Goal: Task Accomplishment & Management: Use online tool/utility

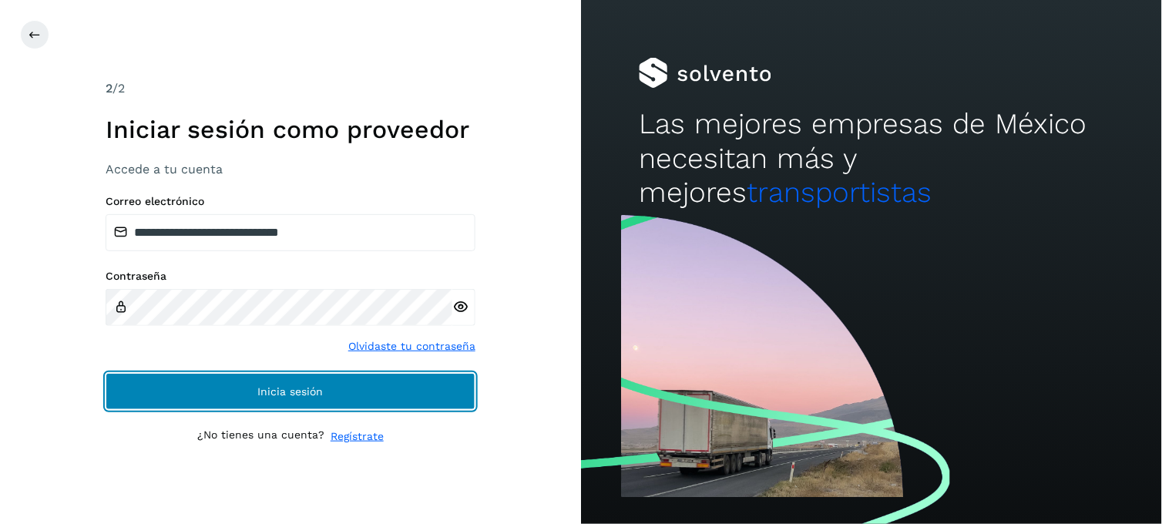
click at [403, 398] on button "Inicia sesión" at bounding box center [291, 391] width 370 height 37
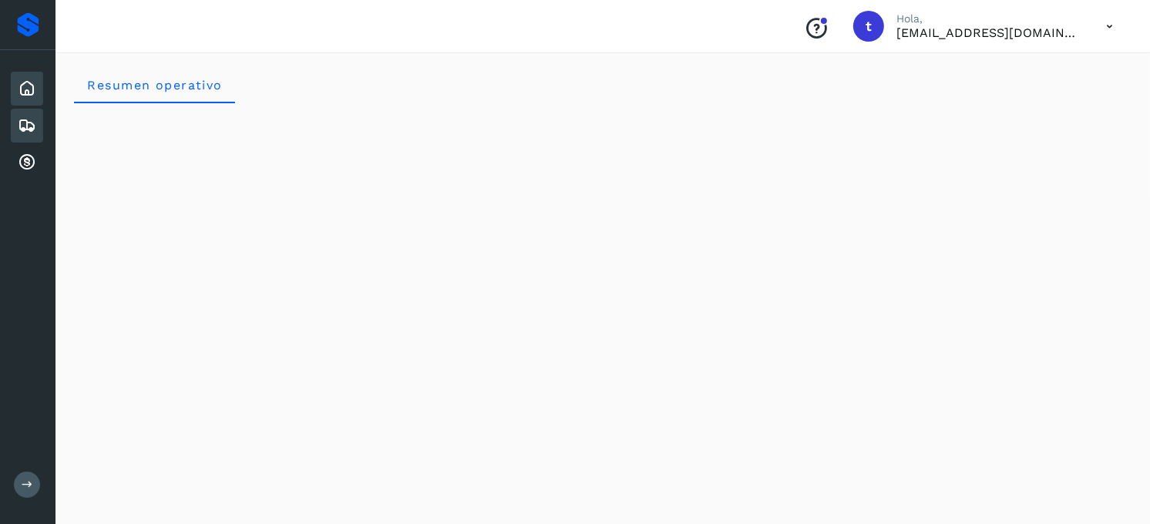
click at [29, 130] on icon at bounding box center [27, 125] width 19 height 19
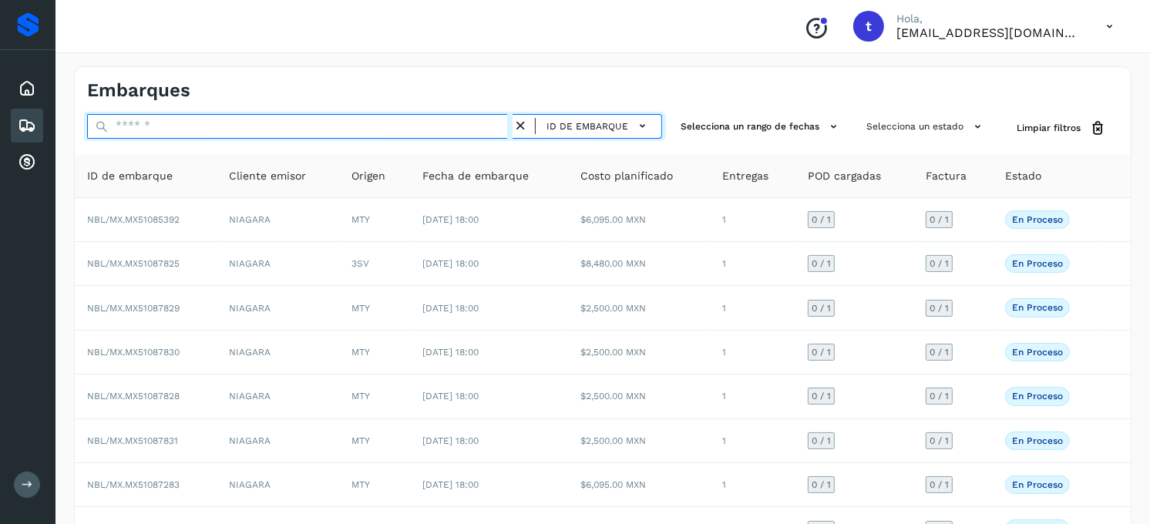
click at [241, 137] on input "text" at bounding box center [300, 126] width 426 height 25
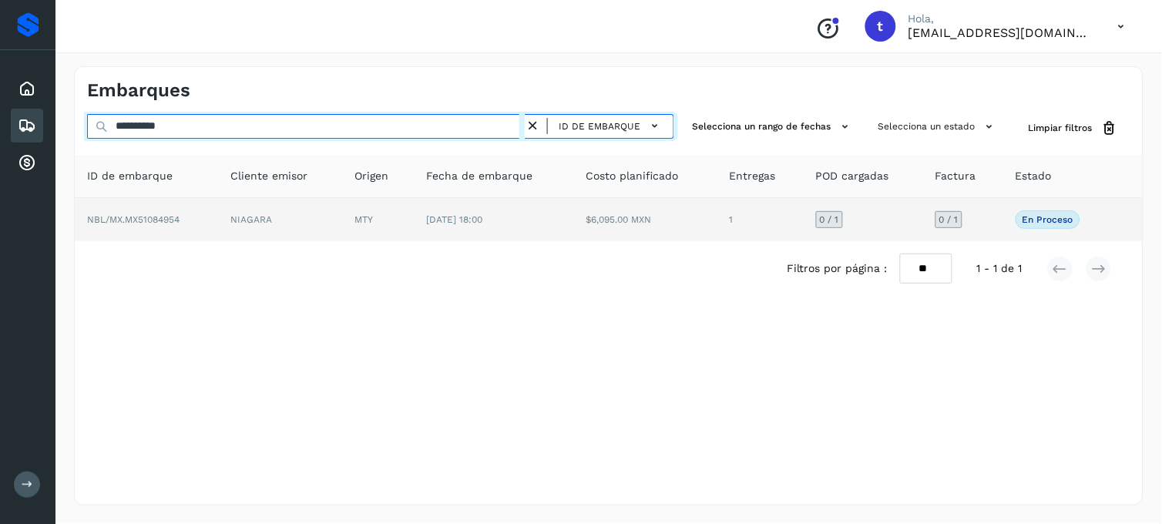
type input "**********"
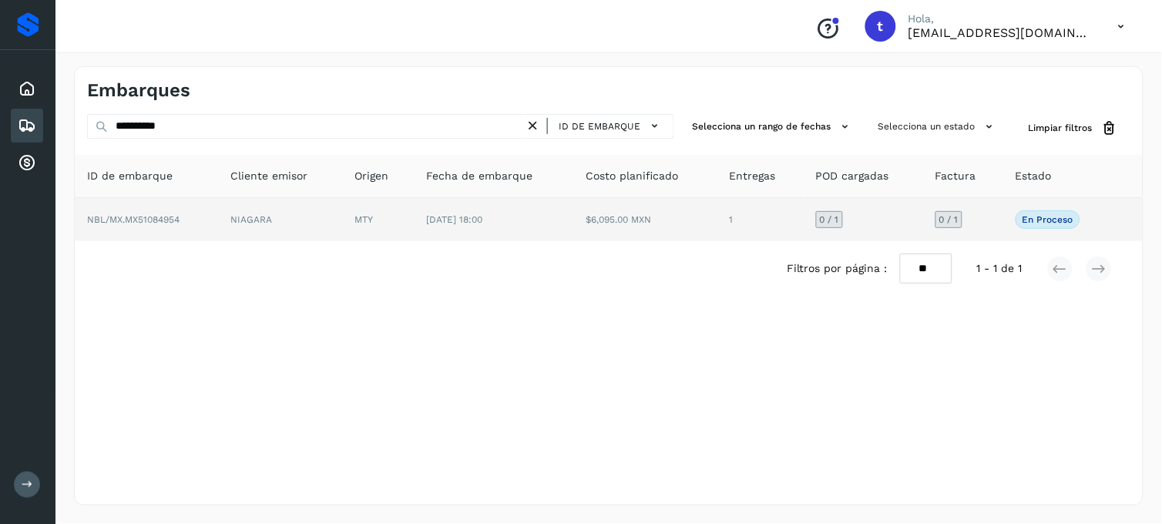
click at [175, 224] on span "NBL/MX.MX51084954" at bounding box center [133, 219] width 93 height 11
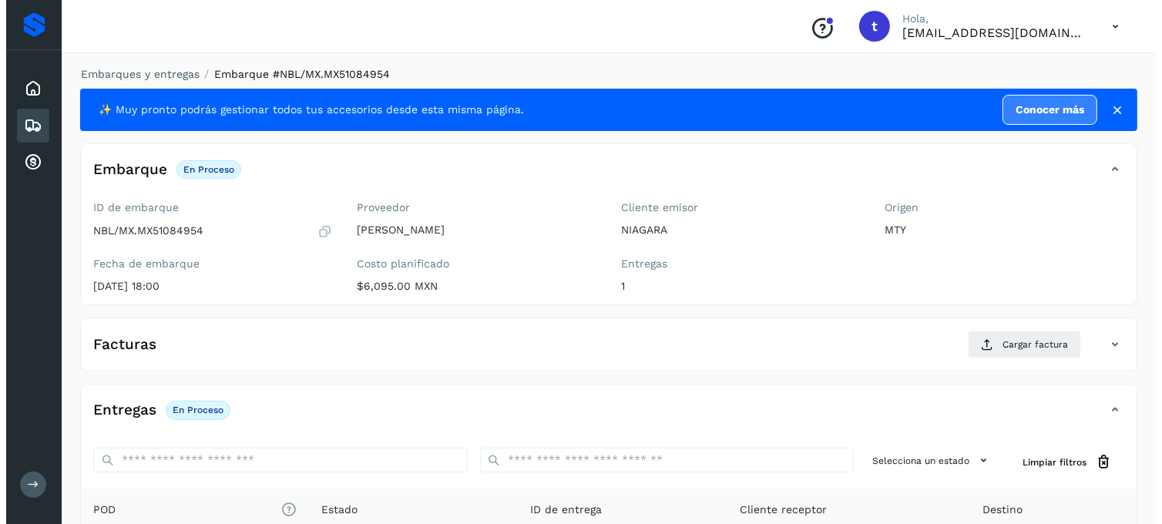
scroll to position [210, 0]
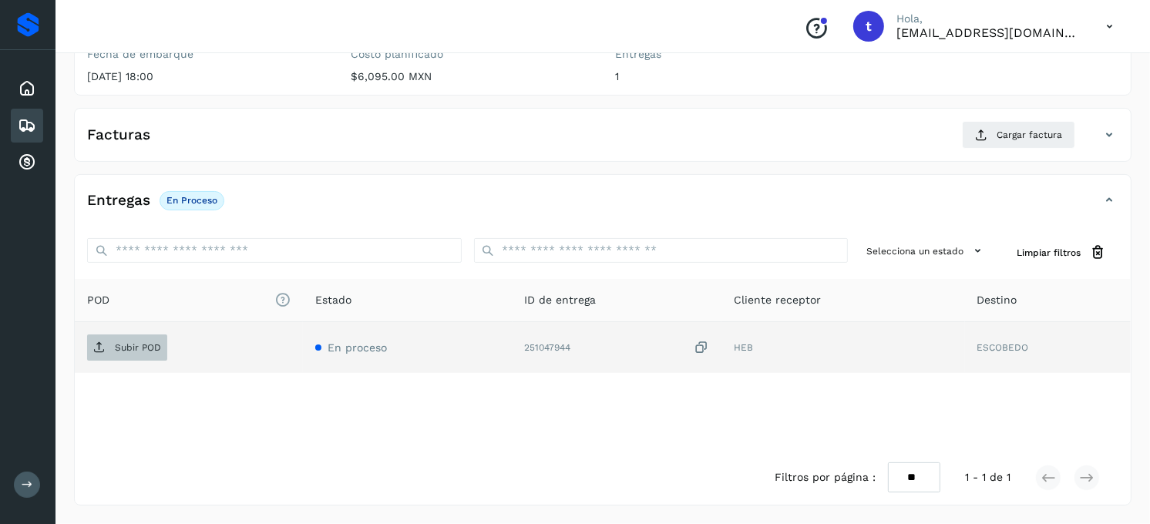
click at [131, 343] on p "Subir POD" at bounding box center [138, 347] width 46 height 11
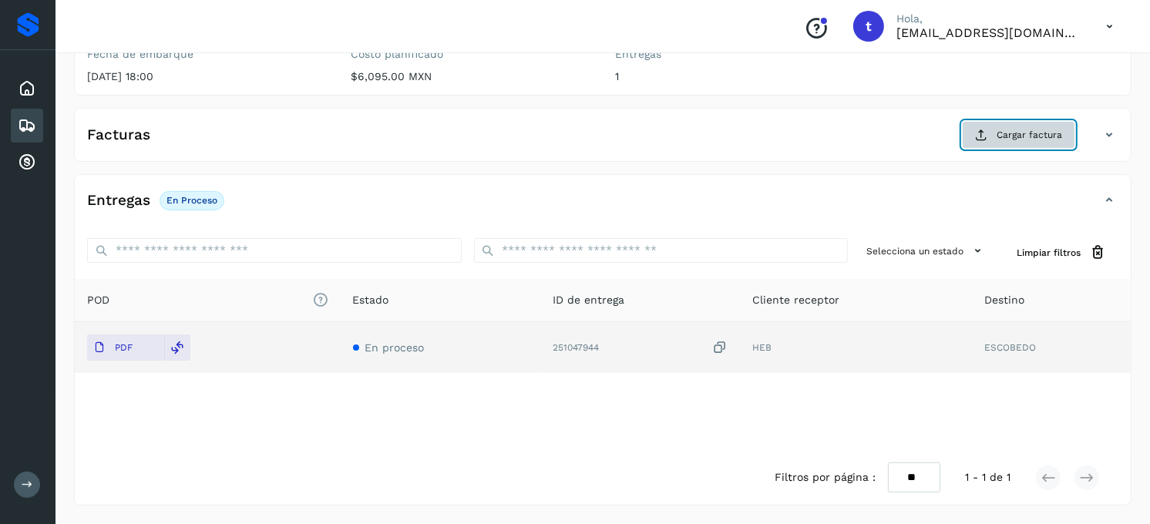
click at [1018, 141] on span "Cargar factura" at bounding box center [1030, 135] width 66 height 14
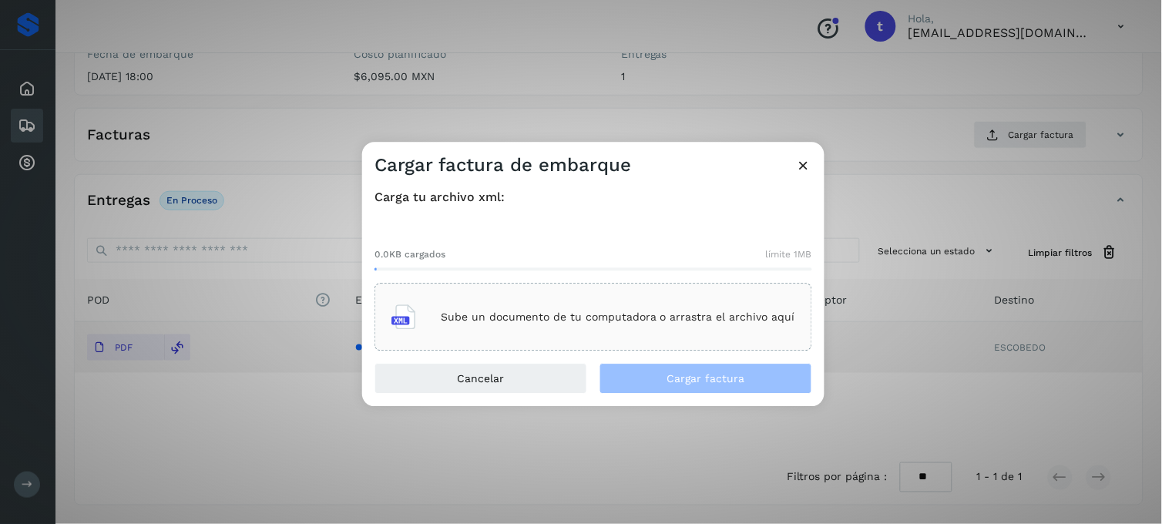
click at [553, 325] on div "Sube un documento de tu computadora o arrastra el archivo aquí" at bounding box center [594, 318] width 404 height 42
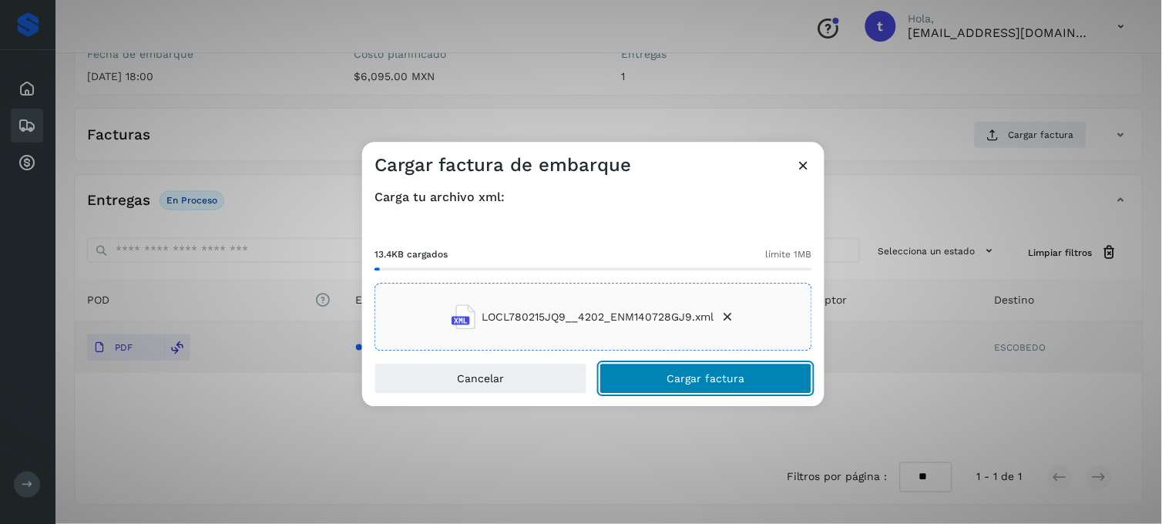
click at [641, 376] on button "Cargar factura" at bounding box center [706, 379] width 213 height 31
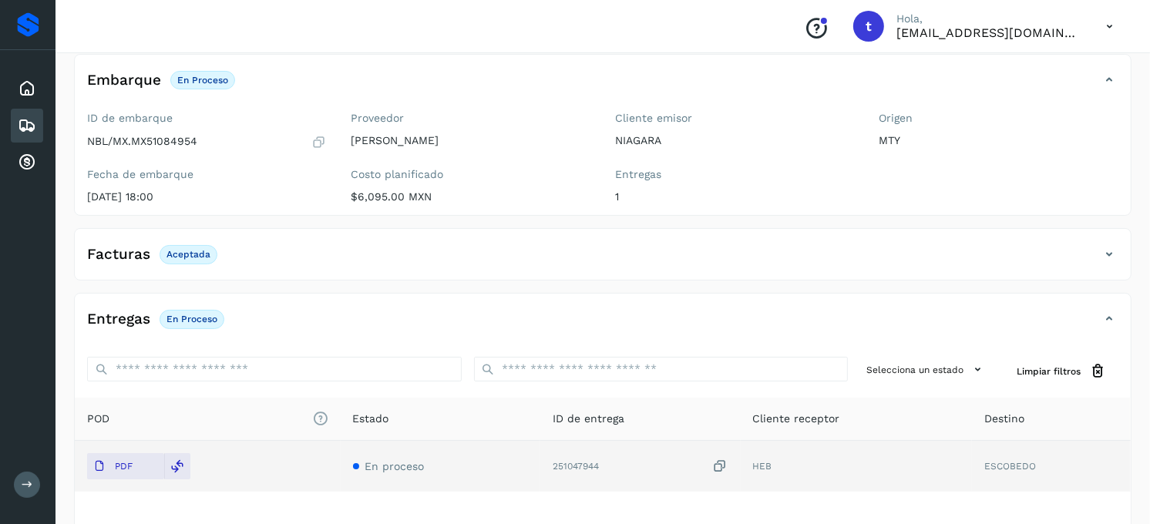
scroll to position [0, 0]
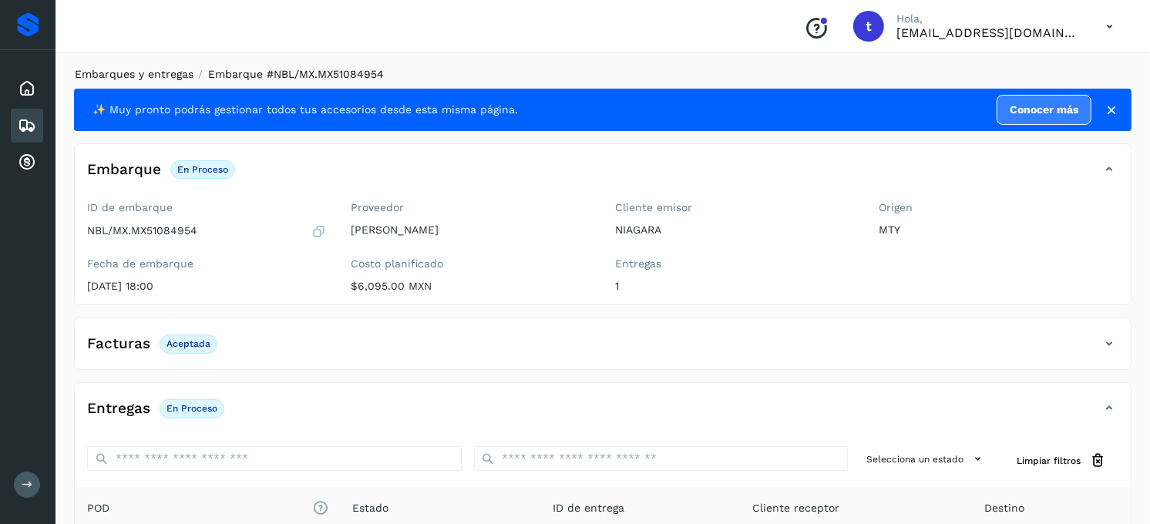
click at [133, 72] on link "Embarques y entregas" at bounding box center [134, 74] width 119 height 12
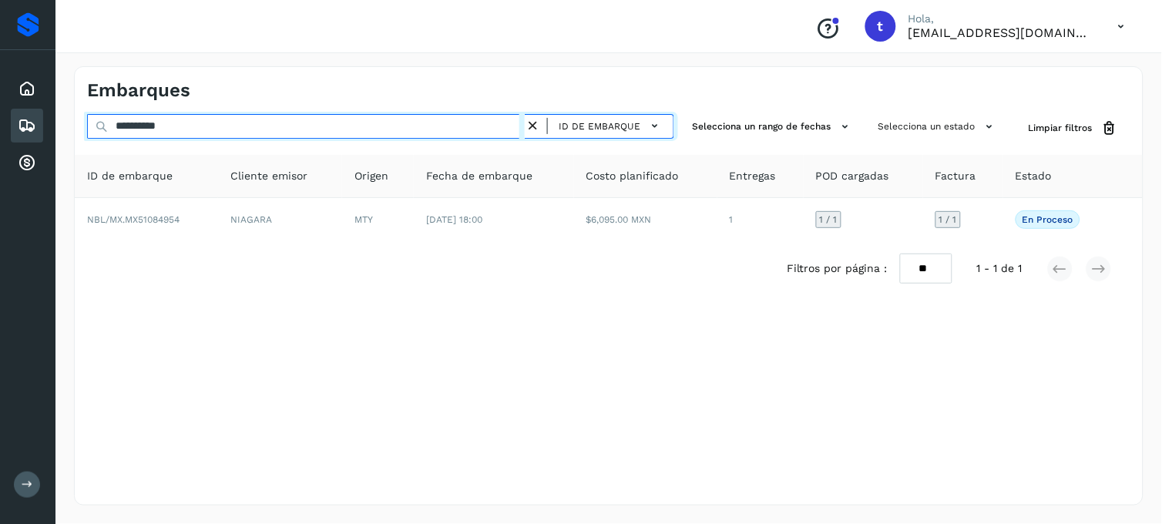
drag, startPoint x: 259, startPoint y: 132, endPoint x: 145, endPoint y: 145, distance: 114.8
click at [146, 145] on div "**********" at bounding box center [609, 205] width 1068 height 182
type input "**********"
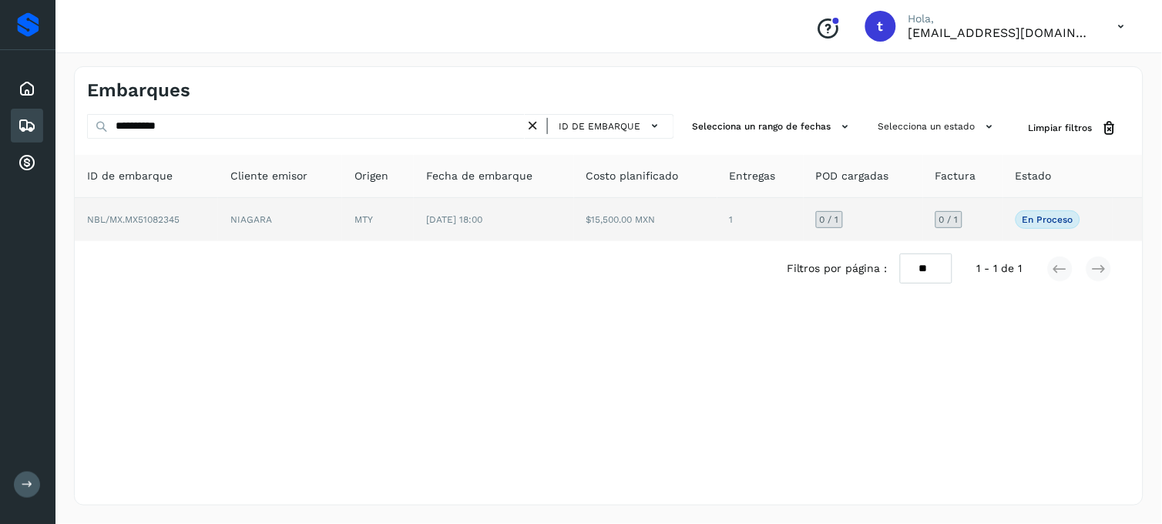
click at [120, 219] on span "NBL/MX.MX51082345" at bounding box center [133, 219] width 93 height 11
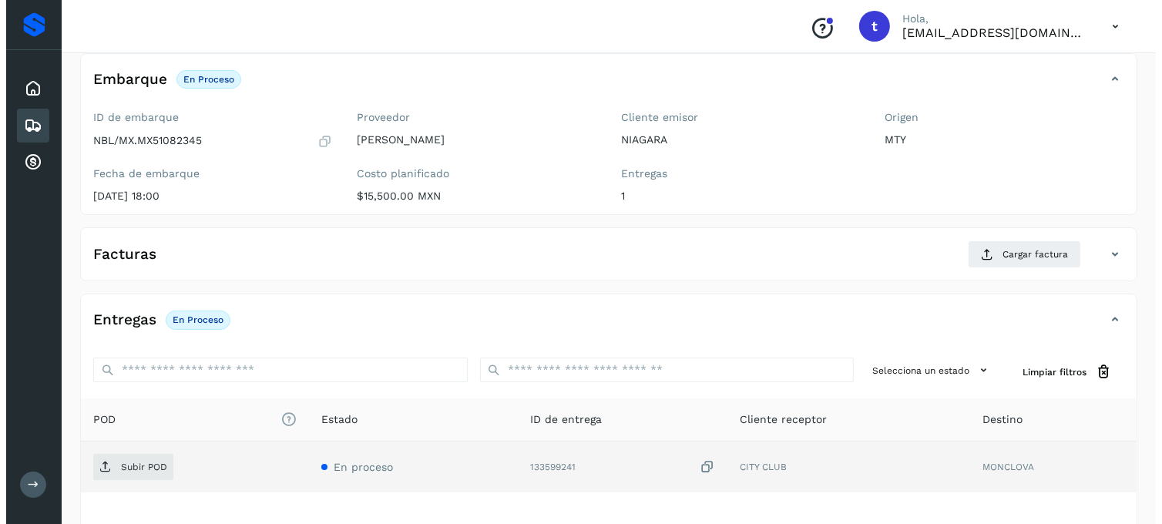
scroll to position [210, 0]
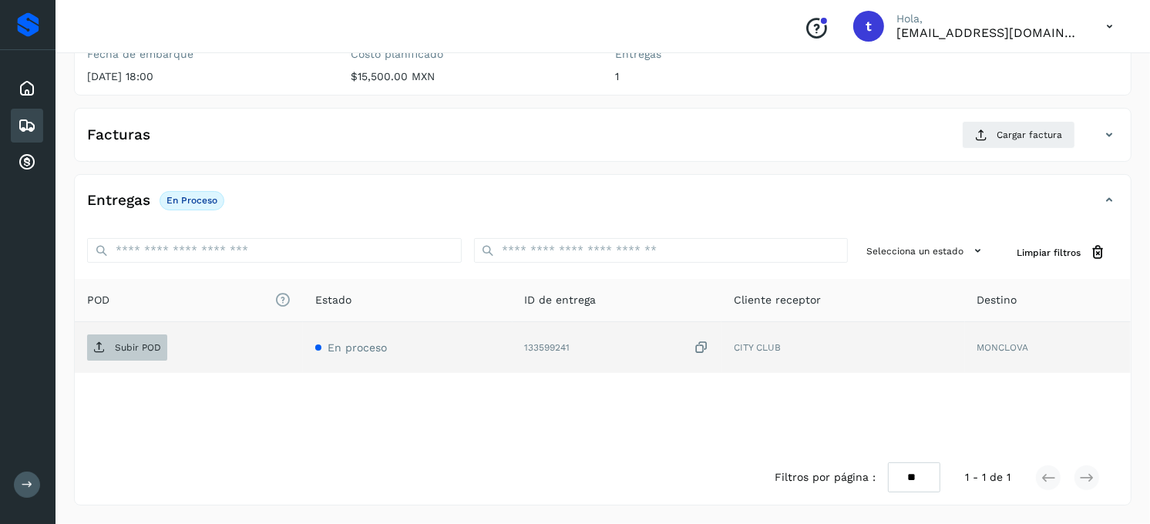
click at [129, 355] on span "Subir POD" at bounding box center [127, 347] width 80 height 25
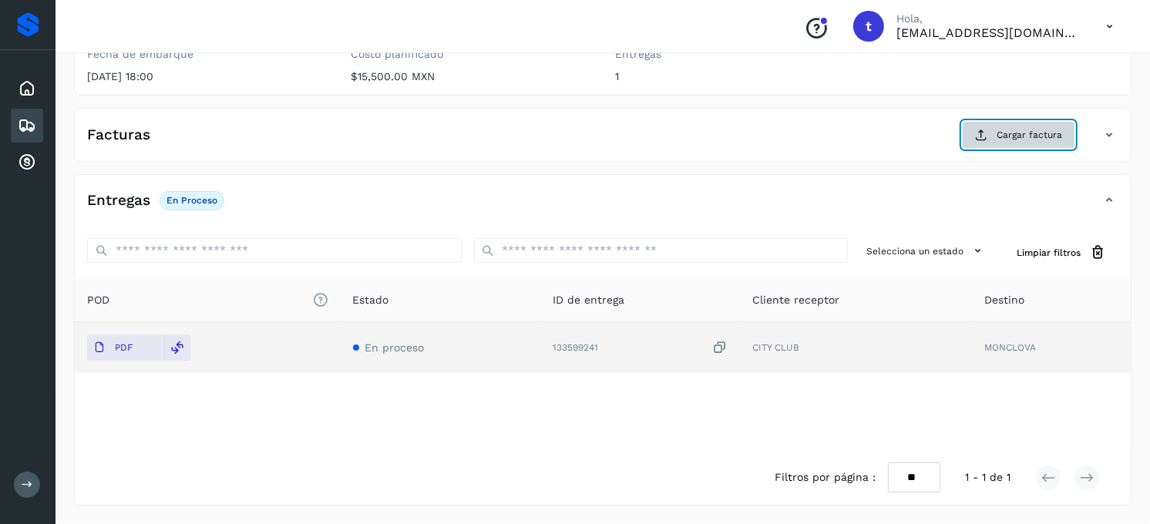
click at [993, 143] on button "Cargar factura" at bounding box center [1018, 135] width 113 height 28
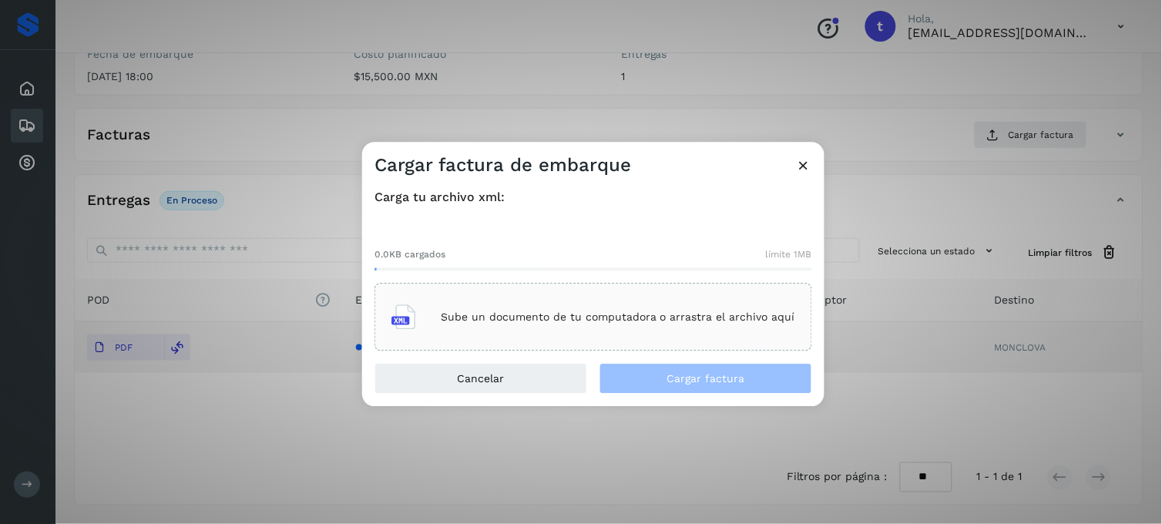
click at [577, 319] on p "Sube un documento de tu computadora o arrastra el archivo aquí" at bounding box center [618, 317] width 355 height 13
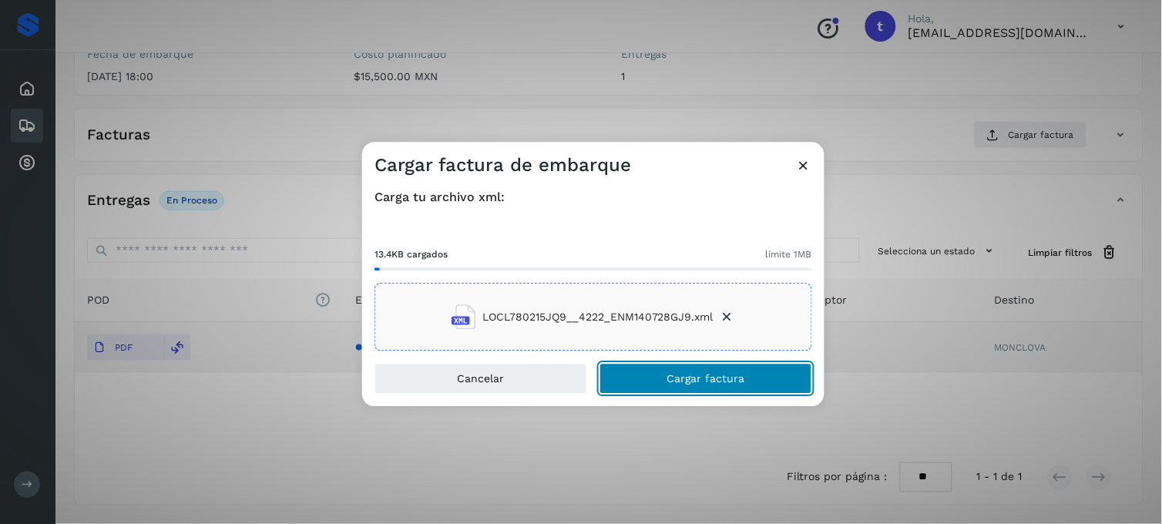
click at [712, 381] on span "Cargar factura" at bounding box center [707, 379] width 78 height 11
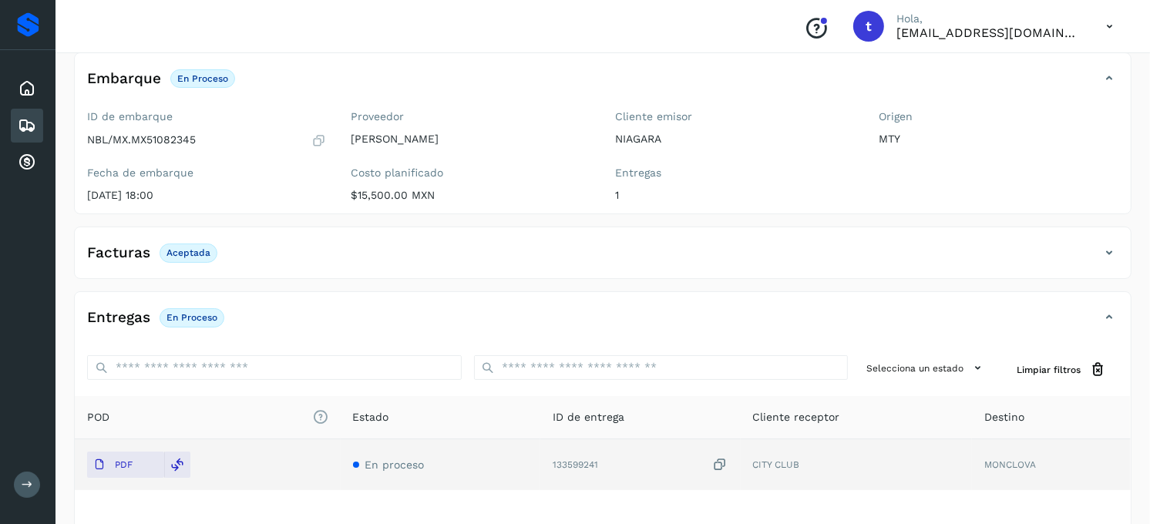
scroll to position [0, 0]
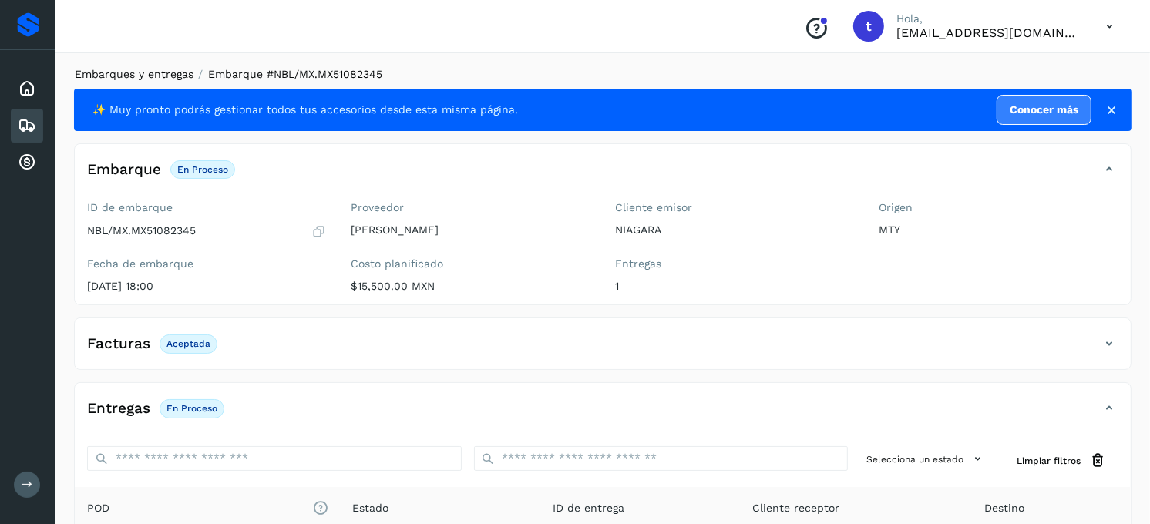
click at [133, 68] on link "Embarques y entregas" at bounding box center [134, 74] width 119 height 12
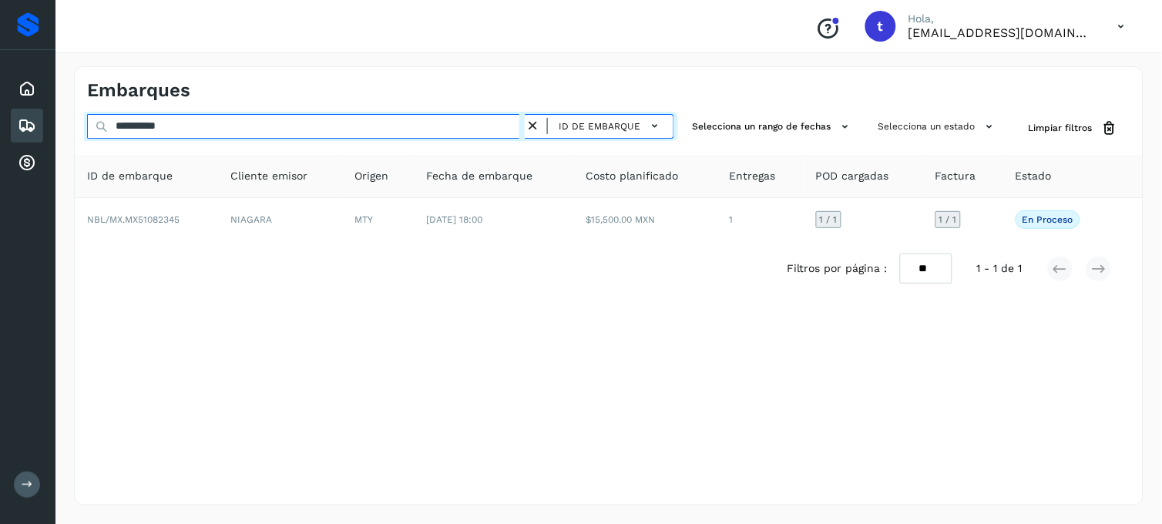
drag, startPoint x: 250, startPoint y: 126, endPoint x: 12, endPoint y: 129, distance: 238.2
click at [12, 129] on div "**********" at bounding box center [581, 262] width 1162 height 524
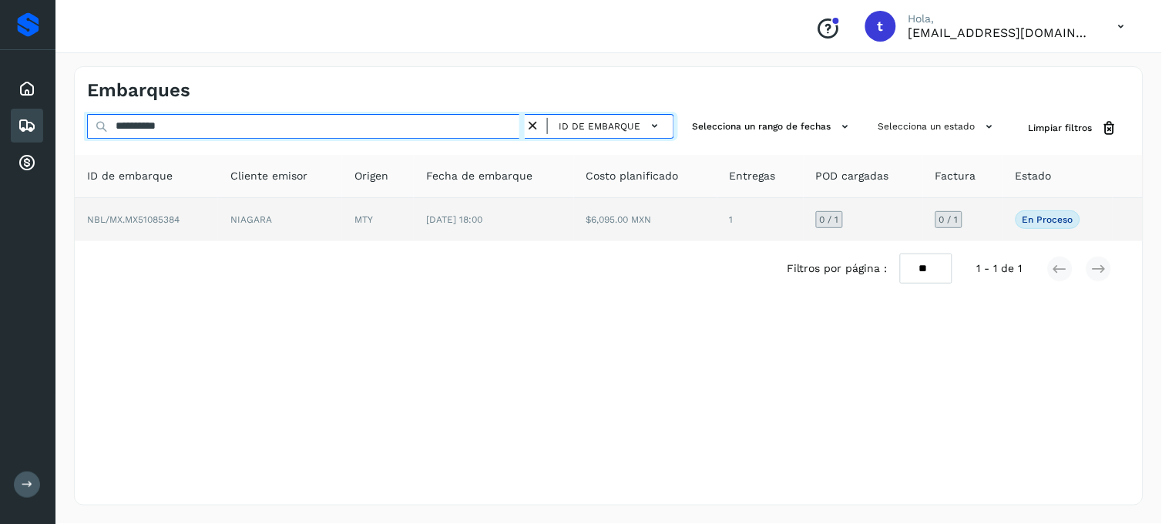
type input "**********"
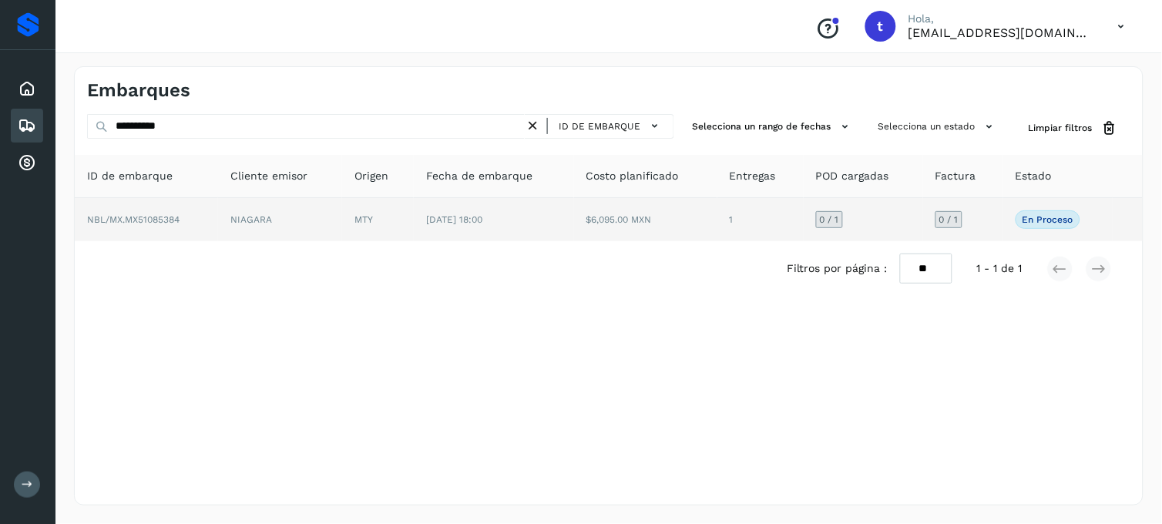
click at [166, 225] on td "NBL/MX.MX51085384" at bounding box center [146, 219] width 143 height 43
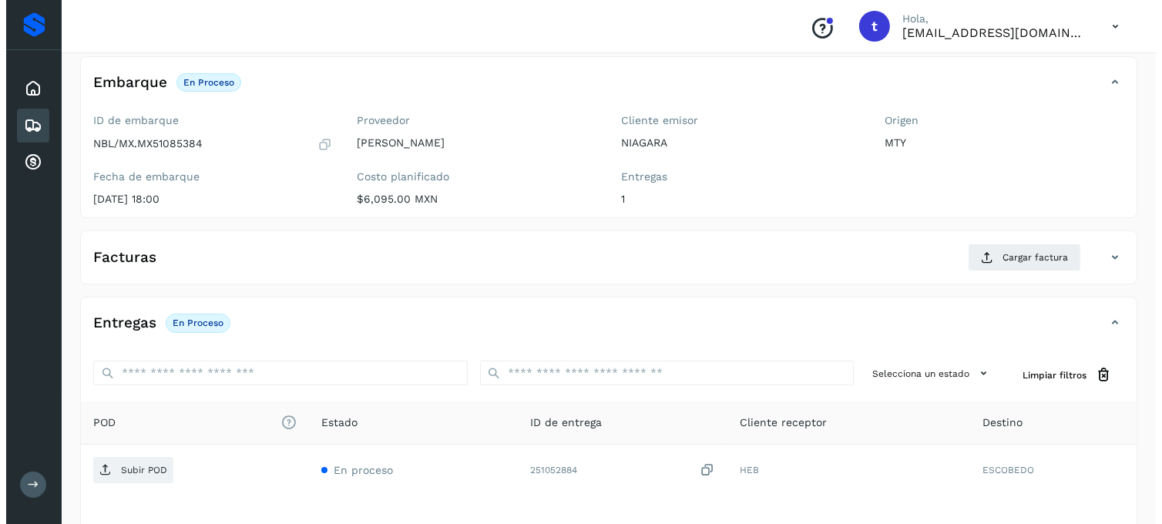
scroll to position [210, 0]
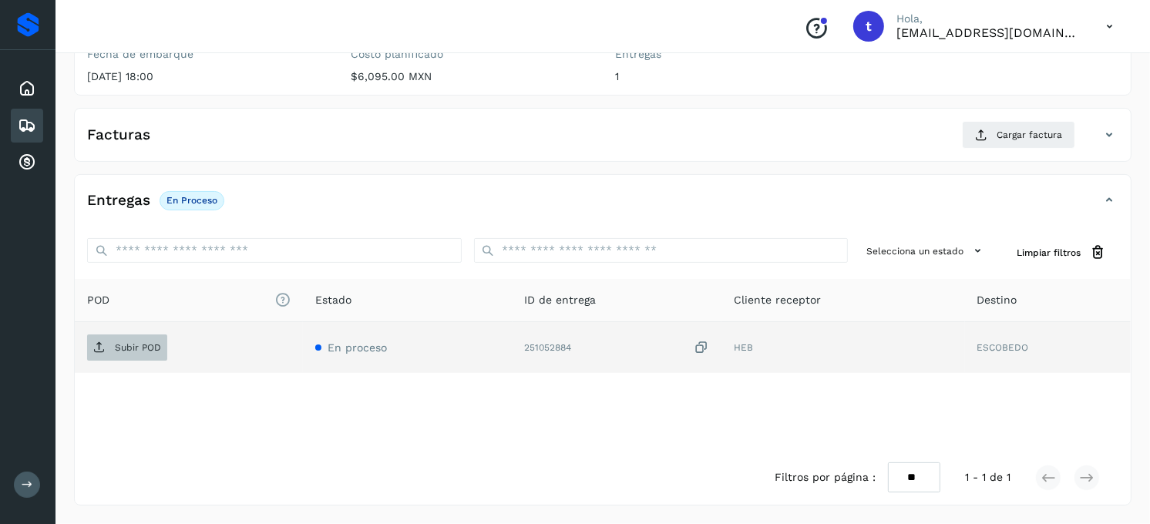
click at [149, 349] on p "Subir POD" at bounding box center [138, 347] width 46 height 11
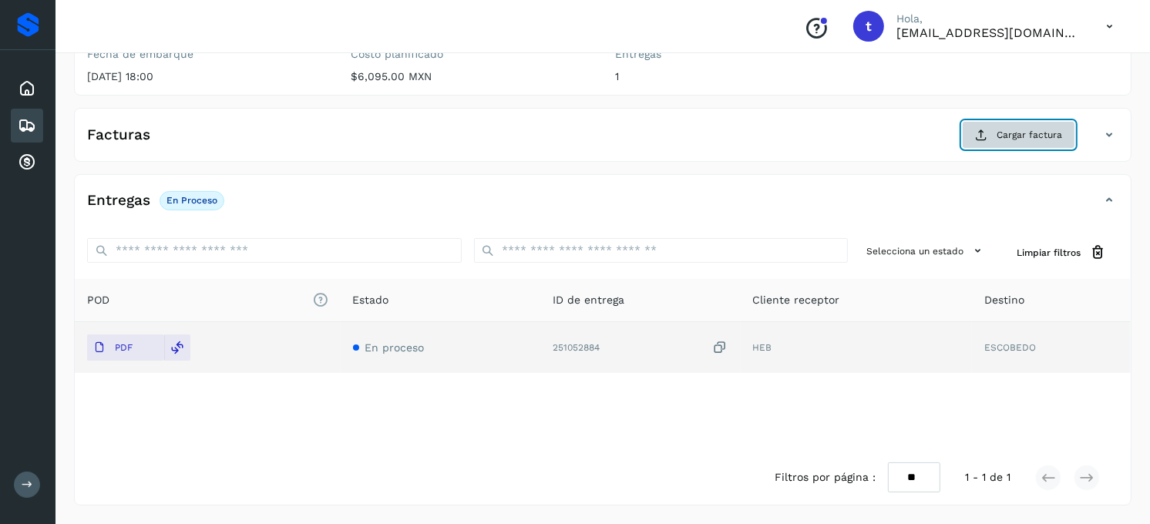
click at [1019, 140] on span "Cargar factura" at bounding box center [1030, 135] width 66 height 14
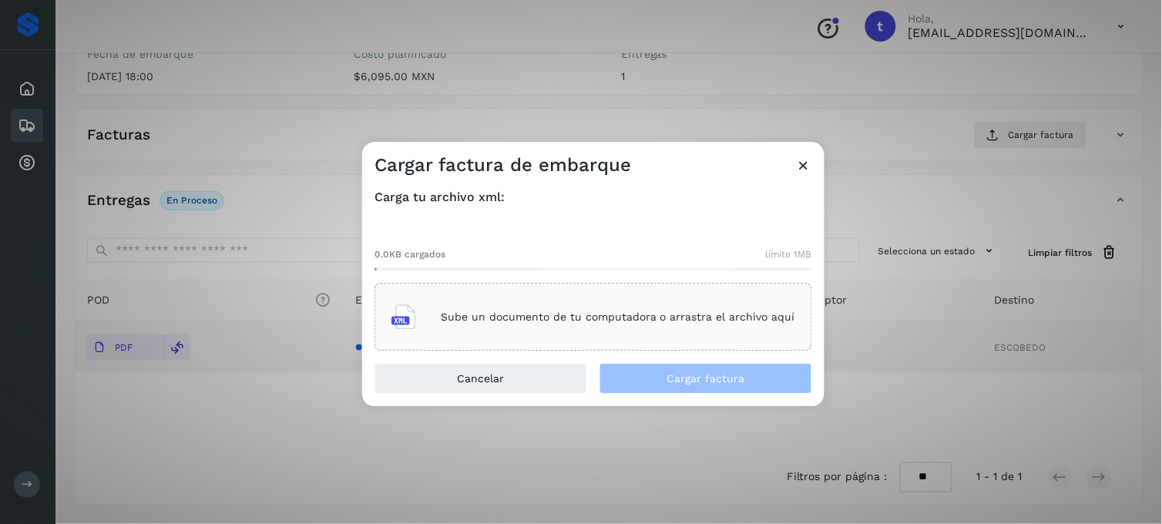
click at [566, 305] on div "Sube un documento de tu computadora o arrastra el archivo aquí" at bounding box center [594, 318] width 404 height 42
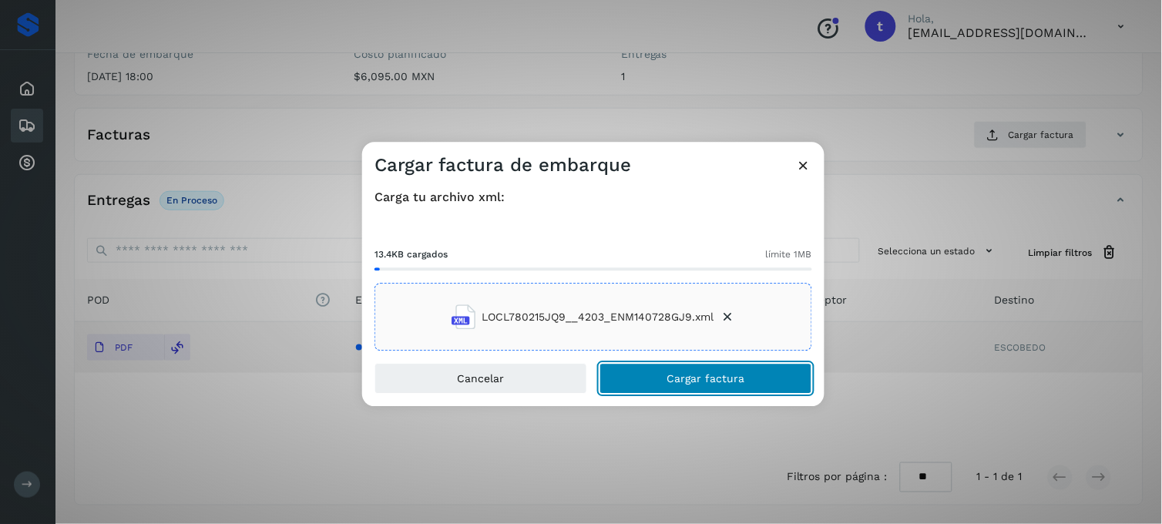
click at [678, 380] on span "Cargar factura" at bounding box center [707, 379] width 78 height 11
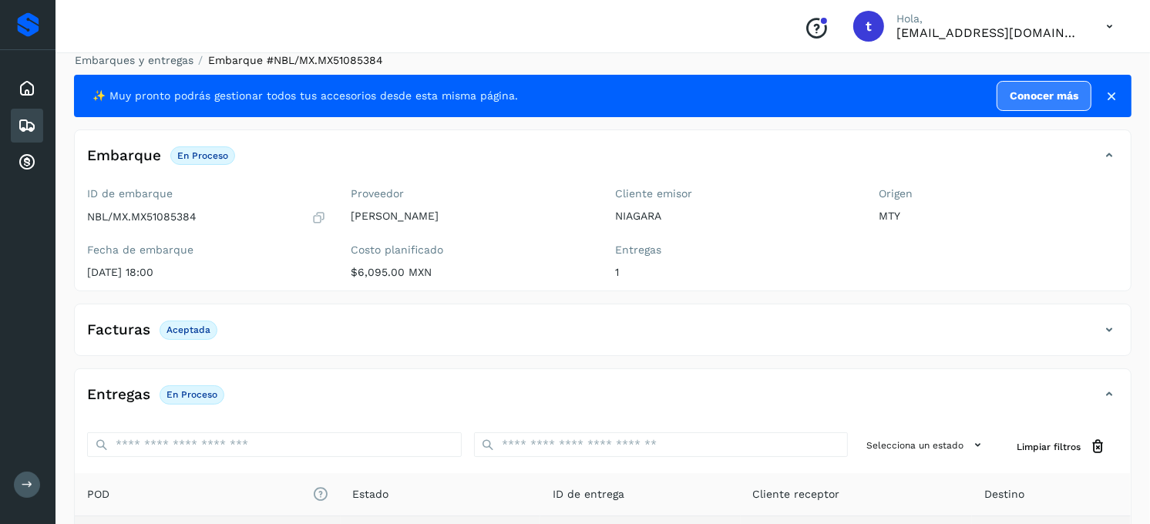
scroll to position [0, 0]
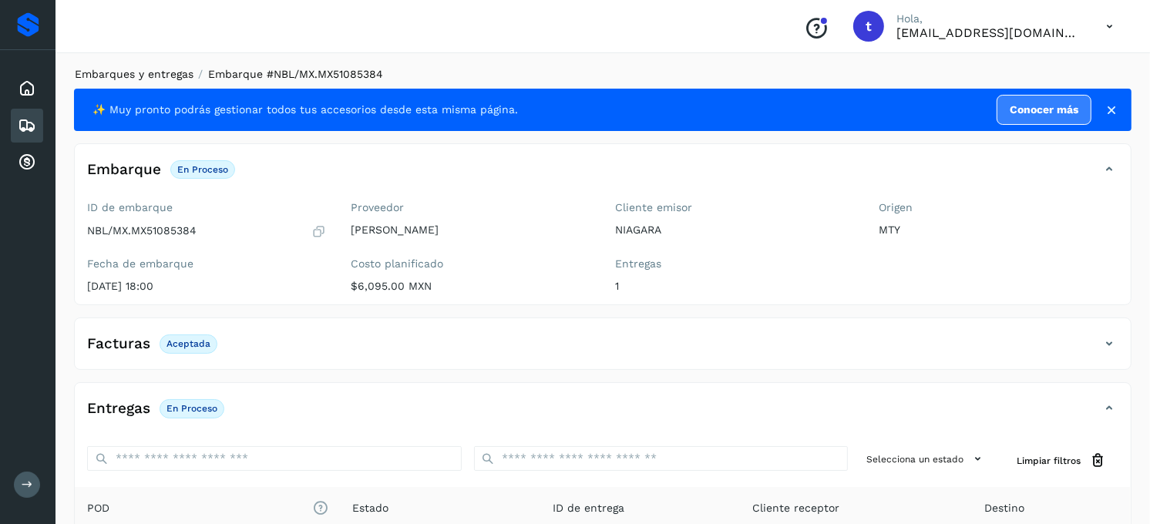
click at [156, 72] on link "Embarques y entregas" at bounding box center [134, 74] width 119 height 12
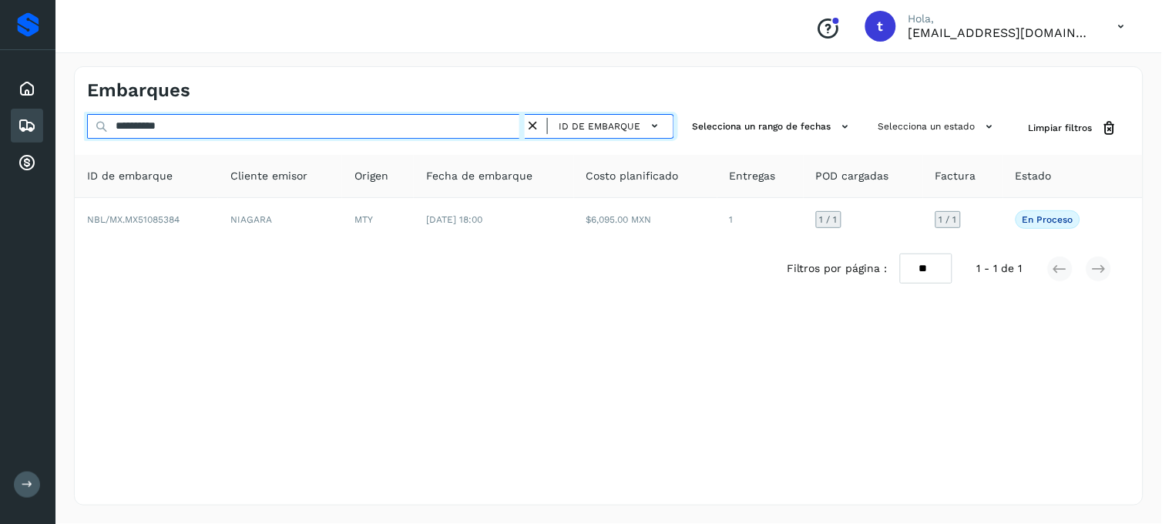
drag, startPoint x: 208, startPoint y: 134, endPoint x: 52, endPoint y: 132, distance: 155.7
click at [52, 132] on div "**********" at bounding box center [581, 262] width 1162 height 524
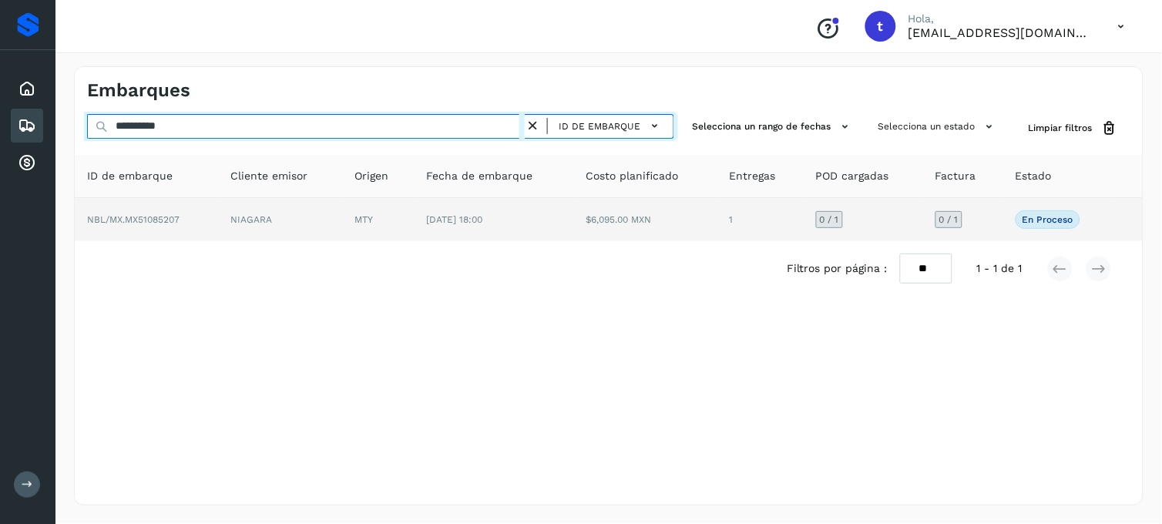
type input "**********"
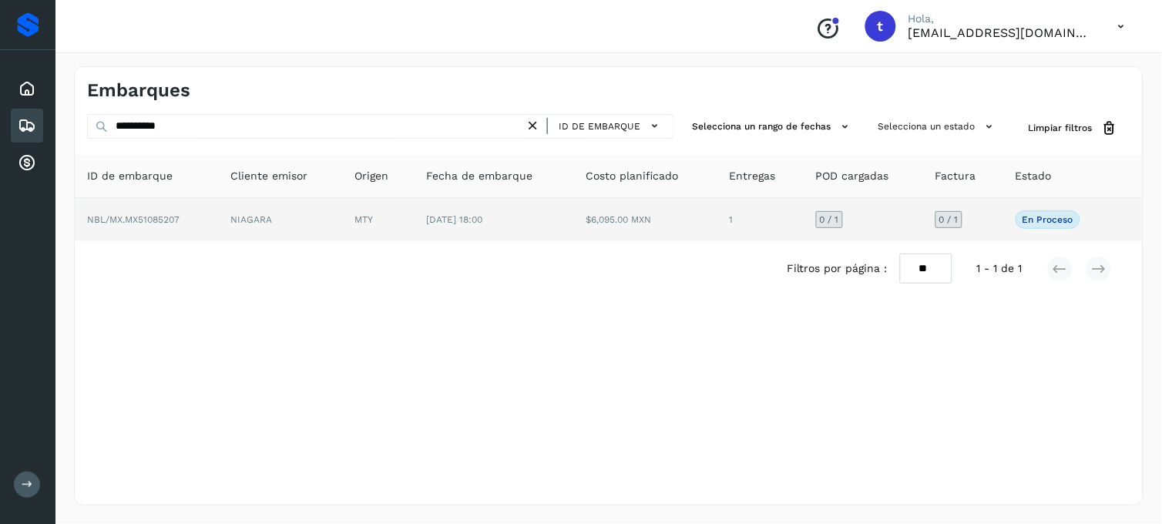
click at [148, 229] on td "NBL/MX.MX51085207" at bounding box center [146, 219] width 143 height 43
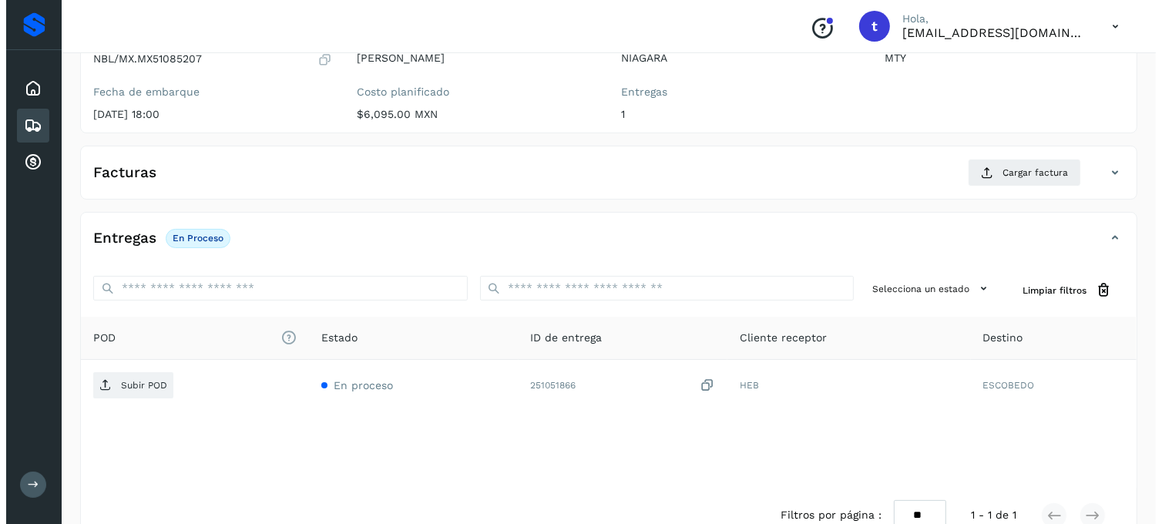
scroll to position [210, 0]
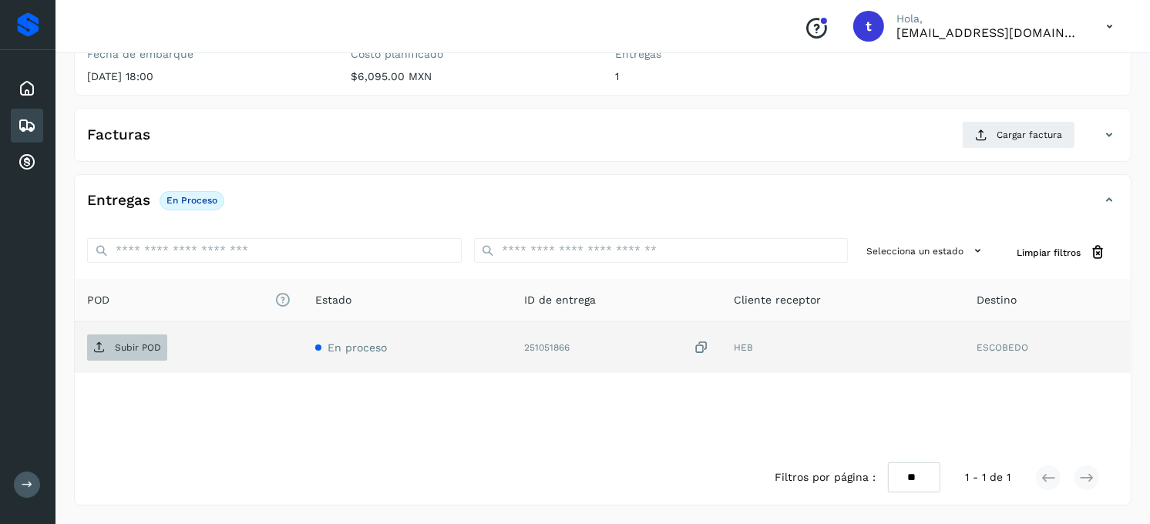
click at [150, 348] on p "Subir POD" at bounding box center [138, 347] width 46 height 11
click at [118, 358] on span "Subir POD" at bounding box center [127, 347] width 80 height 25
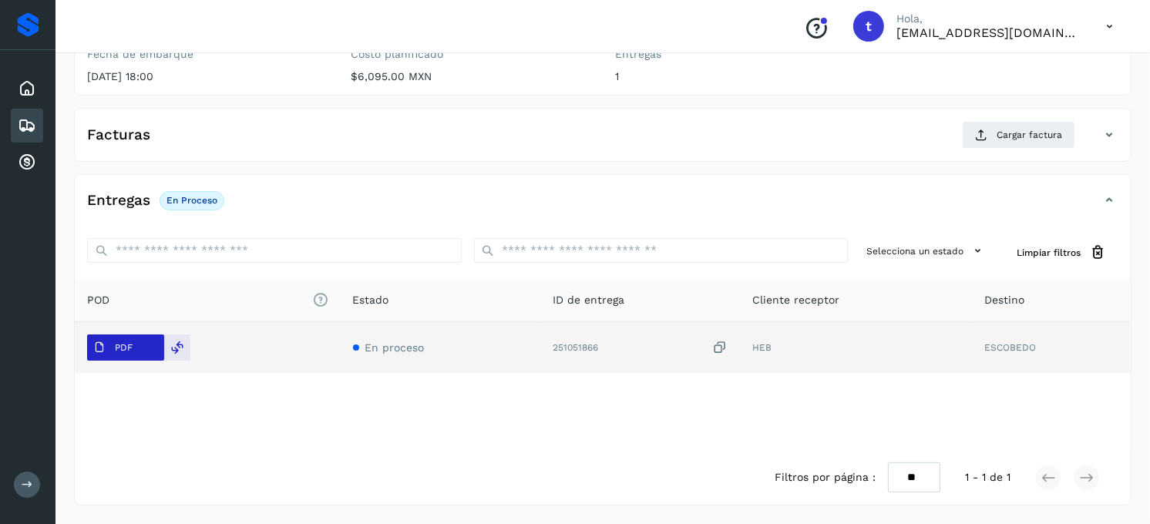
click at [126, 345] on p "PDF" at bounding box center [124, 347] width 18 height 11
click at [132, 355] on span "PDF" at bounding box center [113, 347] width 52 height 25
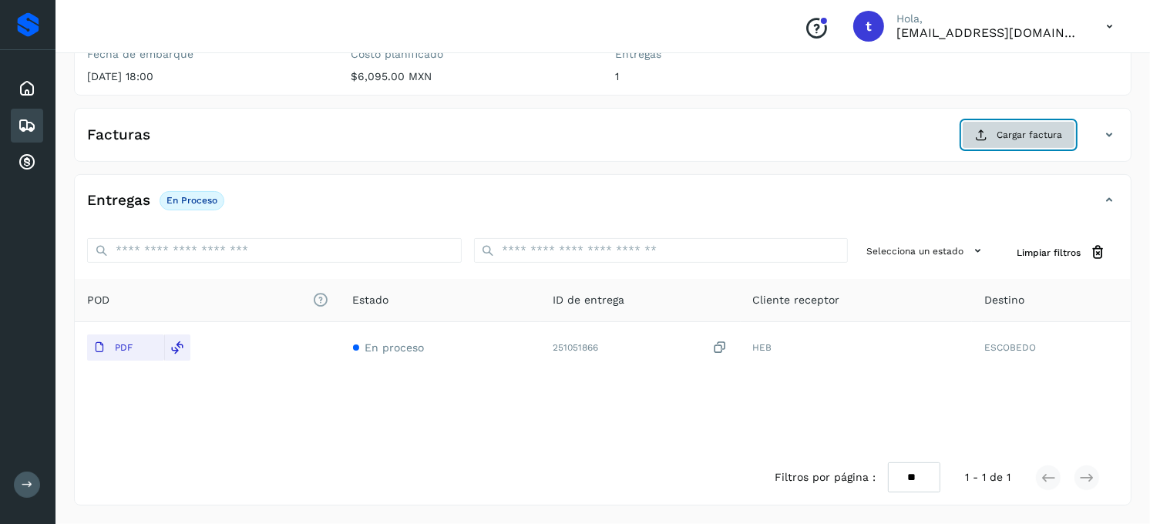
click at [1036, 136] on span "Cargar factura" at bounding box center [1030, 135] width 66 height 14
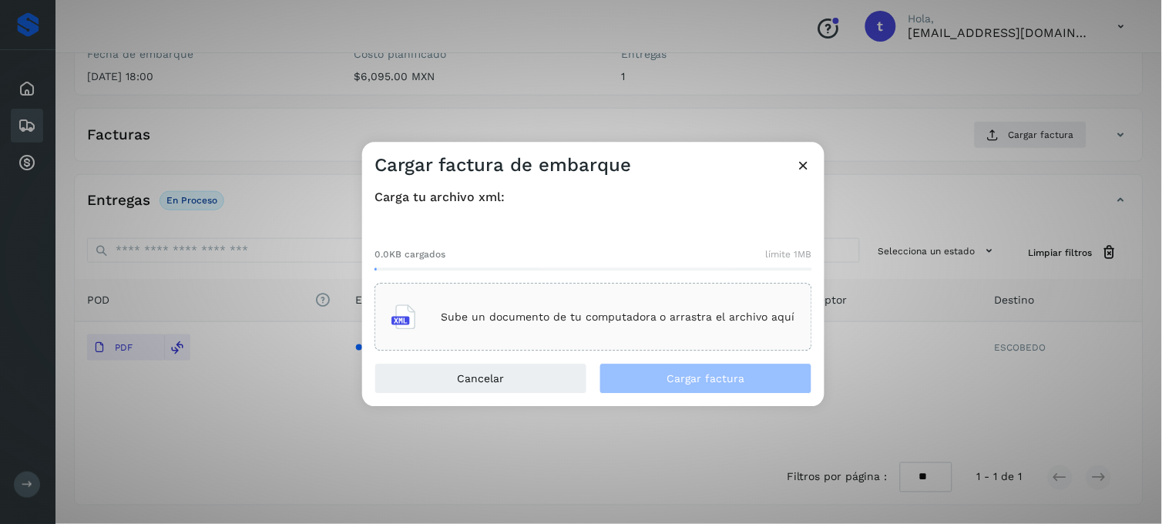
click at [621, 321] on p "Sube un documento de tu computadora o arrastra el archivo aquí" at bounding box center [618, 317] width 355 height 13
click at [486, 327] on div "Sube un documento de tu computadora o arrastra el archivo aquí" at bounding box center [594, 318] width 404 height 42
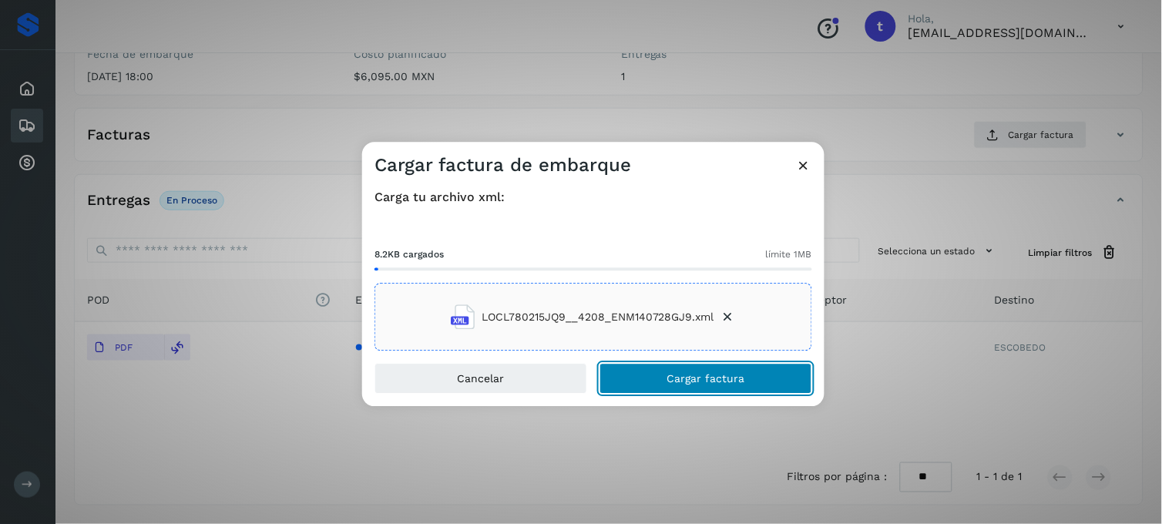
click at [713, 389] on button "Cargar factura" at bounding box center [706, 379] width 213 height 31
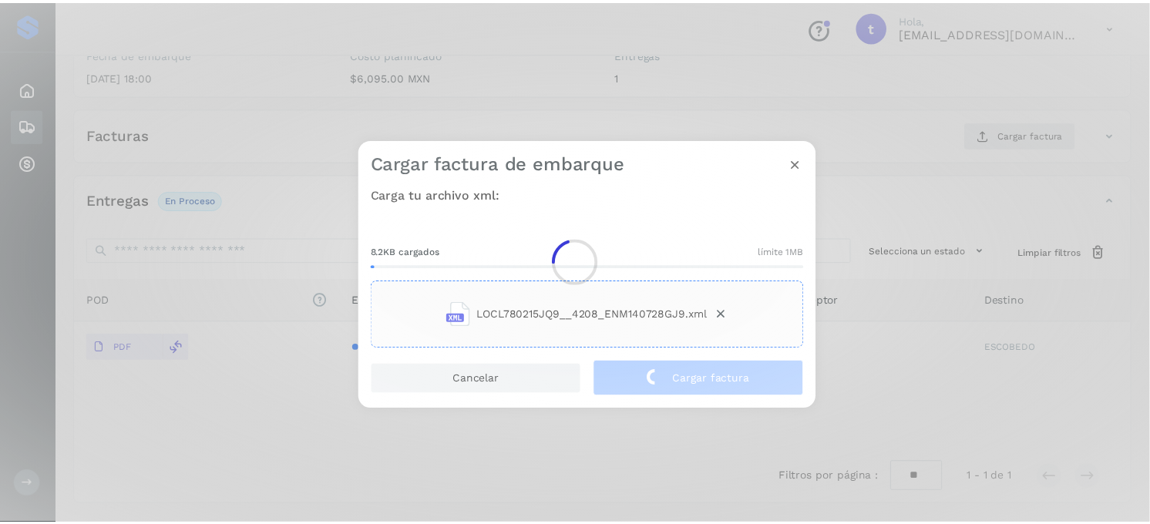
scroll to position [209, 0]
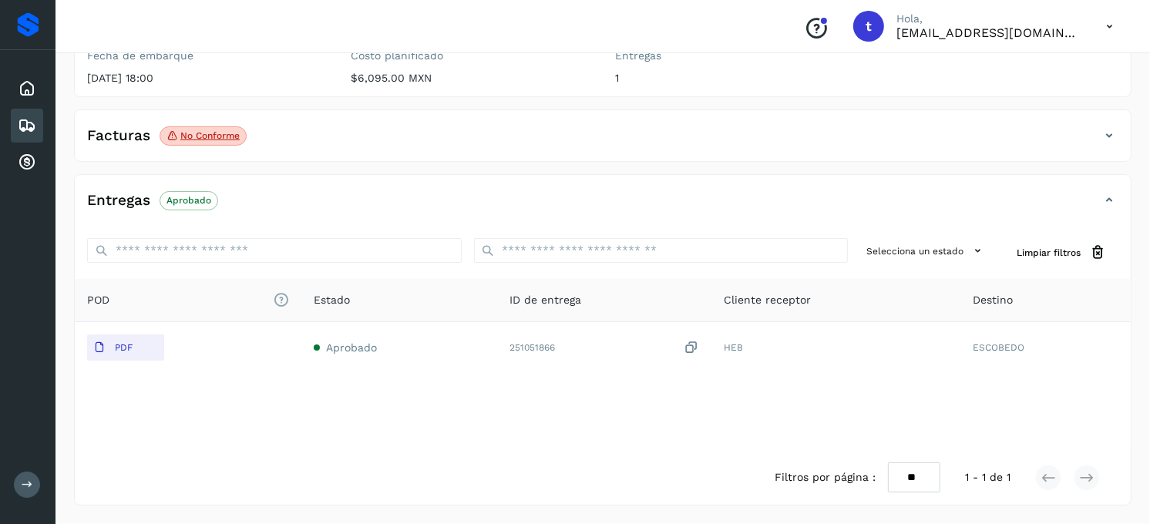
click at [219, 140] on p "No conforme" at bounding box center [209, 135] width 59 height 11
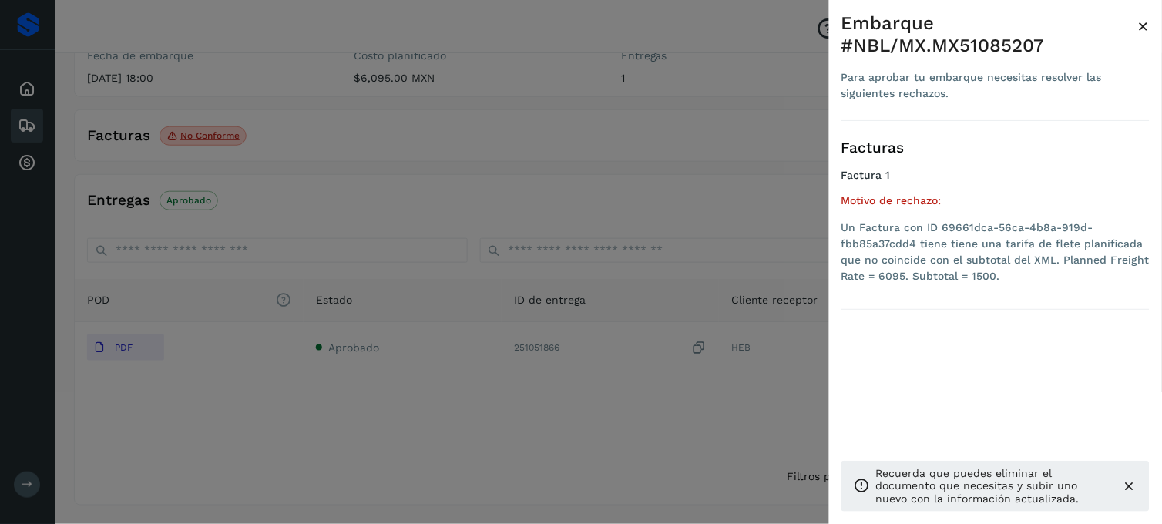
click at [385, 164] on div at bounding box center [581, 262] width 1162 height 524
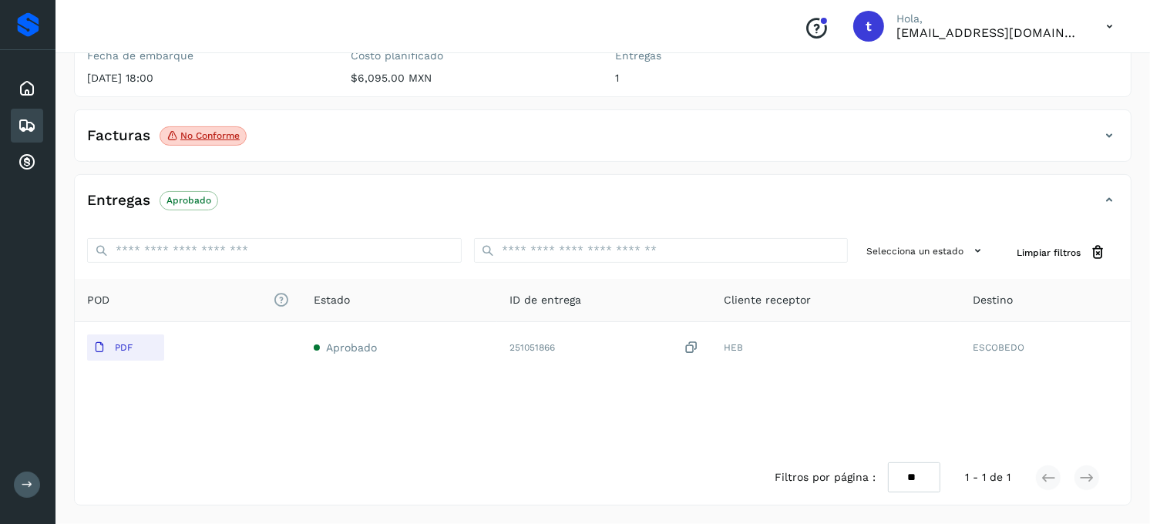
click at [211, 145] on span "No conforme" at bounding box center [203, 136] width 87 height 20
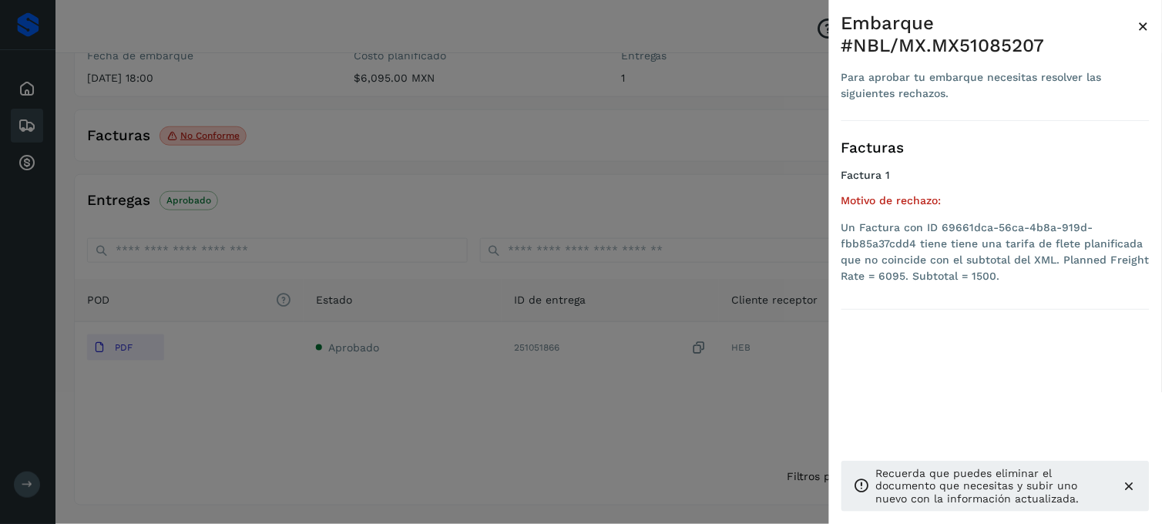
click at [211, 145] on div at bounding box center [581, 262] width 1162 height 524
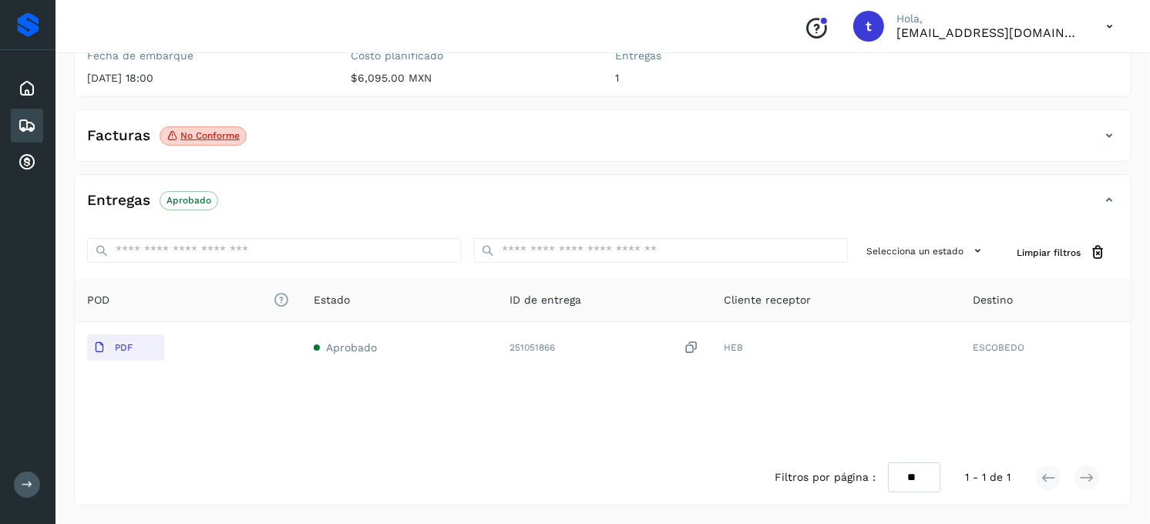
click at [1102, 139] on icon at bounding box center [1109, 135] width 19 height 19
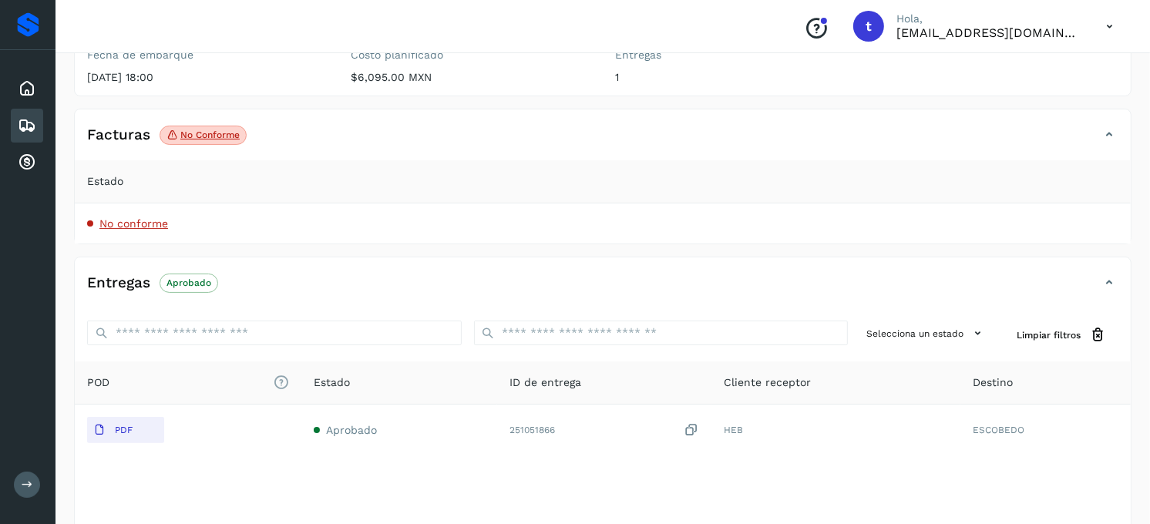
click at [126, 228] on span "No conforme" at bounding box center [133, 223] width 69 height 12
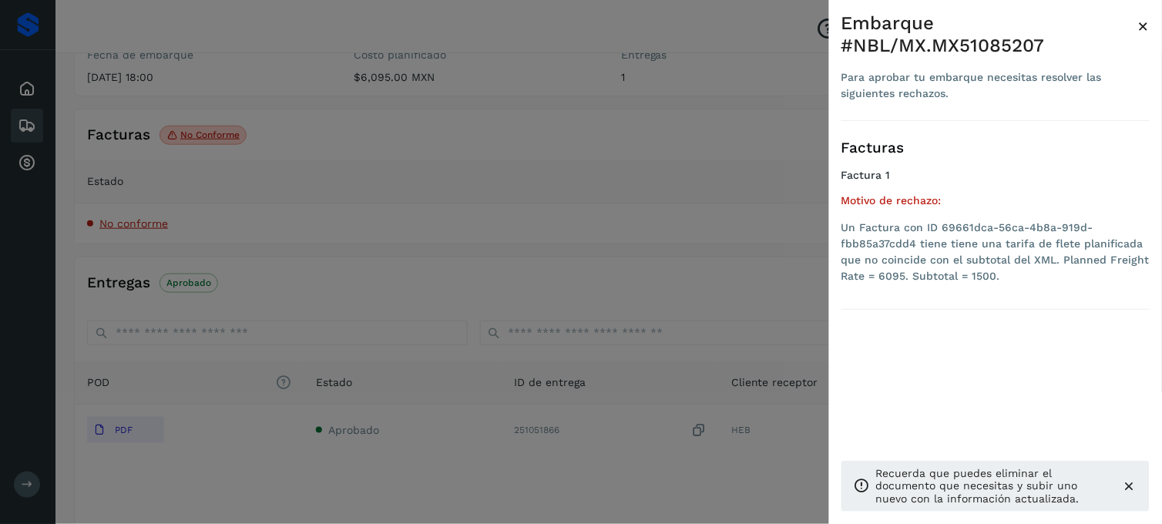
click at [126, 228] on div at bounding box center [581, 262] width 1162 height 524
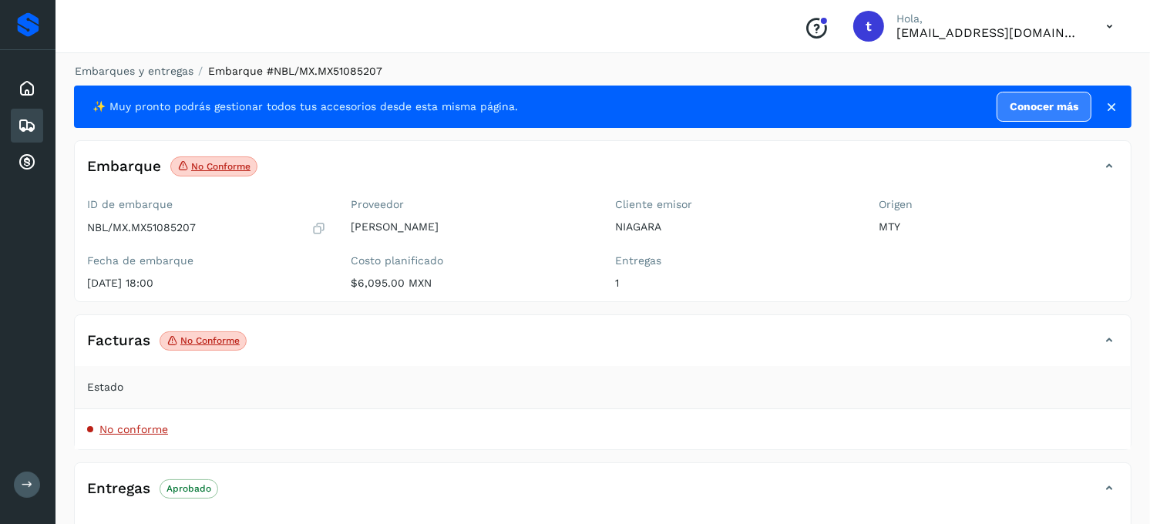
scroll to position [0, 0]
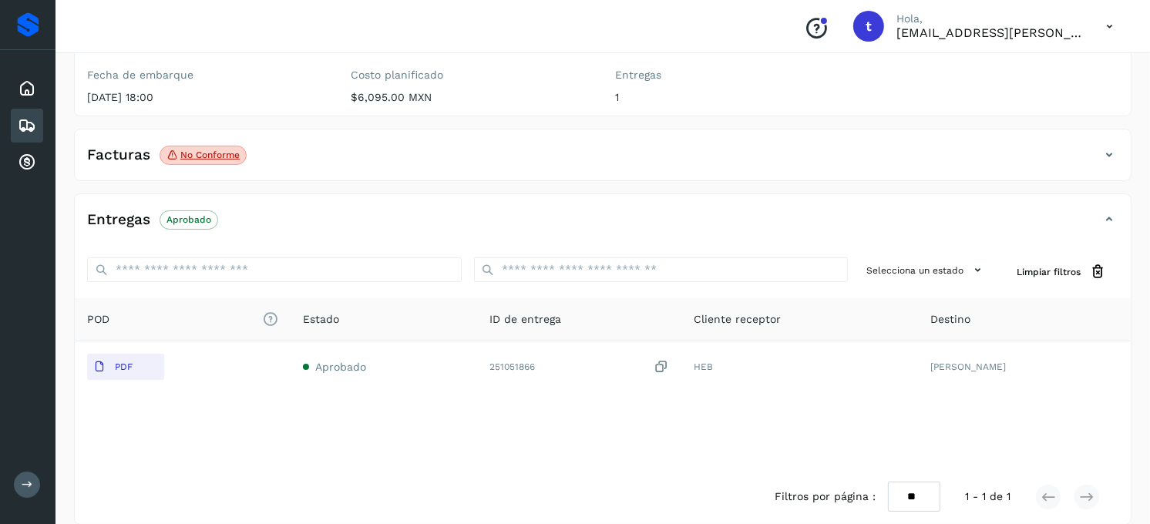
scroll to position [209, 0]
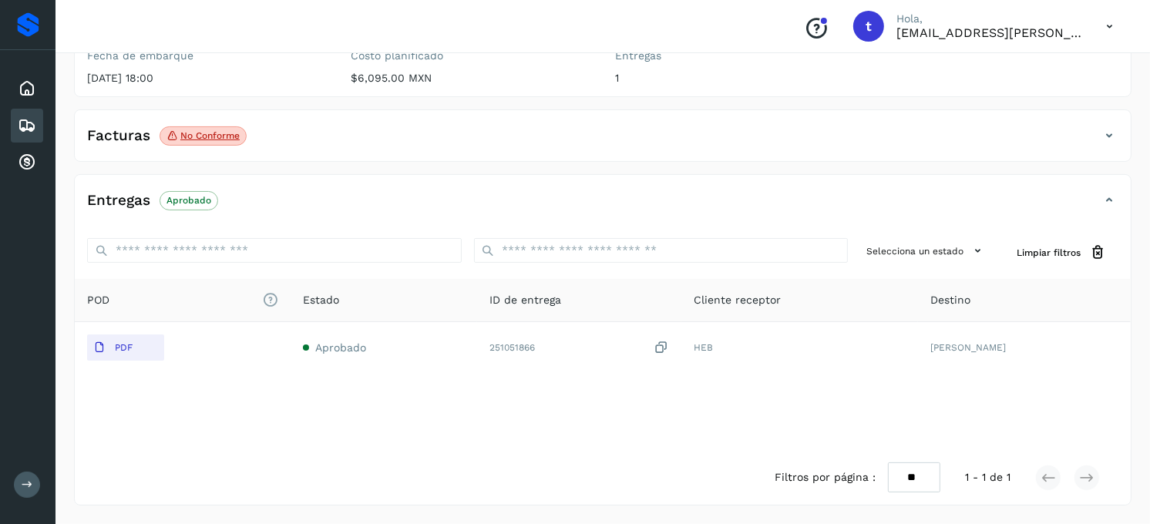
click at [1113, 133] on icon at bounding box center [1109, 135] width 19 height 19
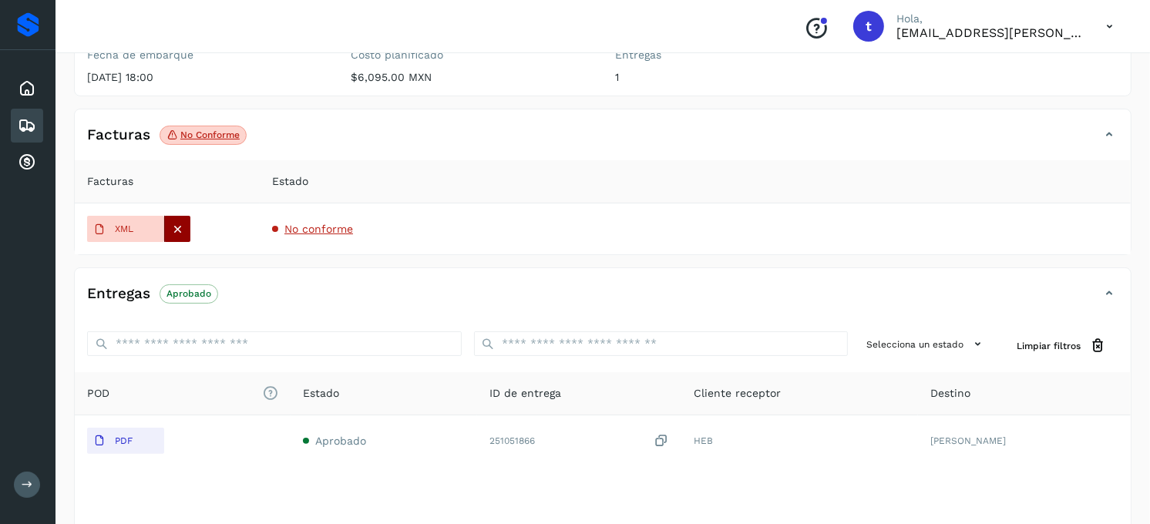
click at [176, 235] on icon at bounding box center [178, 229] width 14 height 14
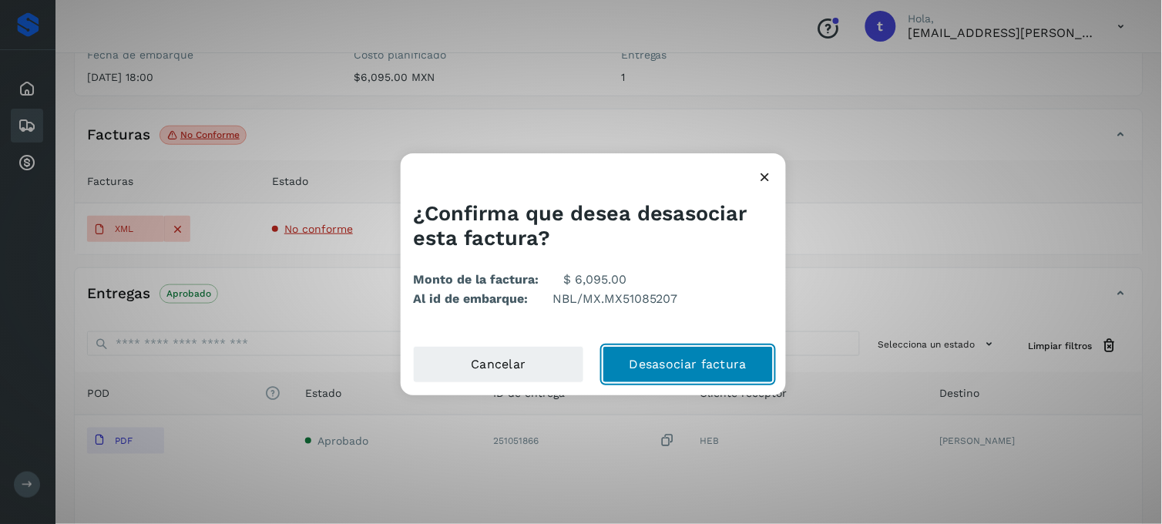
click at [696, 371] on button "Desasociar factura" at bounding box center [688, 364] width 171 height 37
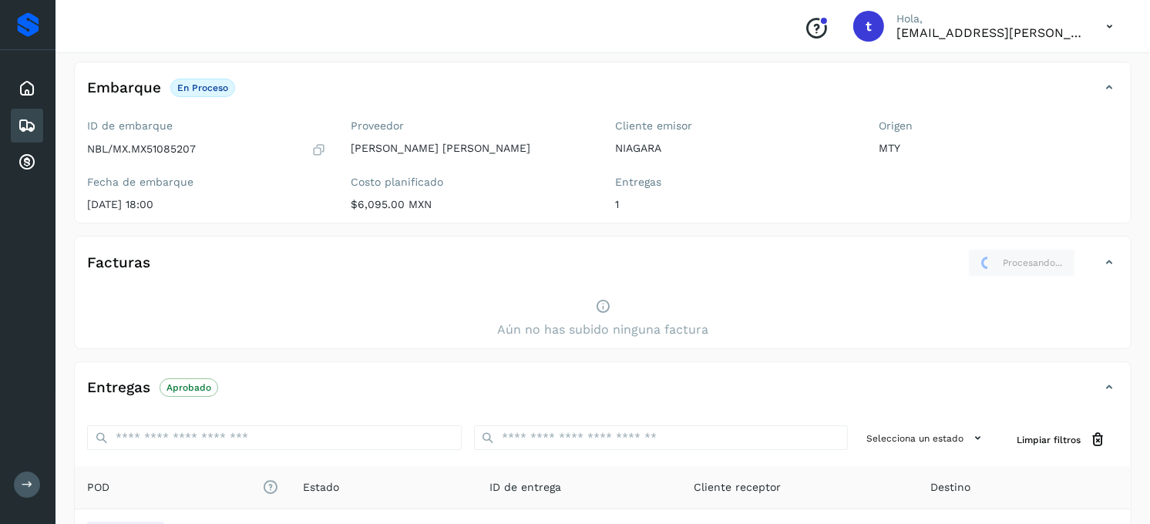
scroll to position [0, 0]
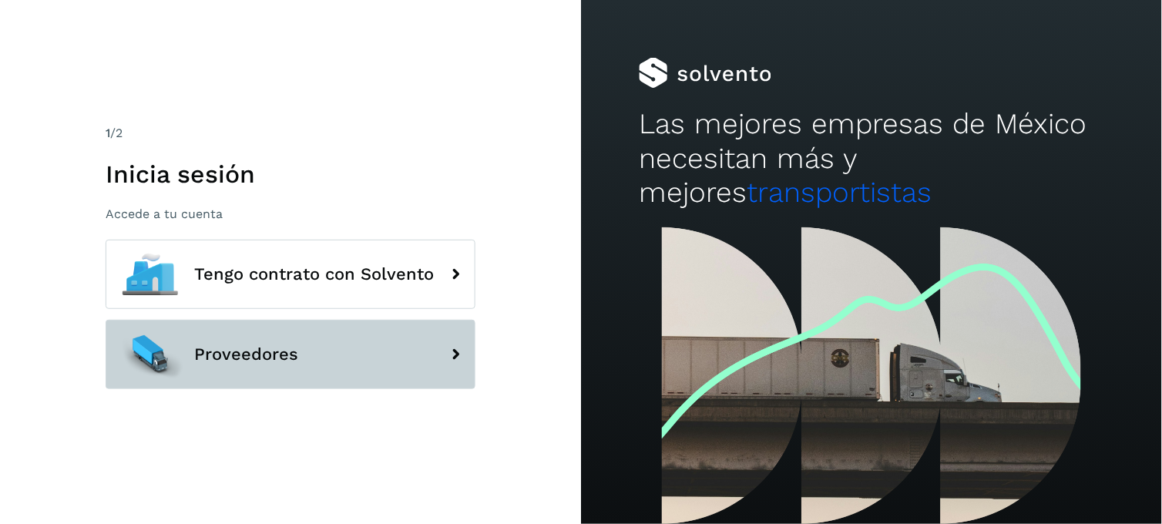
click at [396, 358] on button "Proveedores" at bounding box center [291, 354] width 370 height 69
click at [459, 360] on icon at bounding box center [455, 354] width 31 height 31
click at [208, 357] on span "Proveedores" at bounding box center [246, 354] width 104 height 19
click at [266, 361] on span "Proveedores" at bounding box center [246, 354] width 104 height 19
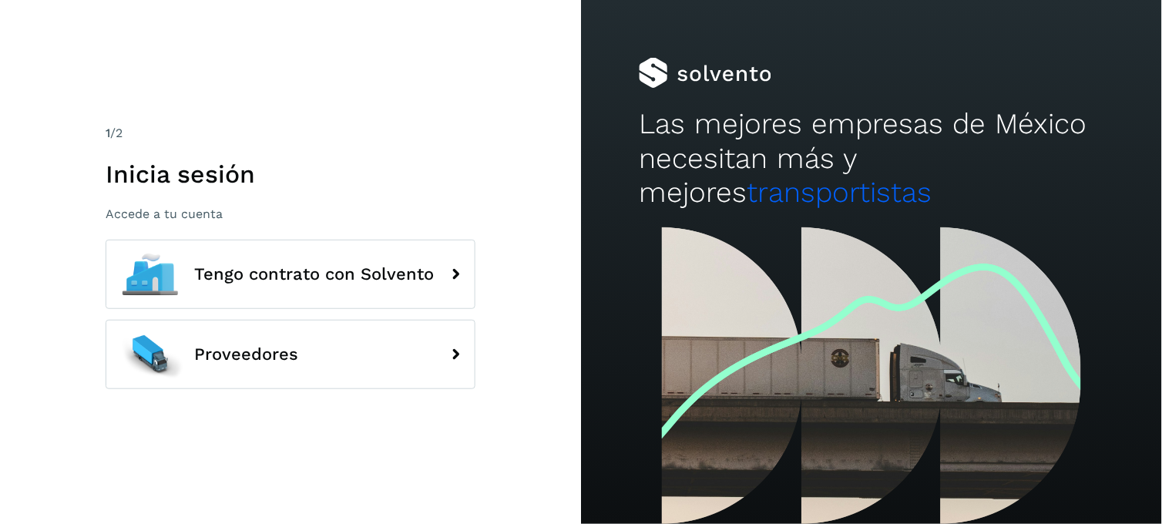
click at [340, 476] on div "1 /2 Inicia sesión Accede a tu cuenta Tengo contrato con Solvento Proveedores" at bounding box center [290, 262] width 581 height 524
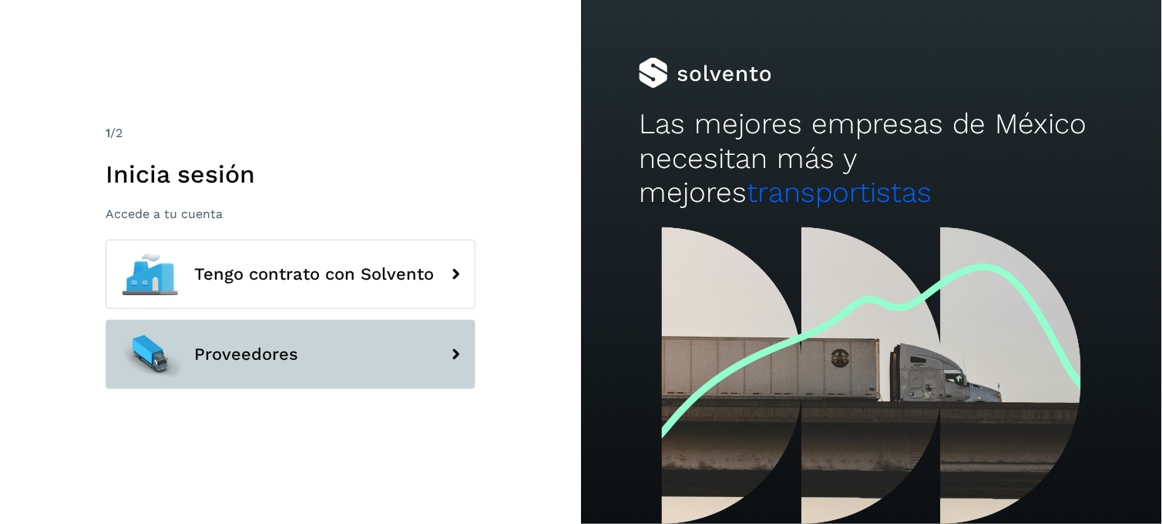
click at [347, 355] on button "Proveedores" at bounding box center [291, 354] width 370 height 69
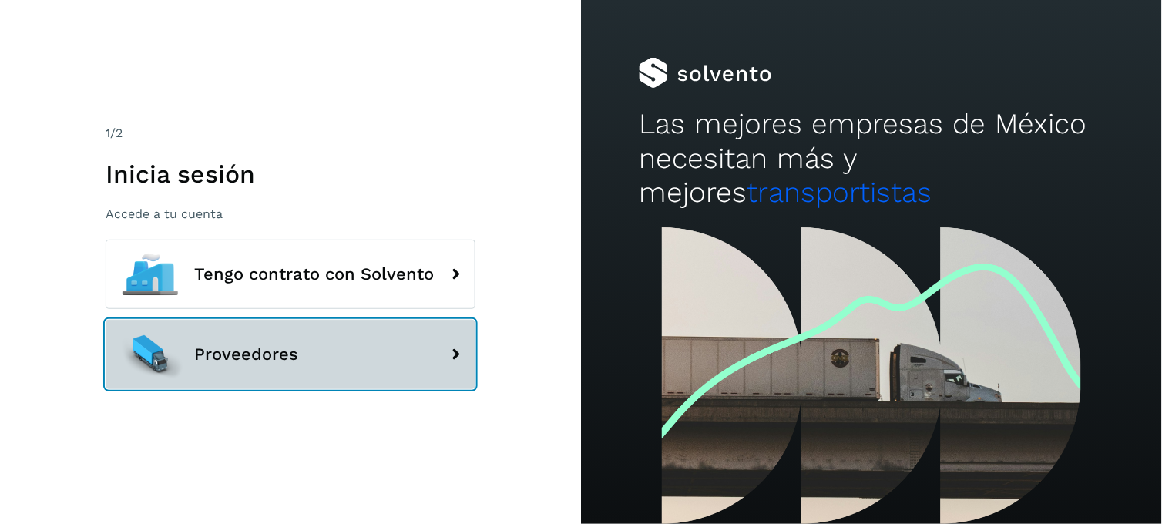
click at [318, 356] on button "Proveedores" at bounding box center [291, 354] width 370 height 69
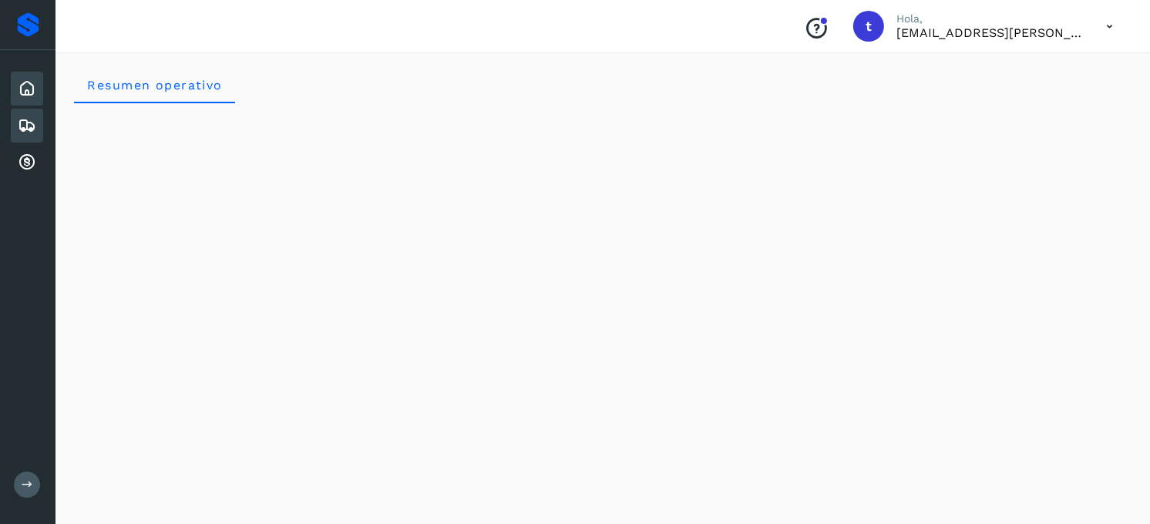
click at [32, 129] on icon at bounding box center [27, 125] width 19 height 19
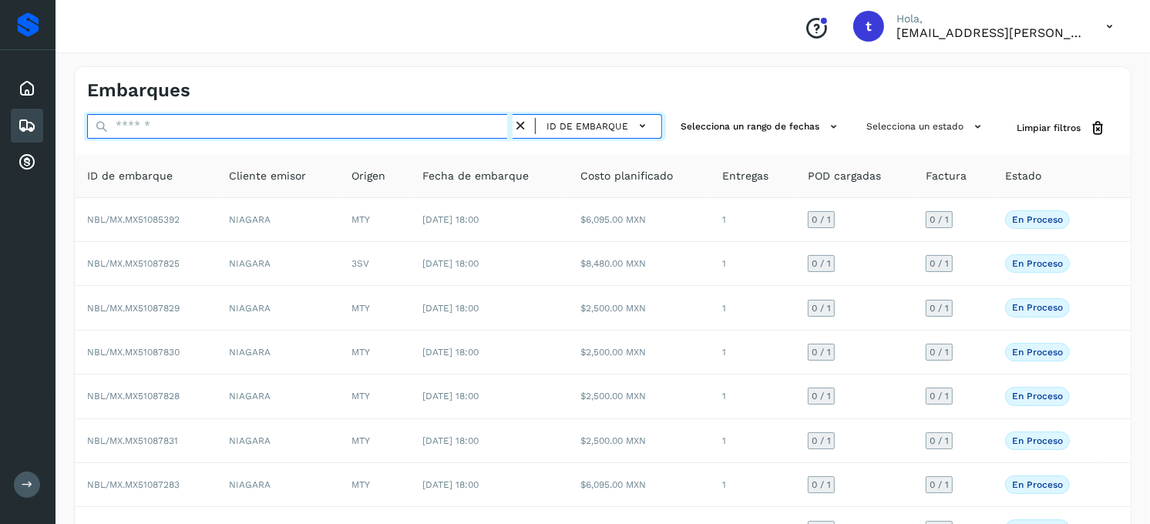
click at [209, 126] on input "text" at bounding box center [300, 126] width 426 height 25
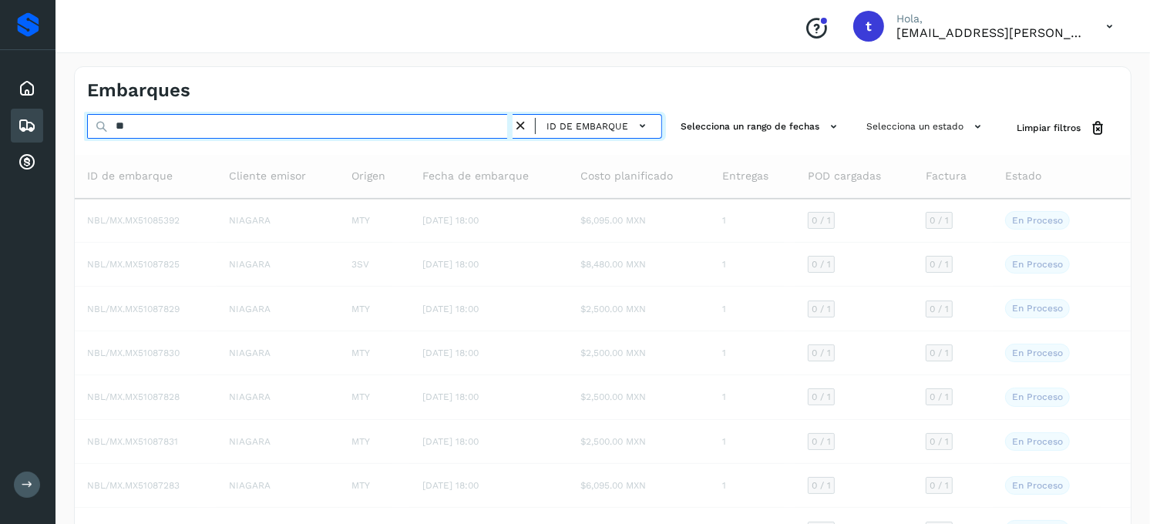
type input "*"
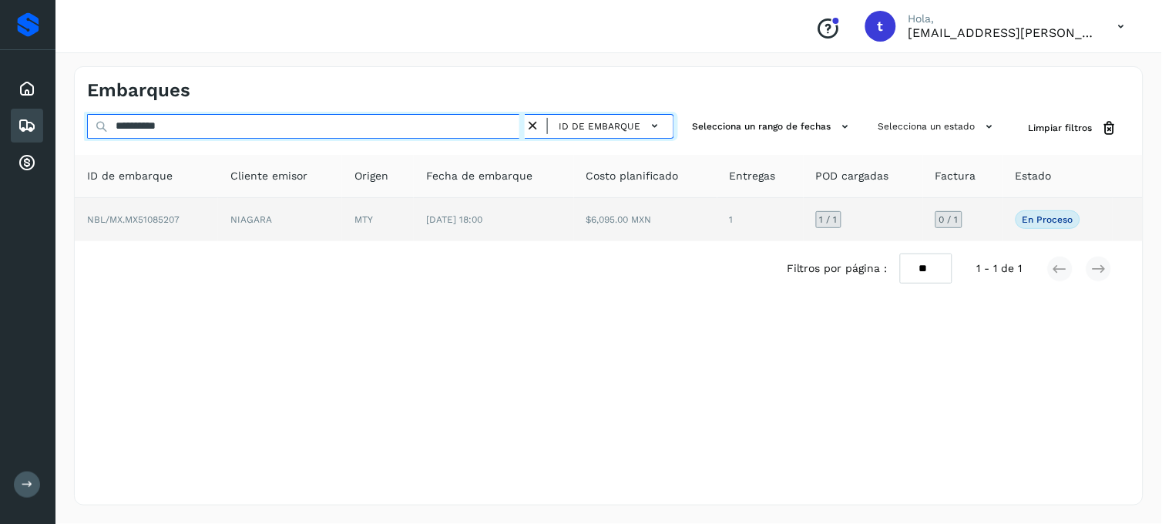
type input "**********"
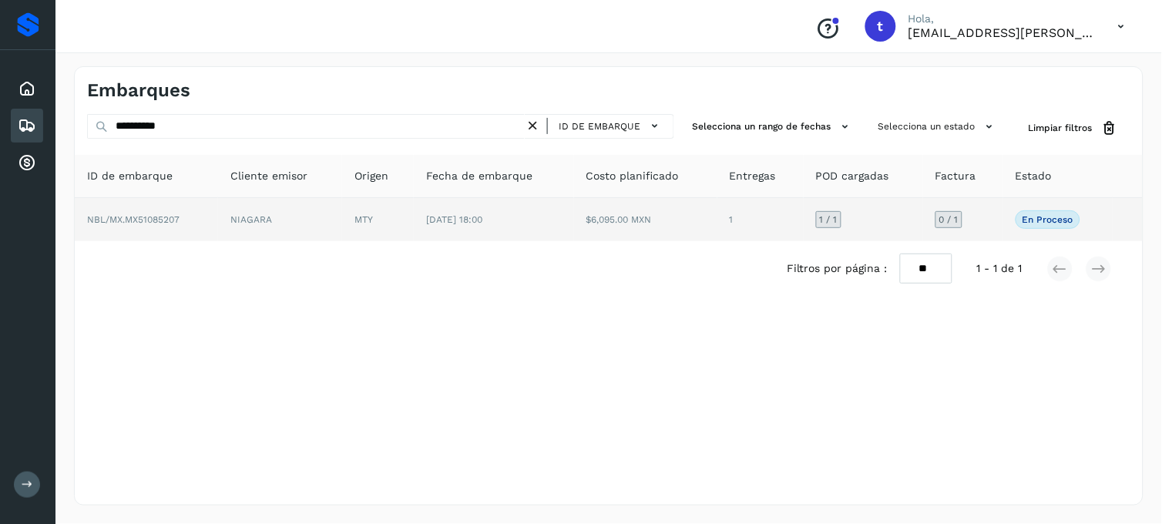
click at [160, 224] on span "NBL/MX.MX51085207" at bounding box center [133, 219] width 93 height 11
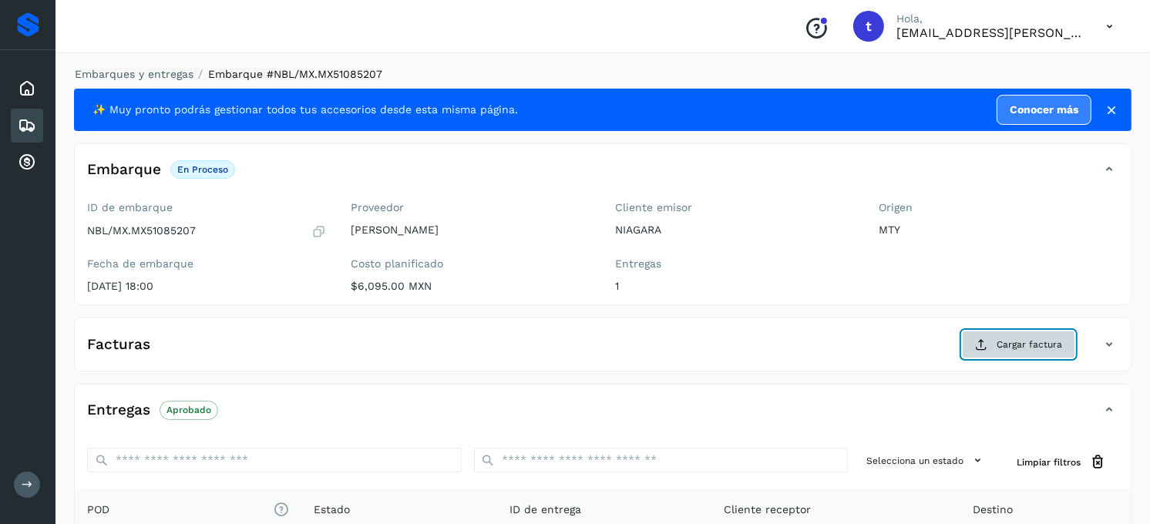
click at [1024, 348] on span "Cargar factura" at bounding box center [1030, 345] width 66 height 14
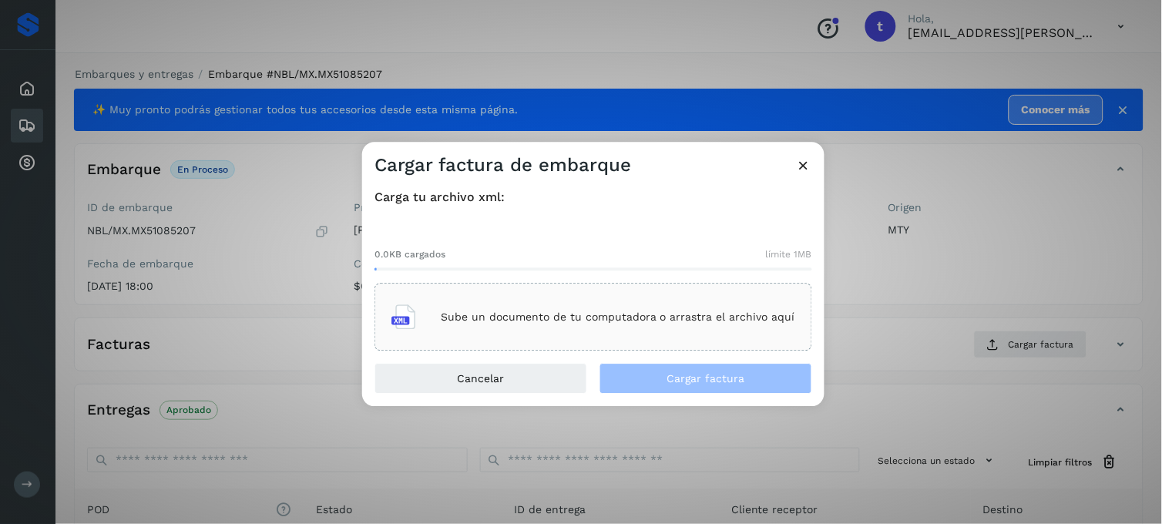
click at [529, 320] on p "Sube un documento de tu computadora o arrastra el archivo aquí" at bounding box center [618, 317] width 355 height 13
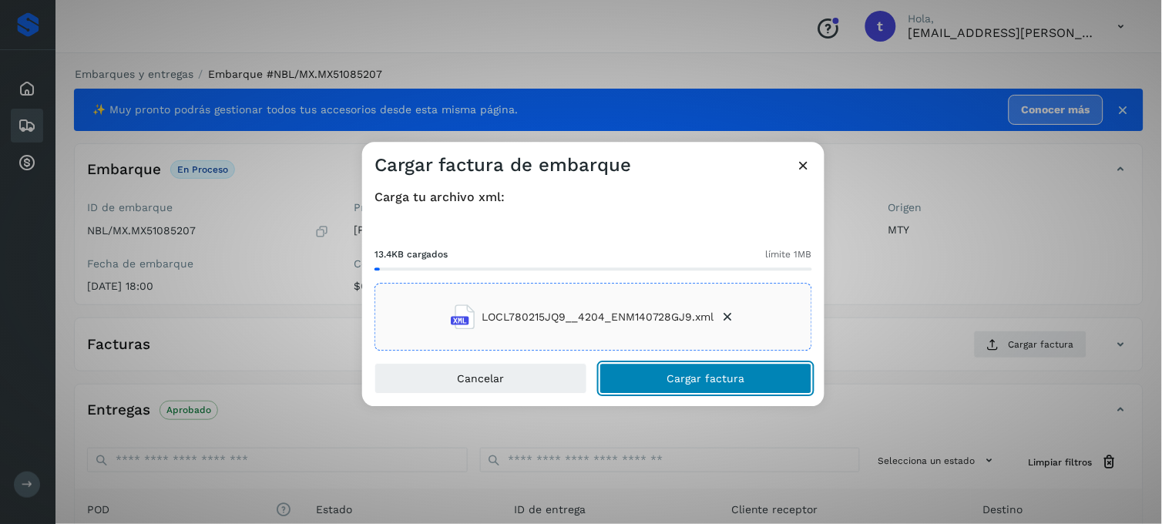
click at [748, 381] on button "Cargar factura" at bounding box center [706, 379] width 213 height 31
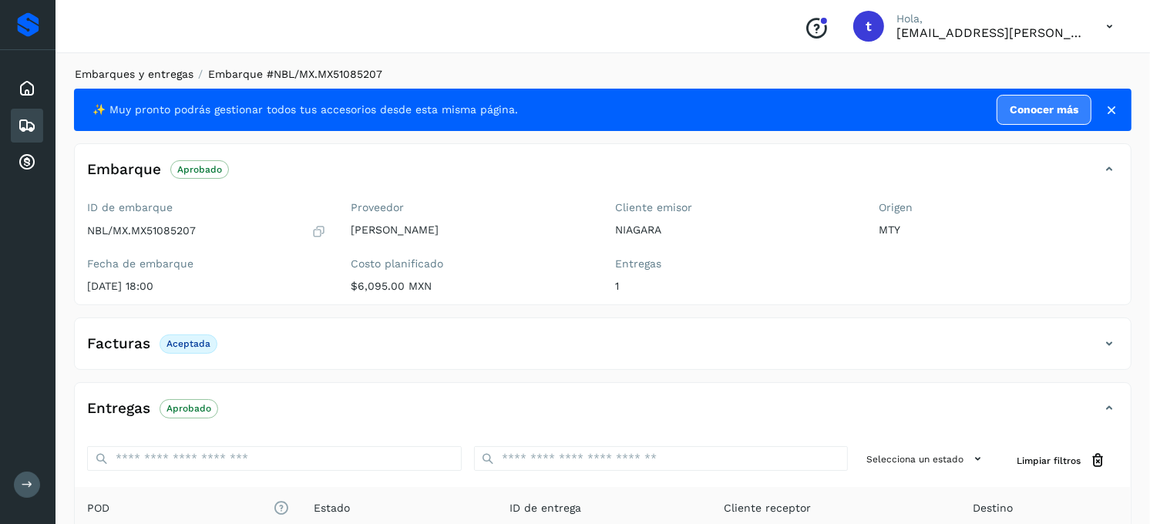
click at [132, 70] on link "Embarques y entregas" at bounding box center [134, 74] width 119 height 12
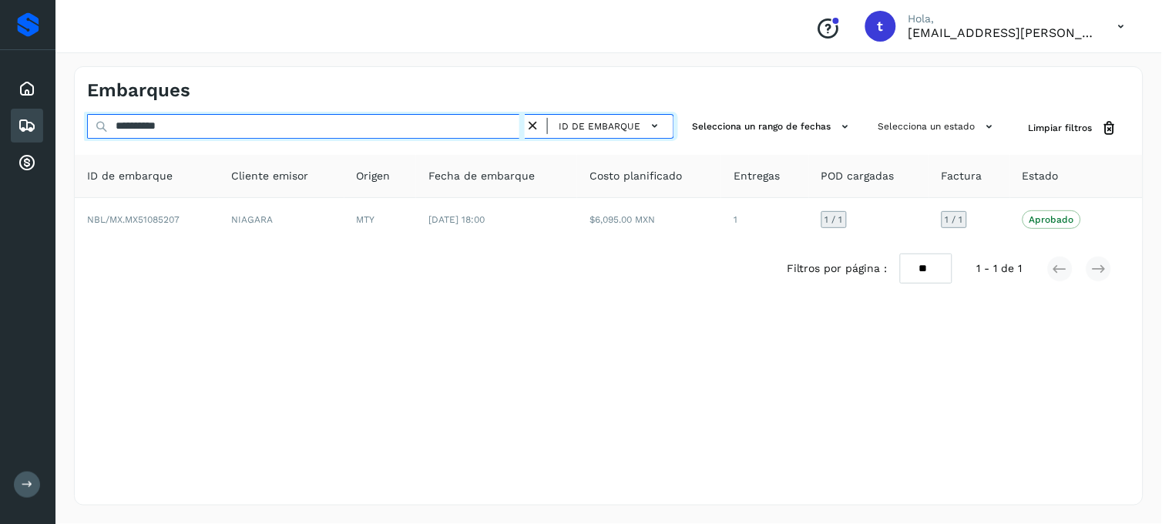
drag, startPoint x: 207, startPoint y: 126, endPoint x: 0, endPoint y: 132, distance: 206.7
click at [0, 132] on html "**********" at bounding box center [581, 262] width 1162 height 524
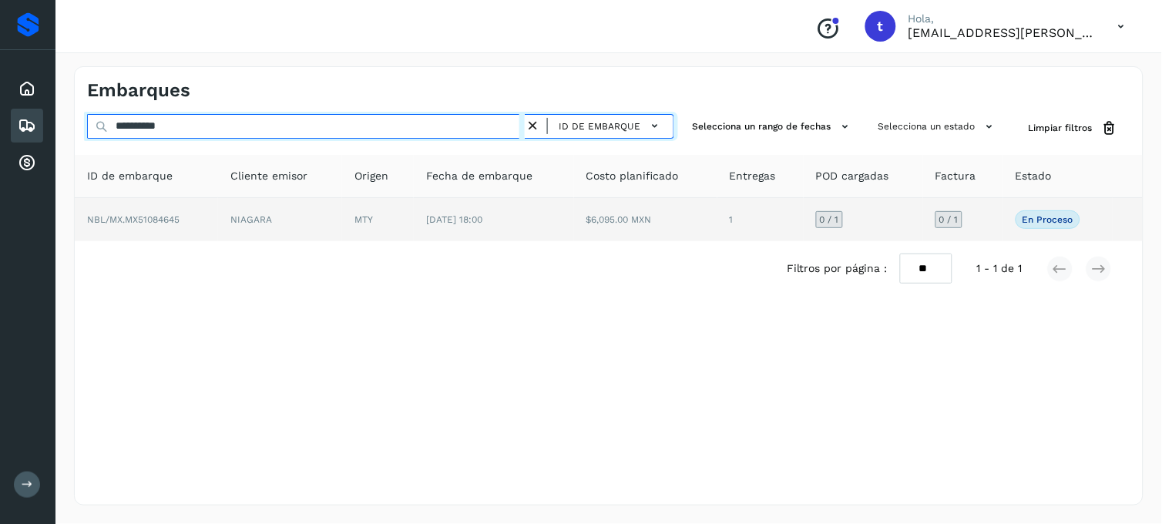
type input "**********"
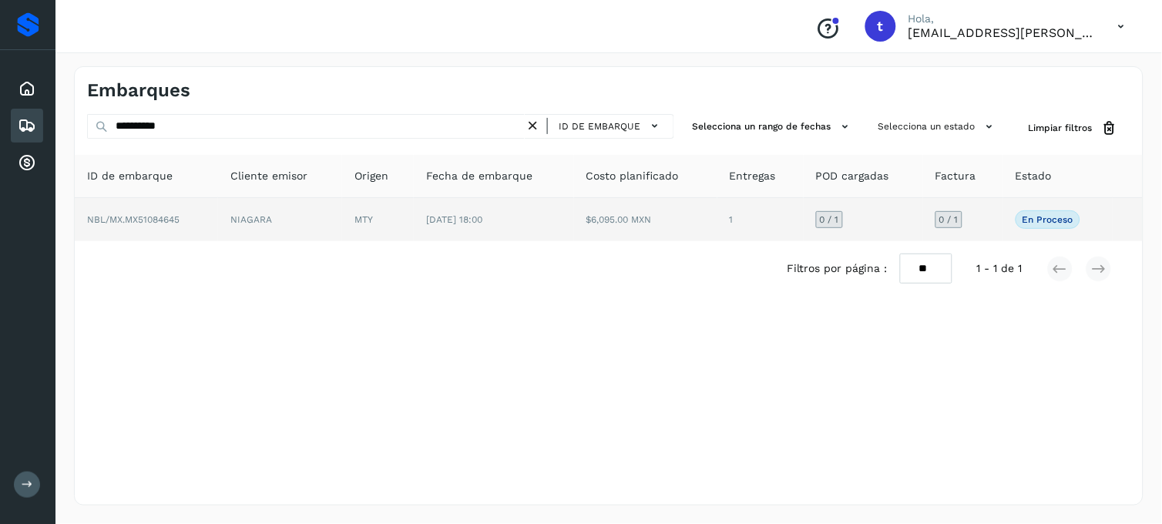
click at [157, 217] on span "NBL/MX.MX51084645" at bounding box center [133, 219] width 93 height 11
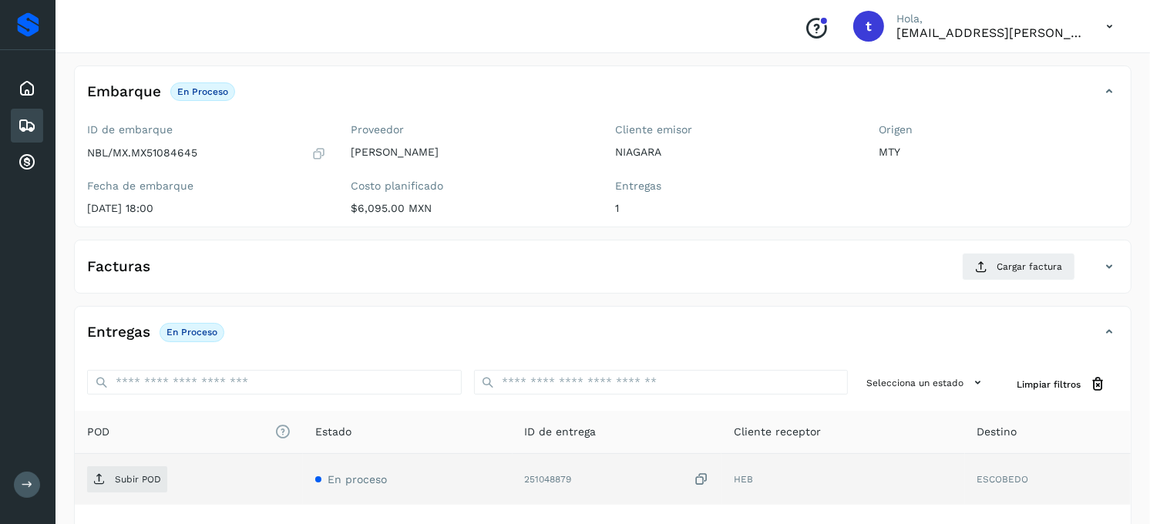
scroll to position [171, 0]
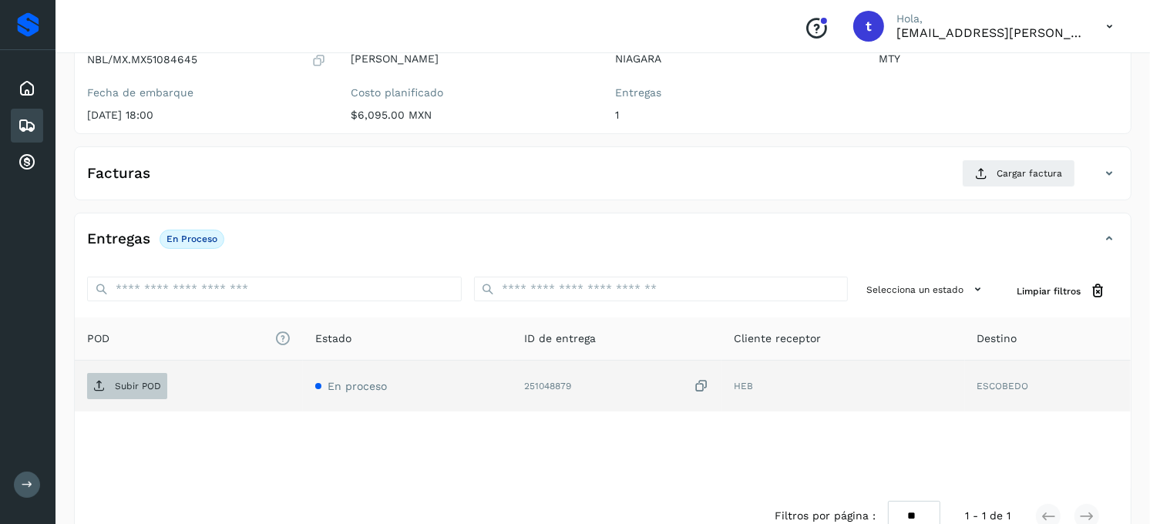
click at [143, 386] on p "Subir POD" at bounding box center [138, 386] width 46 height 11
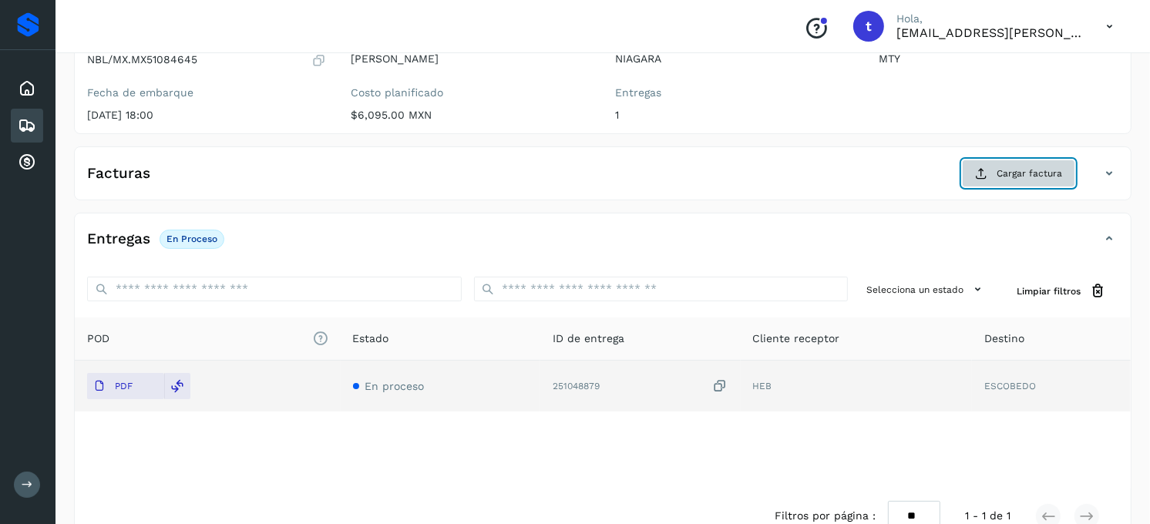
click at [1044, 177] on span "Cargar factura" at bounding box center [1030, 174] width 66 height 14
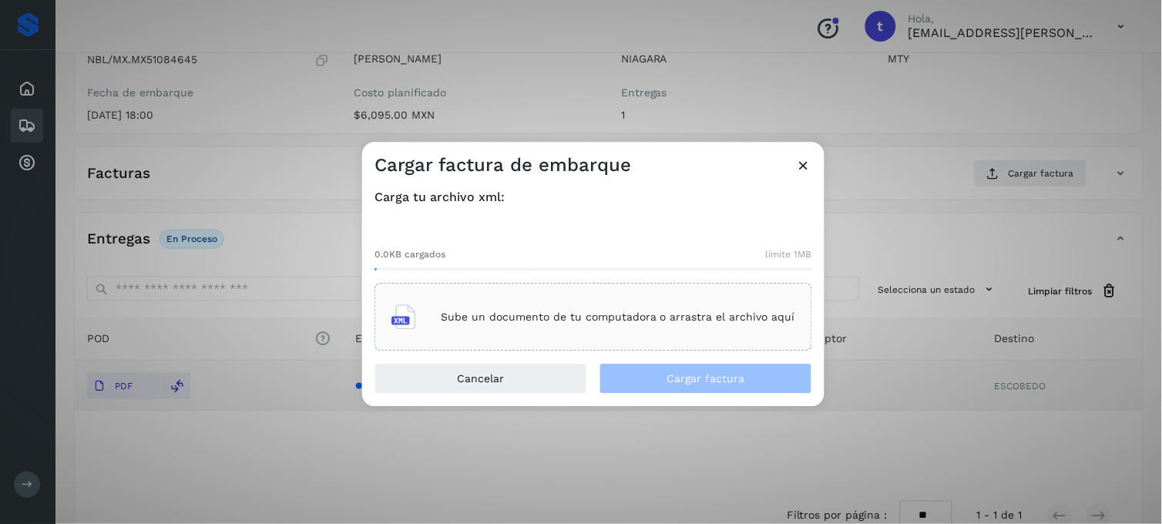
click at [538, 321] on p "Sube un documento de tu computadora o arrastra el archivo aquí" at bounding box center [618, 317] width 355 height 13
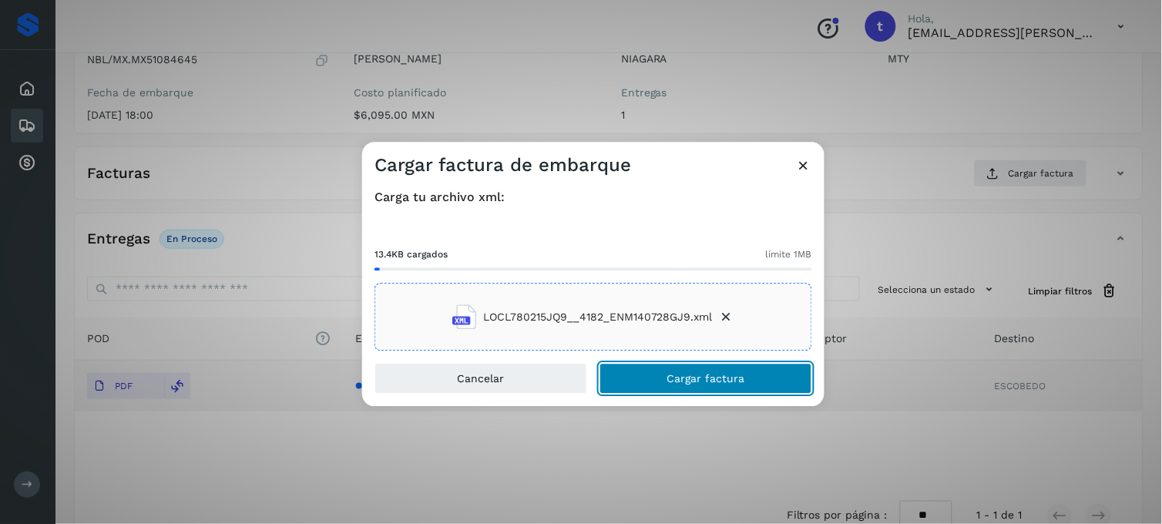
click at [702, 389] on button "Cargar factura" at bounding box center [706, 379] width 213 height 31
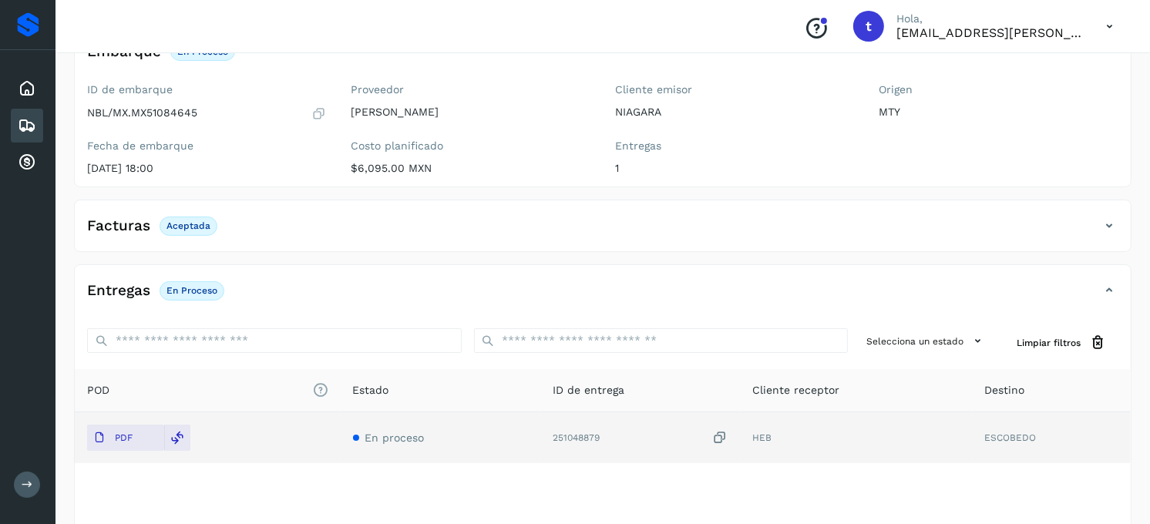
scroll to position [0, 0]
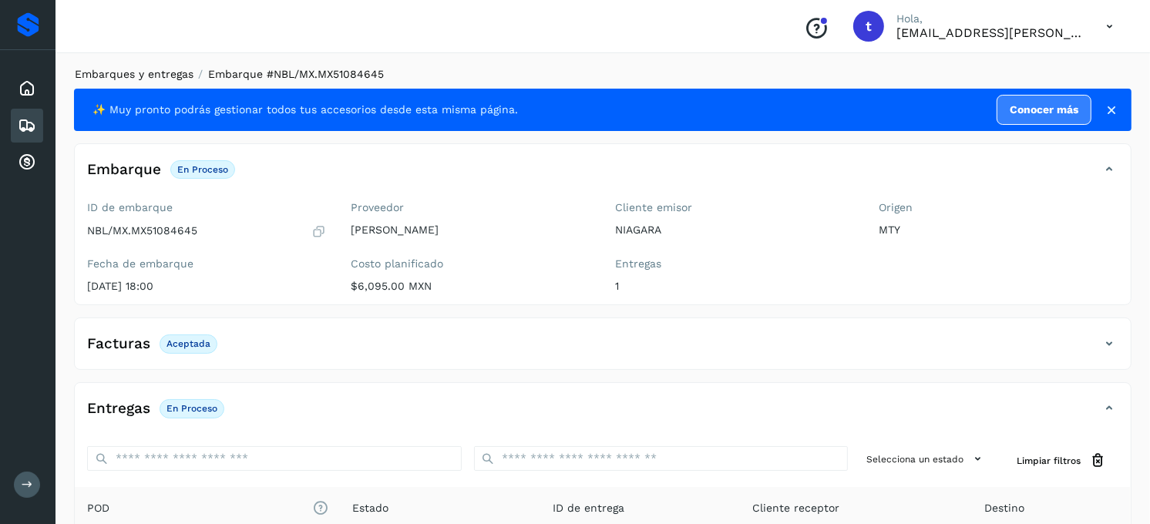
click at [143, 75] on link "Embarques y entregas" at bounding box center [134, 74] width 119 height 12
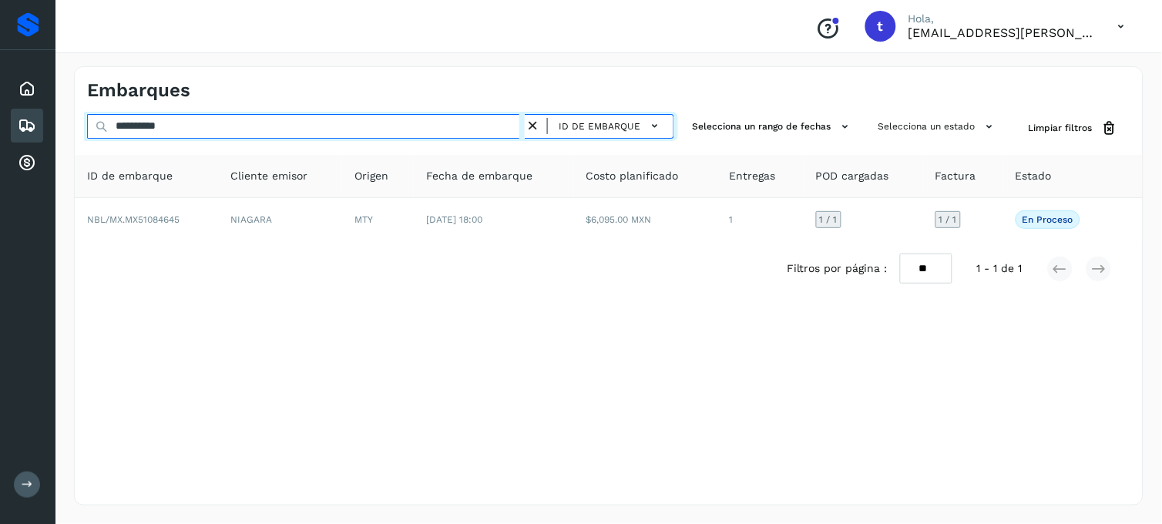
drag, startPoint x: 226, startPoint y: 131, endPoint x: 108, endPoint y: 129, distance: 118.0
click at [108, 129] on div "**********" at bounding box center [380, 128] width 587 height 29
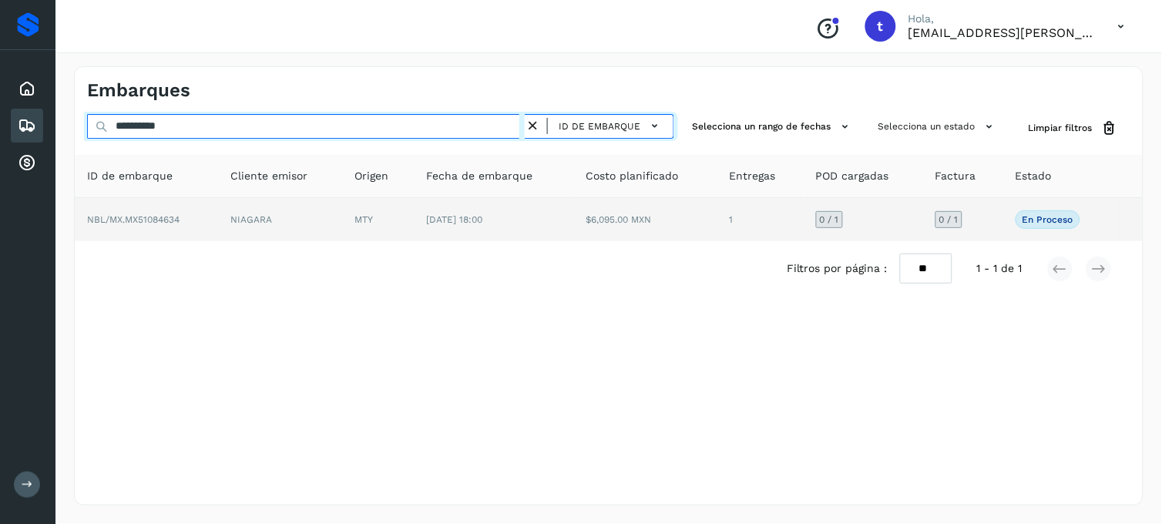
type input "**********"
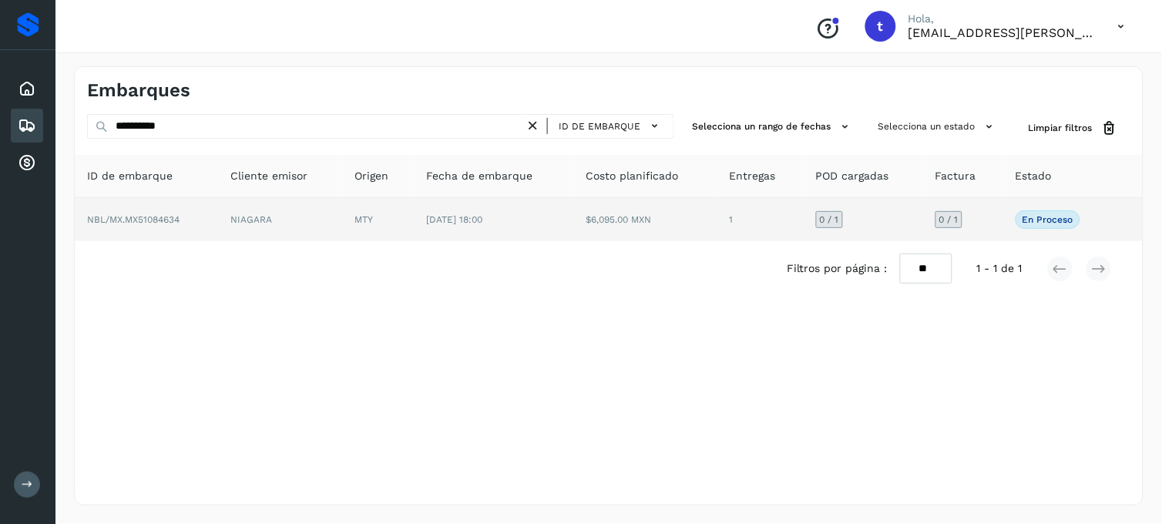
click at [130, 231] on td "NBL/MX.MX51084634" at bounding box center [146, 219] width 143 height 43
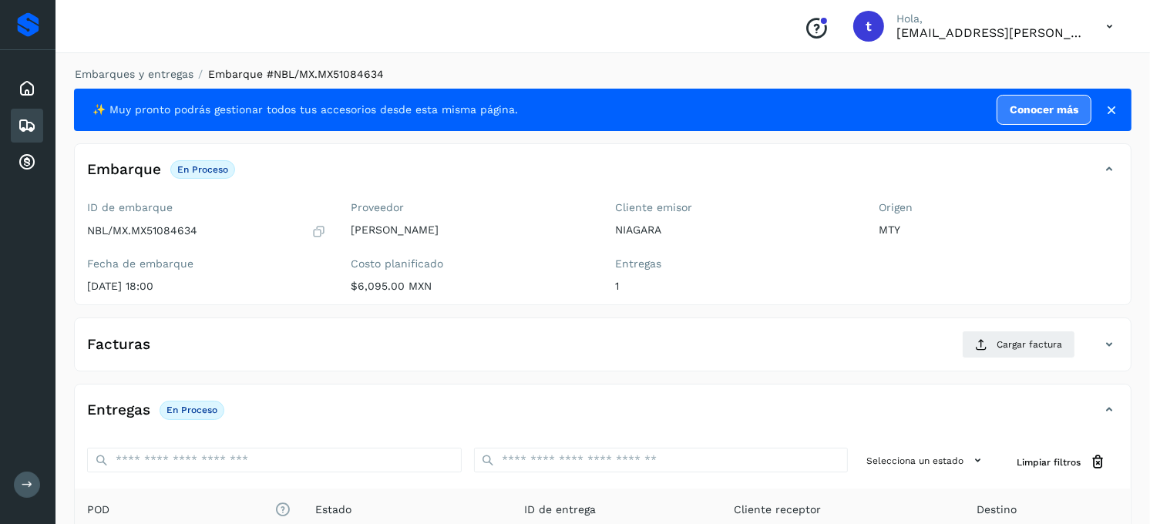
scroll to position [171, 0]
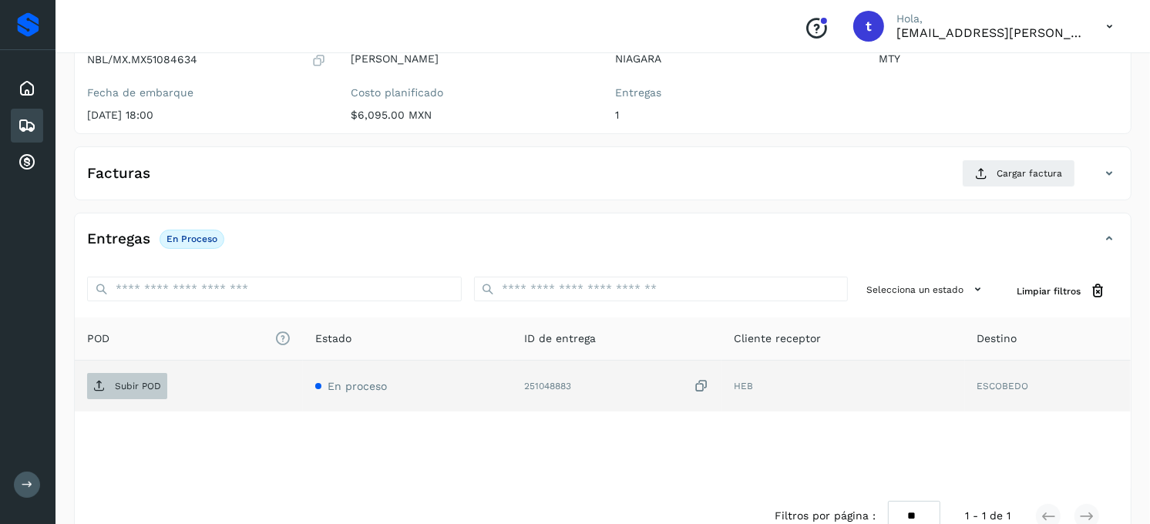
click at [128, 384] on p "Subir POD" at bounding box center [138, 386] width 46 height 11
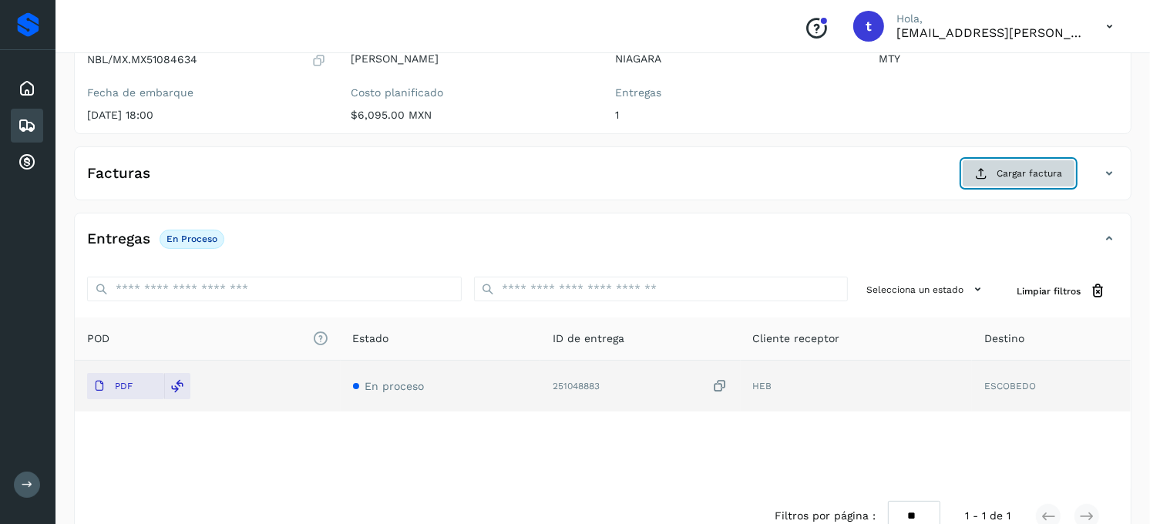
click at [1010, 173] on span "Cargar factura" at bounding box center [1030, 174] width 66 height 14
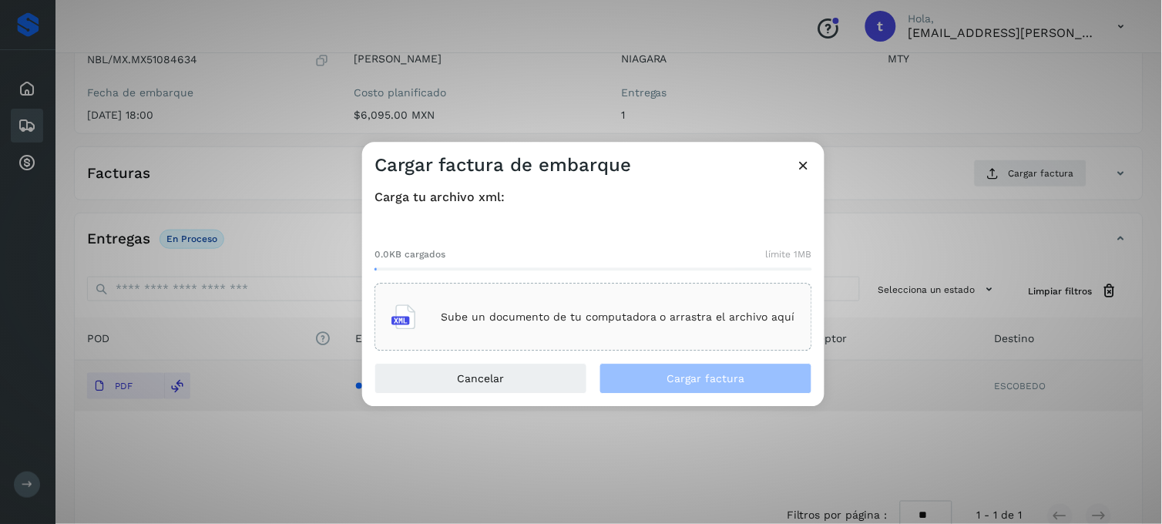
click at [429, 315] on div "Sube un documento de tu computadora o arrastra el archivo aquí" at bounding box center [594, 318] width 404 height 42
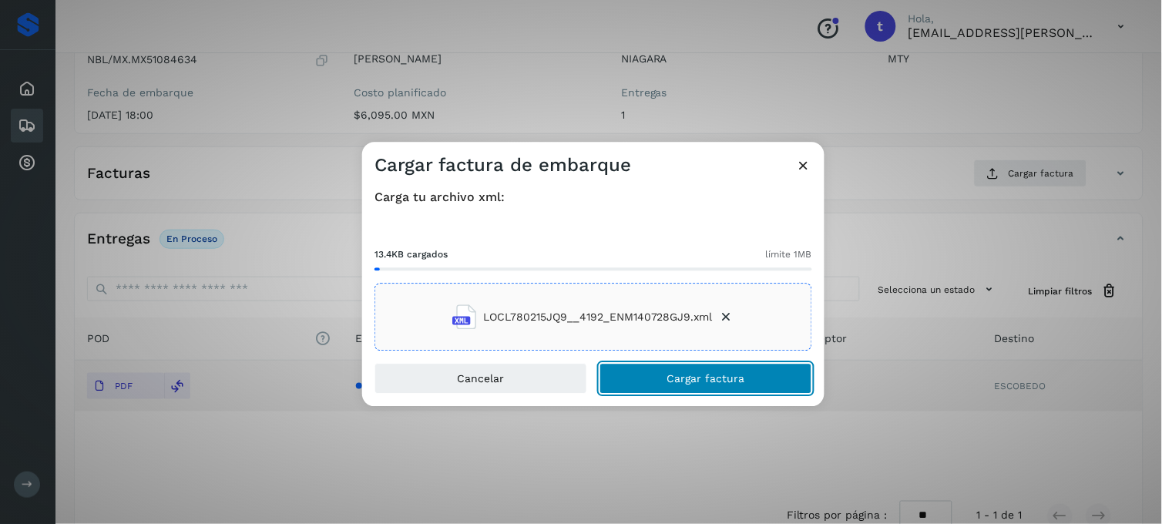
click at [672, 379] on span "Cargar factura" at bounding box center [707, 379] width 78 height 11
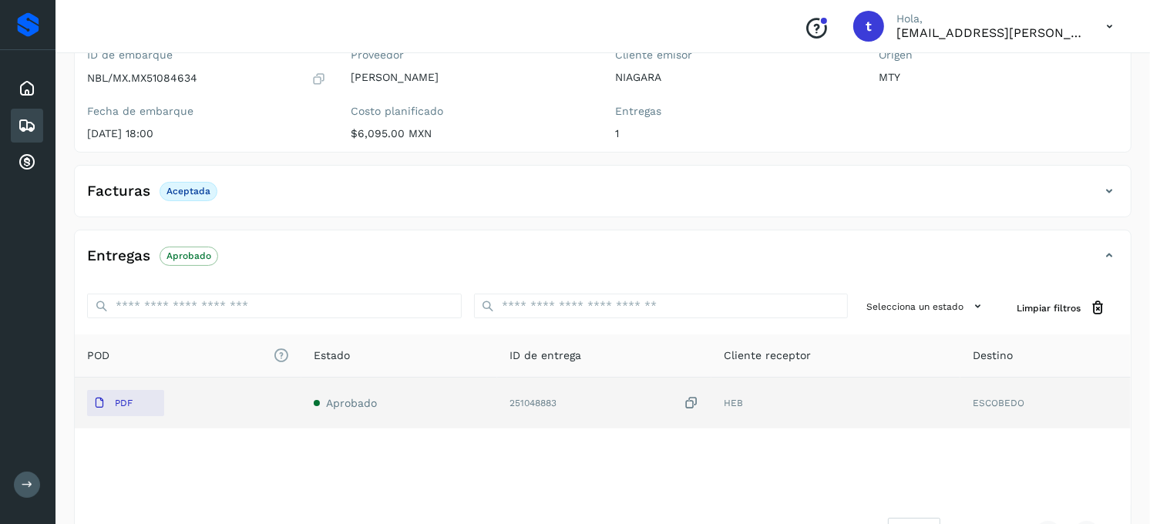
scroll to position [0, 0]
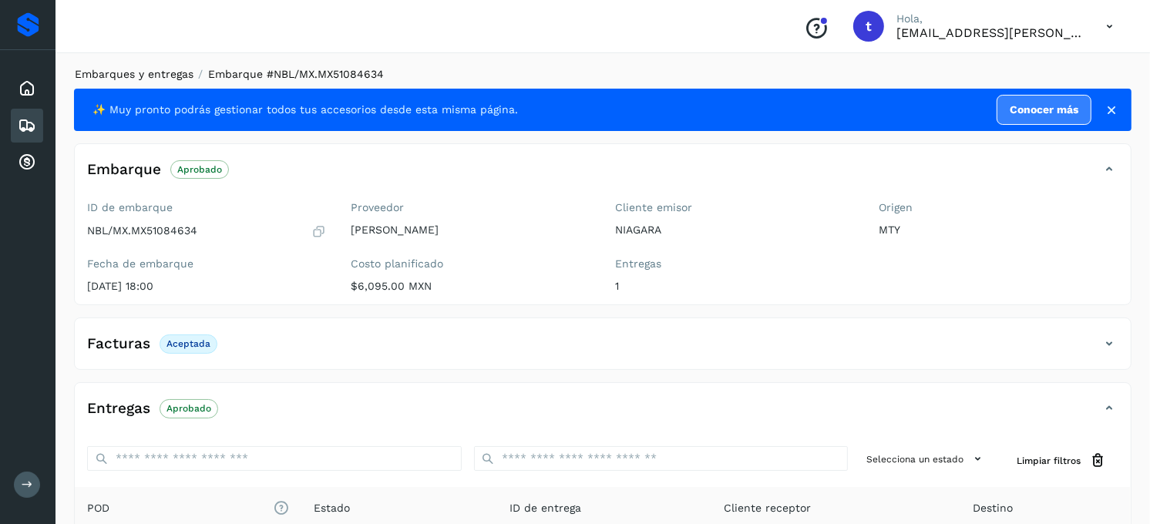
click at [156, 70] on link "Embarques y entregas" at bounding box center [134, 74] width 119 height 12
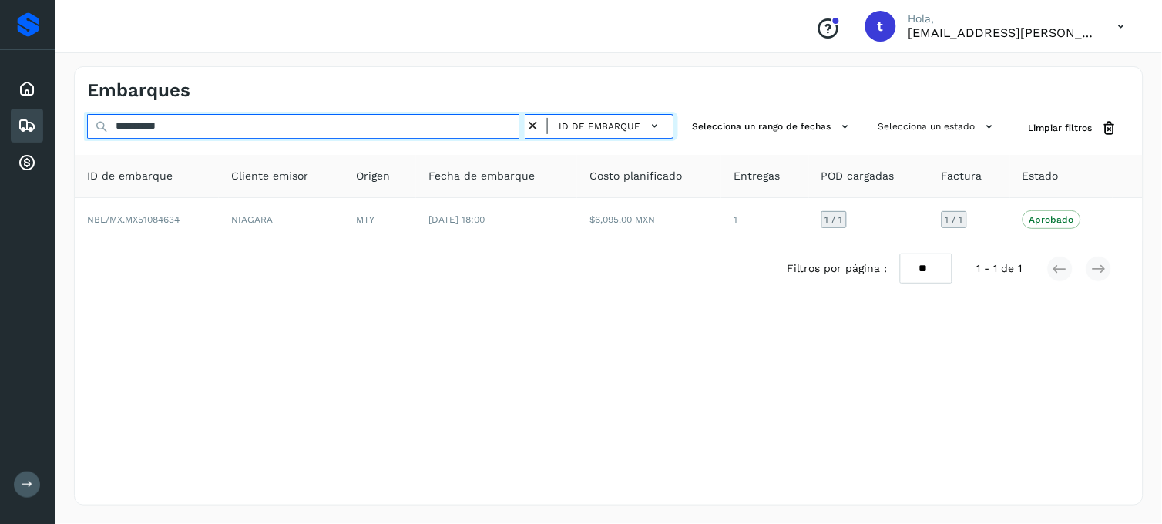
drag, startPoint x: 274, startPoint y: 133, endPoint x: 0, endPoint y: 140, distance: 274.5
click at [25, 135] on div "**********" at bounding box center [581, 262] width 1162 height 524
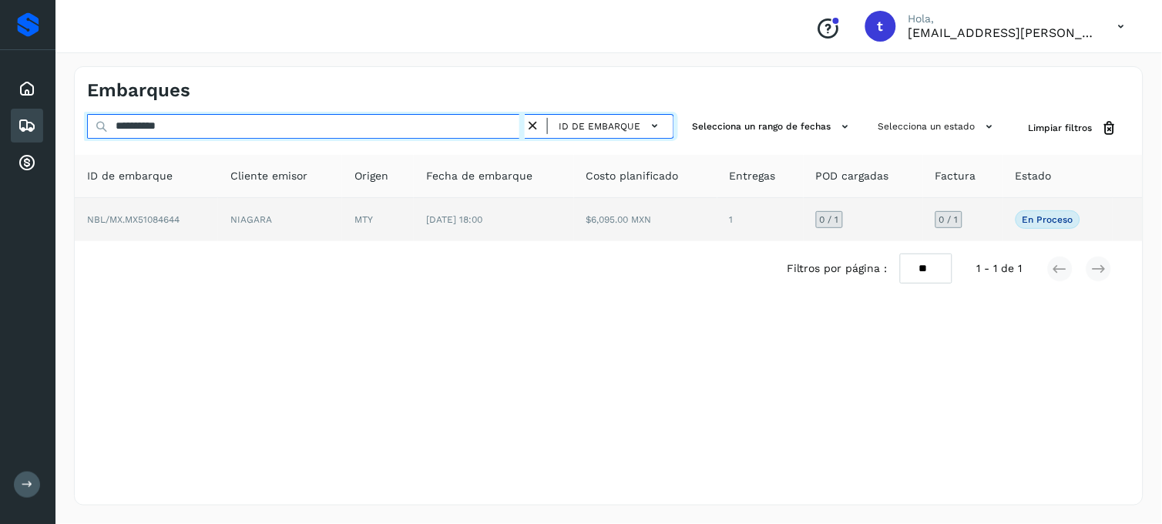
type input "**********"
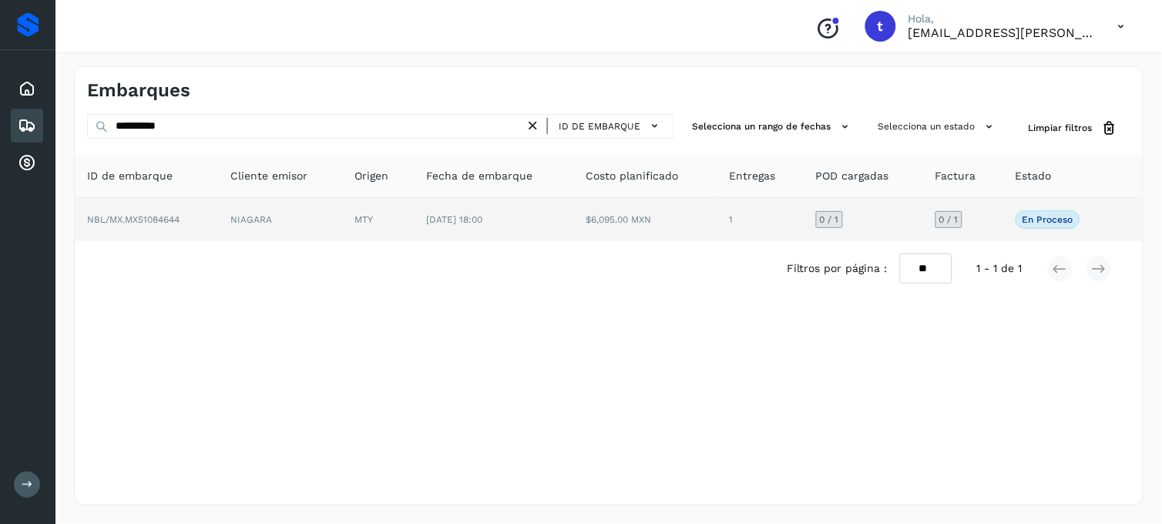
click at [167, 225] on td "NBL/MX.MX51084644" at bounding box center [146, 219] width 143 height 43
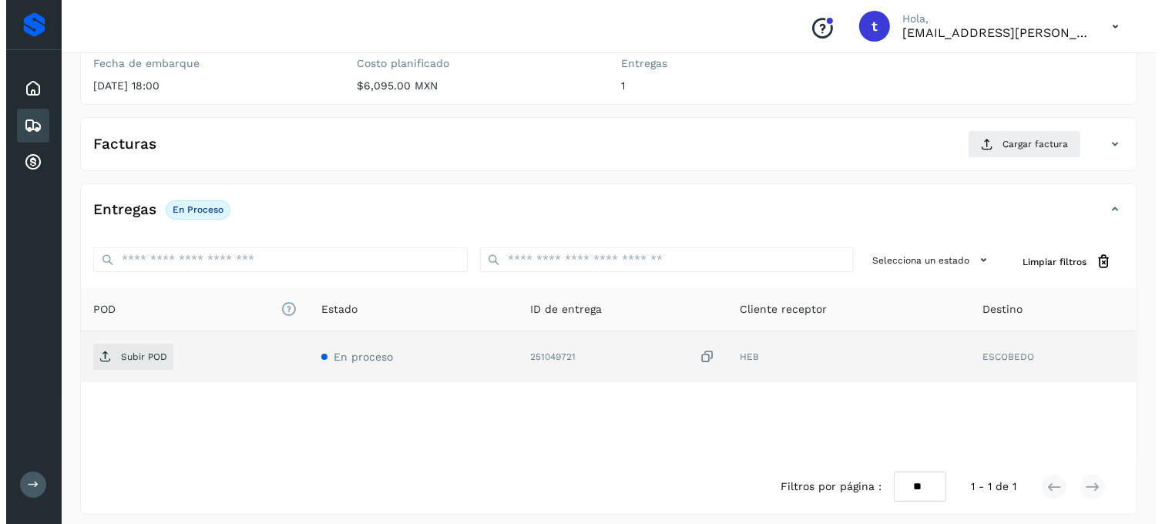
scroll to position [210, 0]
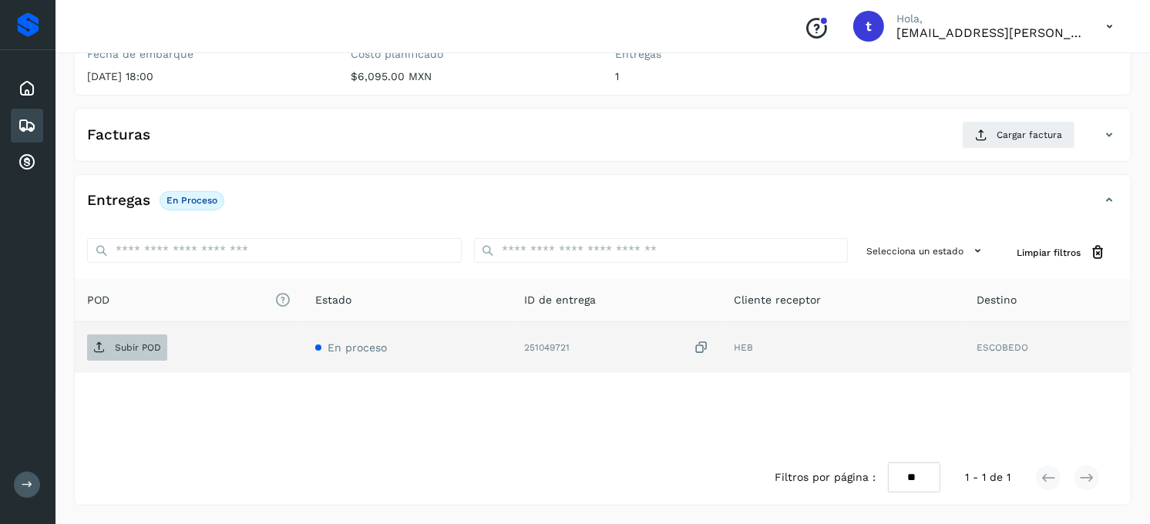
click at [133, 343] on p "Subir POD" at bounding box center [138, 347] width 46 height 11
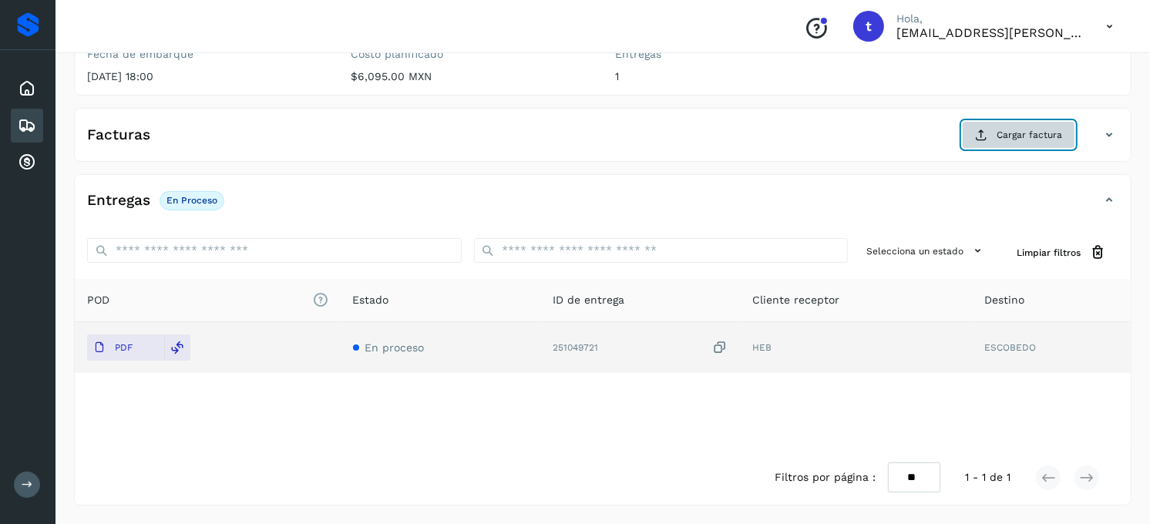
click at [984, 140] on icon at bounding box center [981, 135] width 12 height 12
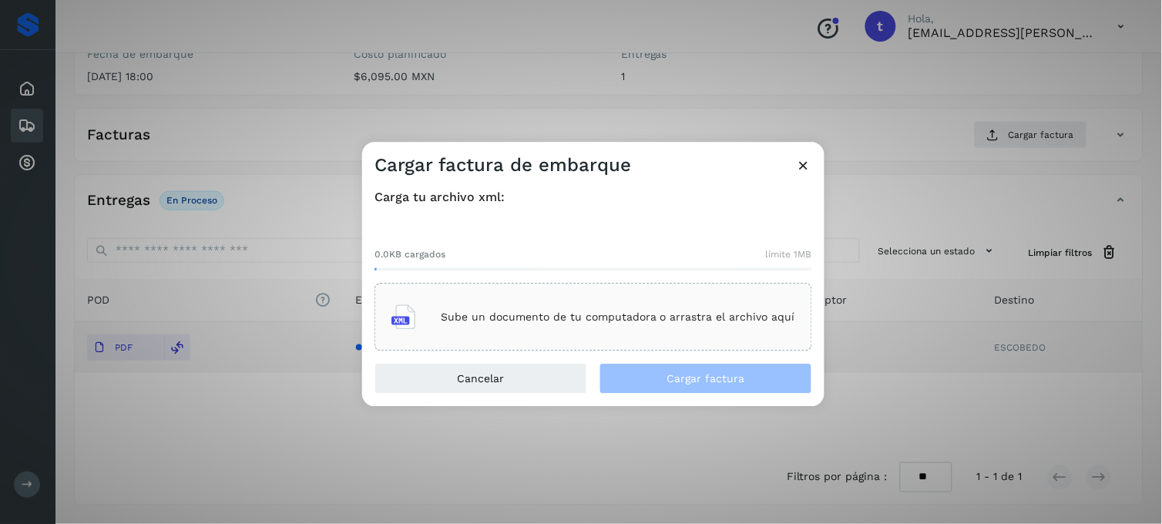
click at [628, 328] on div "Sube un documento de tu computadora o arrastra el archivo aquí" at bounding box center [594, 318] width 404 height 42
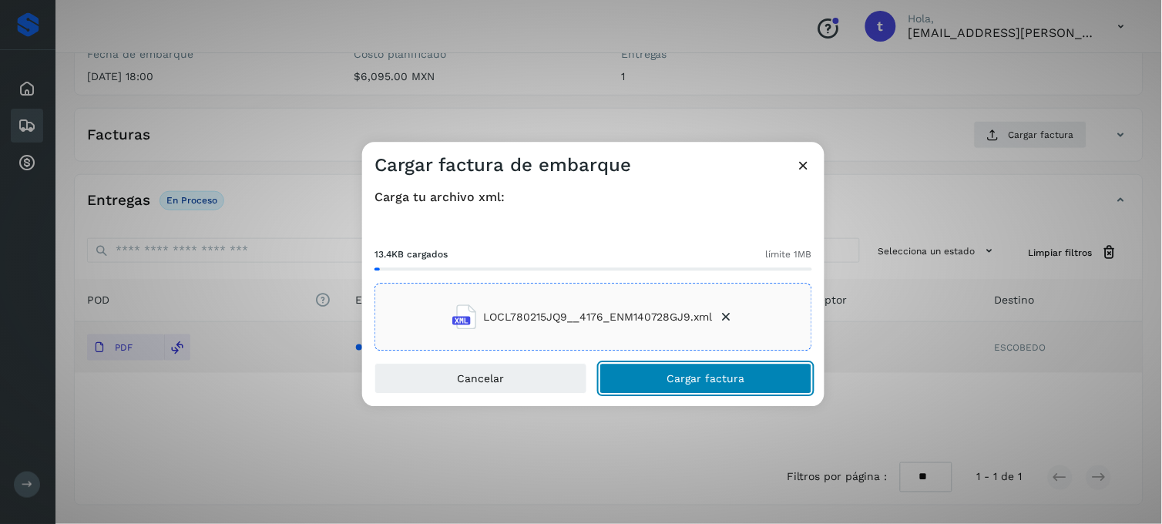
click at [731, 382] on span "Cargar factura" at bounding box center [707, 379] width 78 height 11
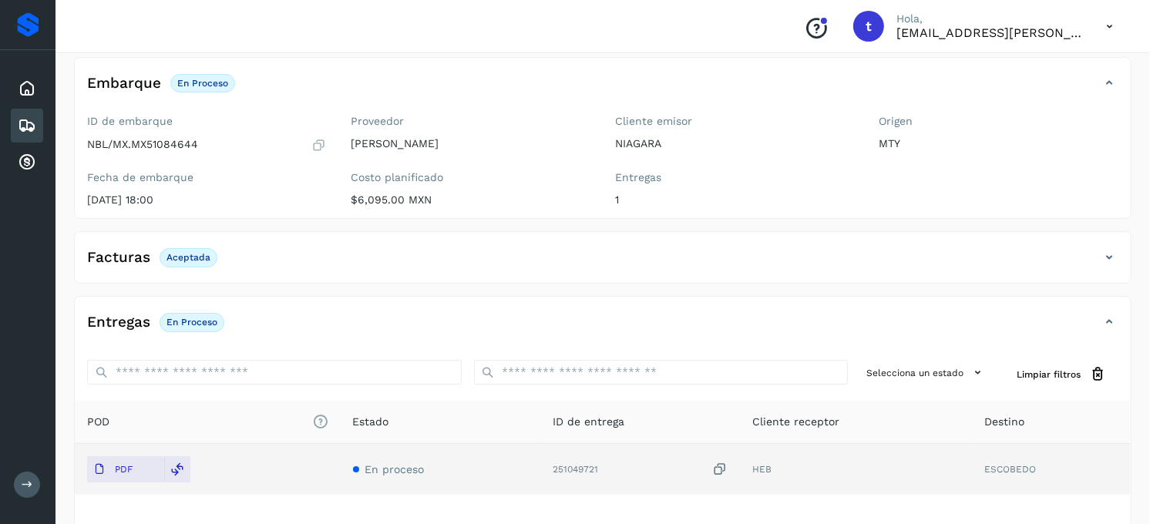
scroll to position [0, 0]
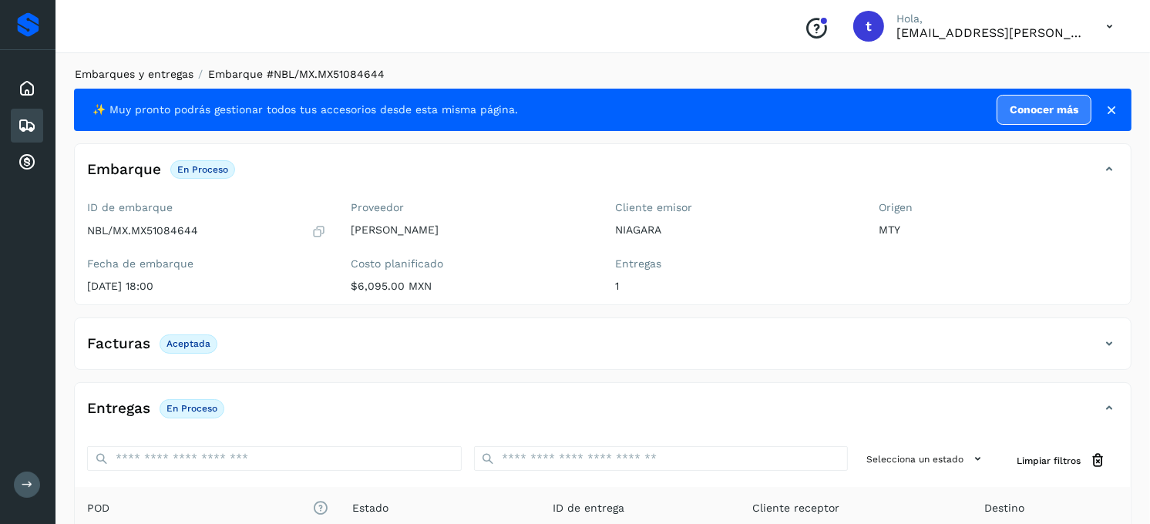
click at [158, 70] on link "Embarques y entregas" at bounding box center [134, 74] width 119 height 12
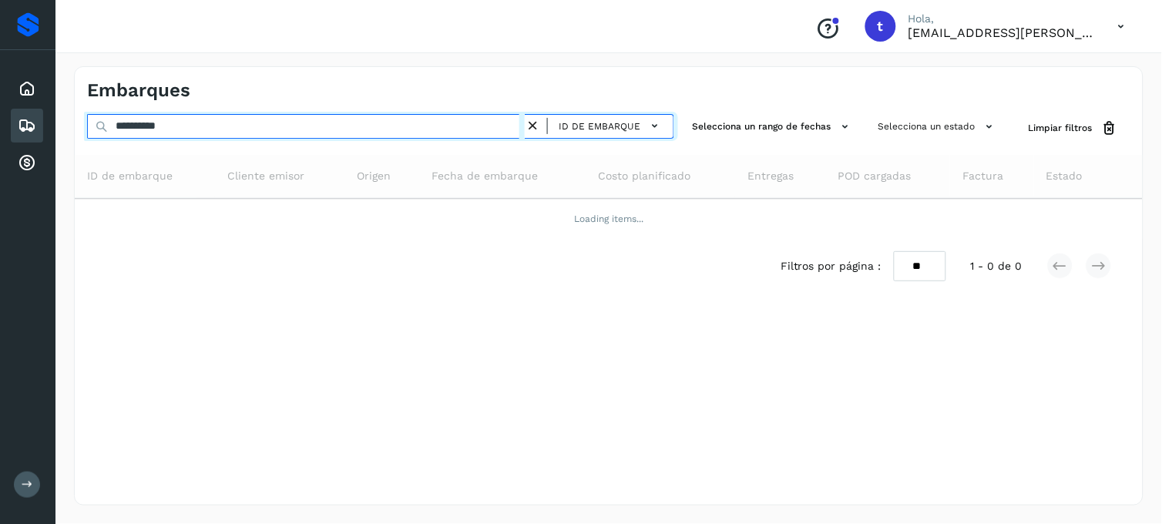
drag, startPoint x: 219, startPoint y: 123, endPoint x: 70, endPoint y: 136, distance: 149.4
click at [106, 137] on input "**********" at bounding box center [306, 126] width 438 height 25
type input "*"
type input "**********"
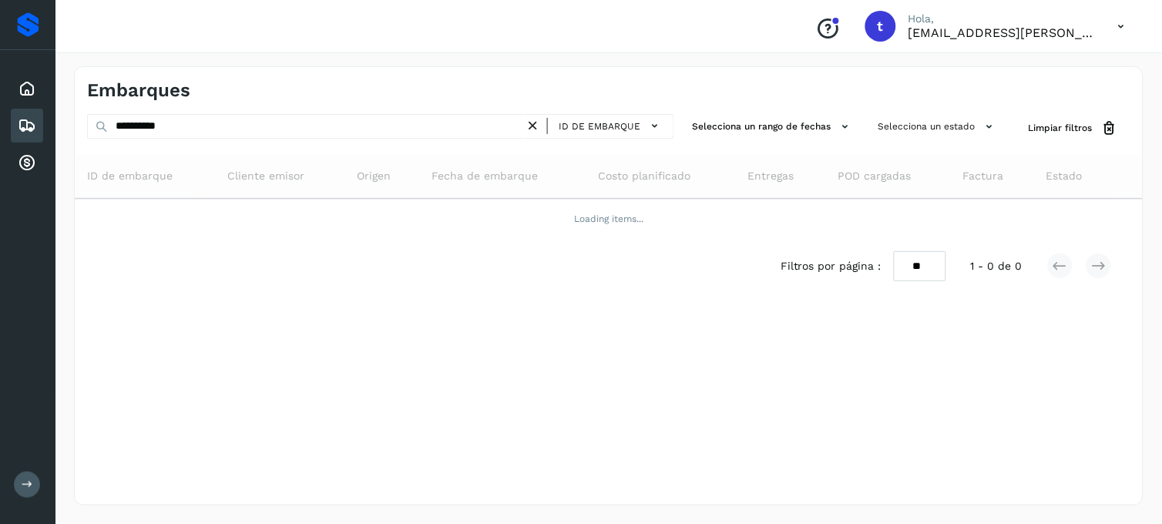
click at [19, 127] on icon at bounding box center [27, 125] width 19 height 19
click at [537, 119] on icon at bounding box center [533, 126] width 16 height 16
click at [538, 127] on icon at bounding box center [533, 126] width 16 height 16
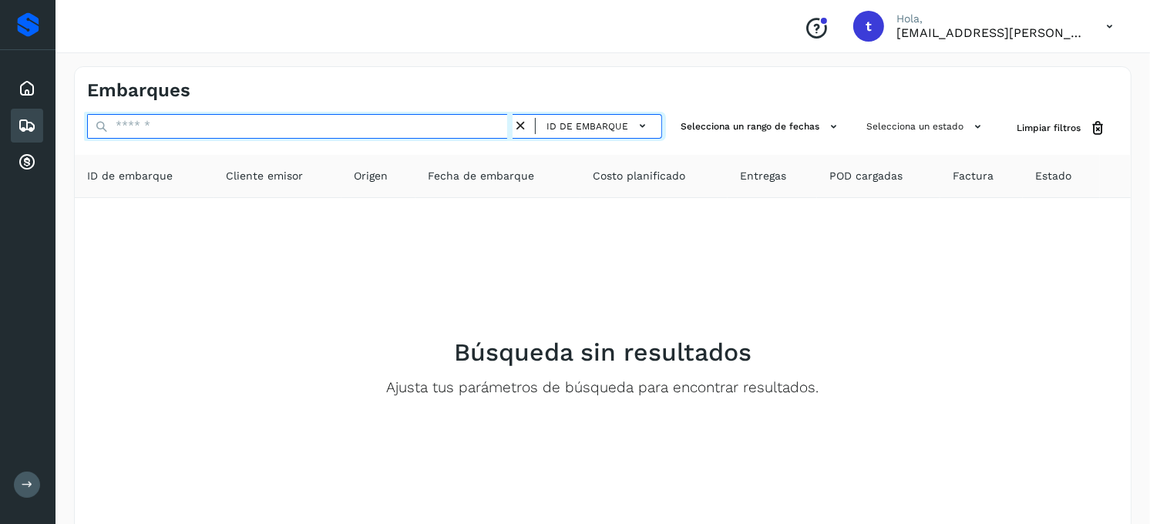
click at [147, 127] on input "text" at bounding box center [300, 126] width 426 height 25
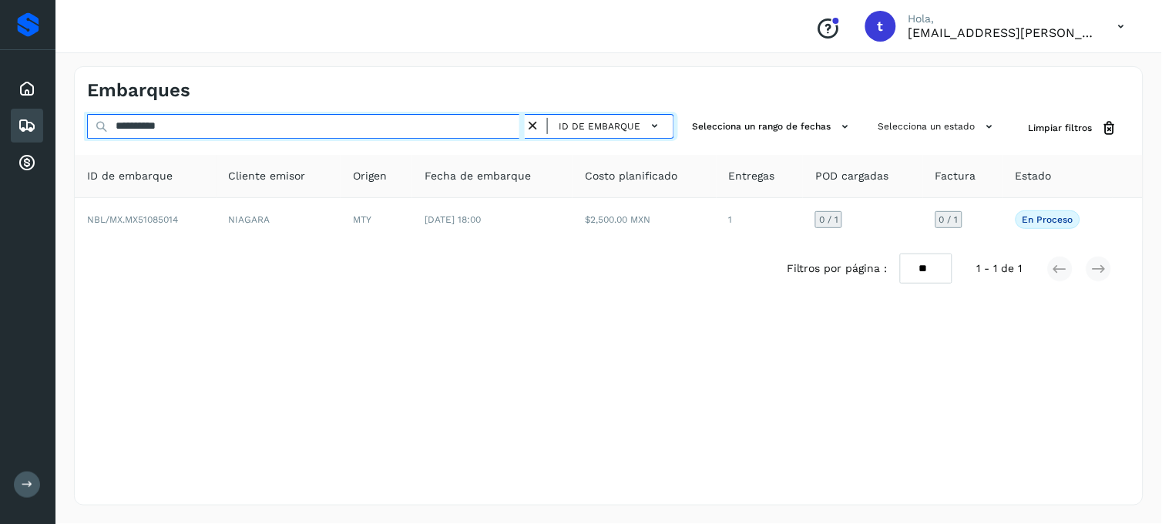
type input "**********"
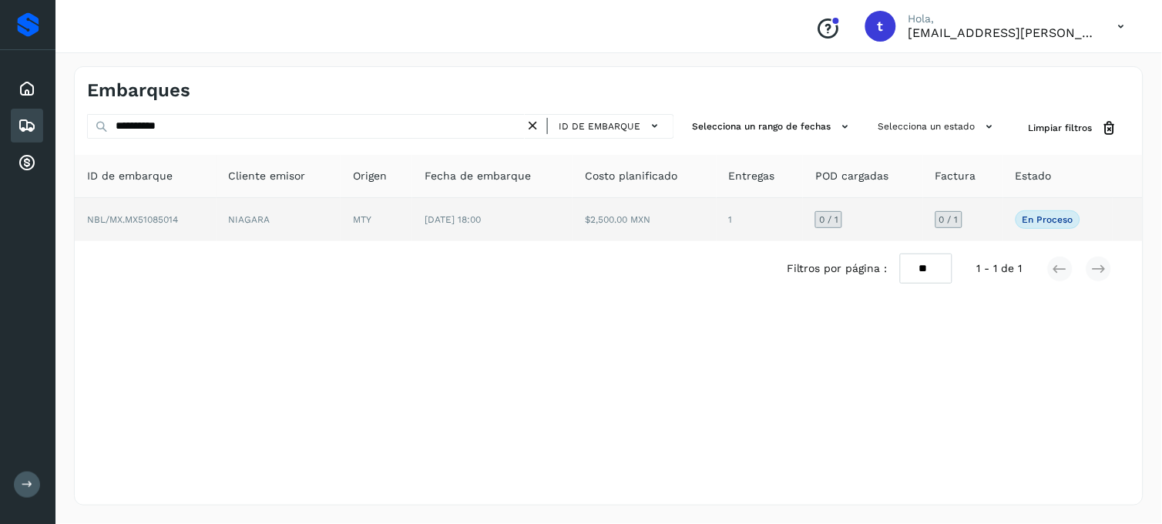
click at [136, 224] on span "NBL/MX.MX51085014" at bounding box center [132, 219] width 91 height 11
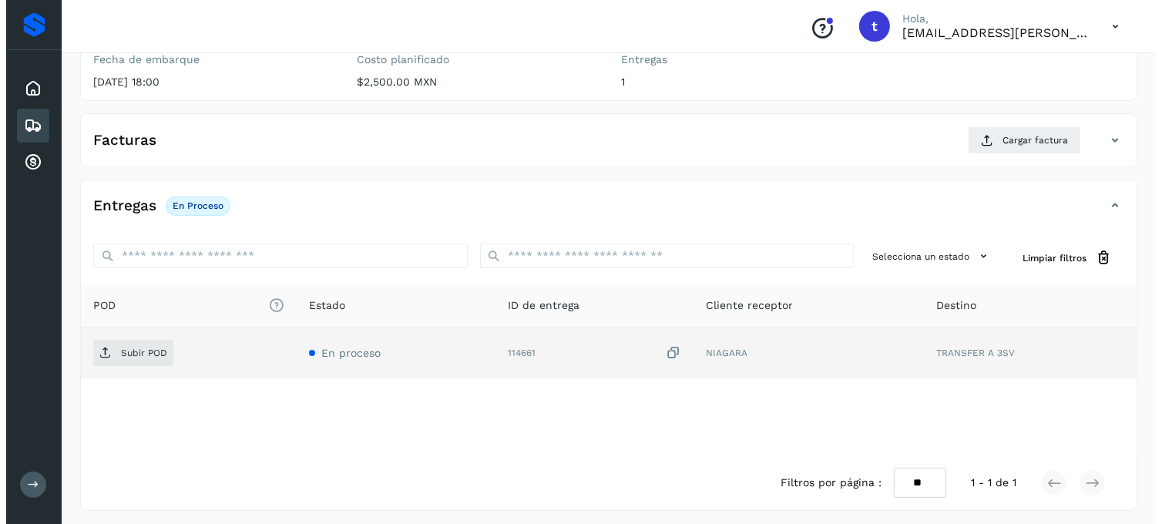
scroll to position [210, 0]
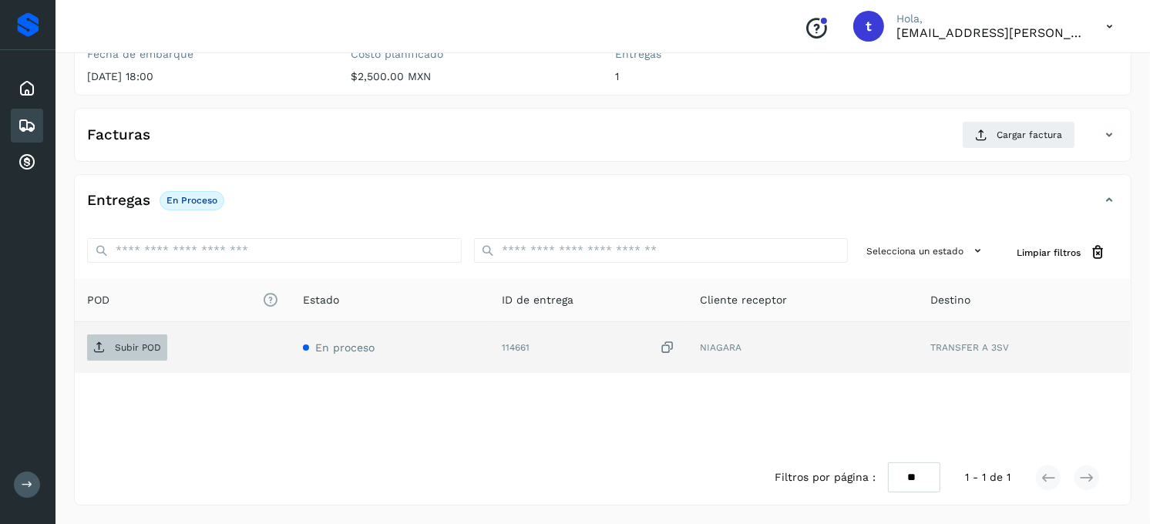
click at [130, 355] on span "Subir POD" at bounding box center [127, 347] width 80 height 25
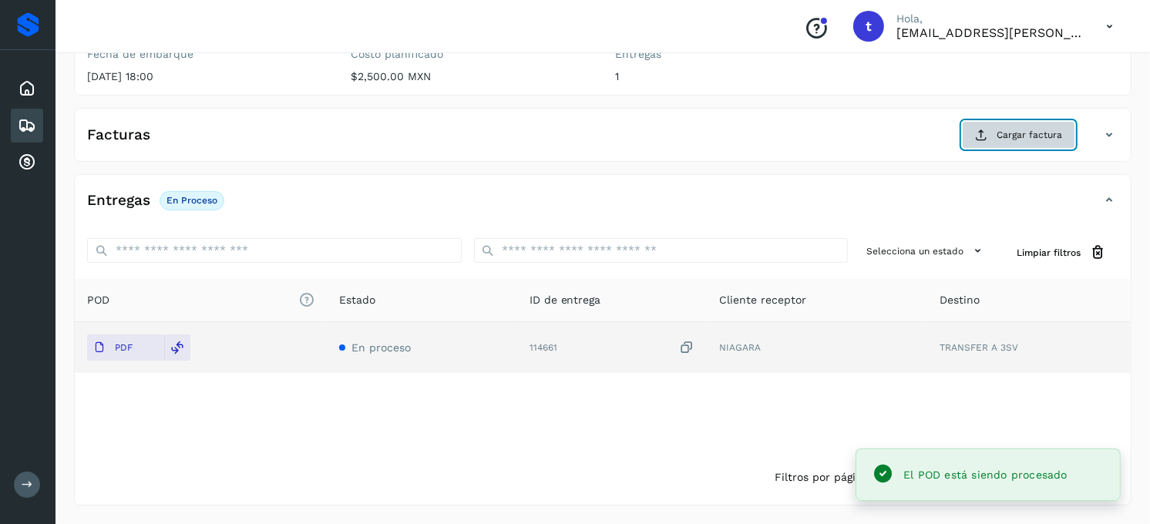
click at [1054, 121] on button "Cargar factura" at bounding box center [1018, 135] width 113 height 28
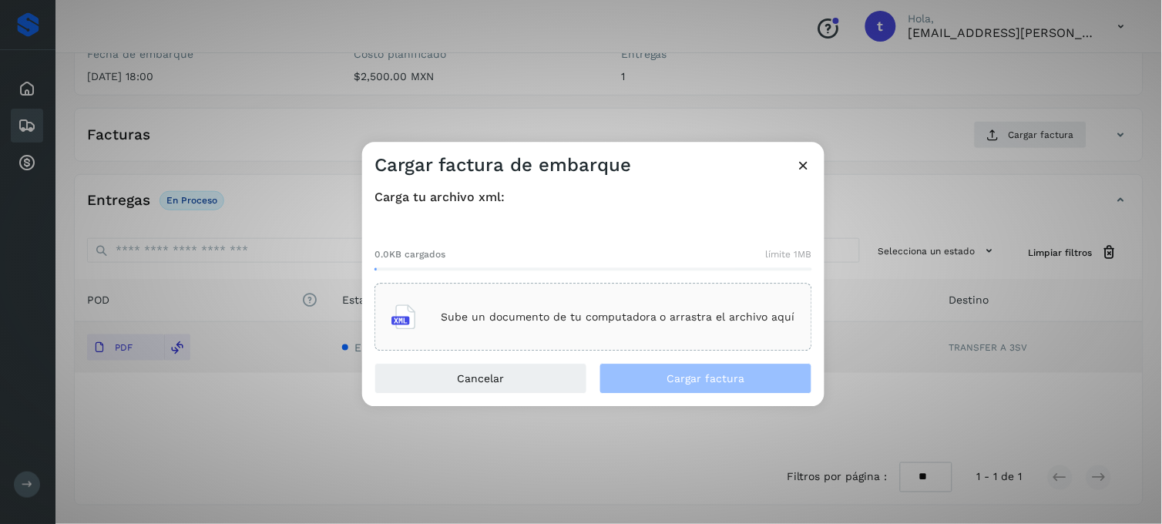
click at [577, 315] on p "Sube un documento de tu computadora o arrastra el archivo aquí" at bounding box center [618, 317] width 355 height 13
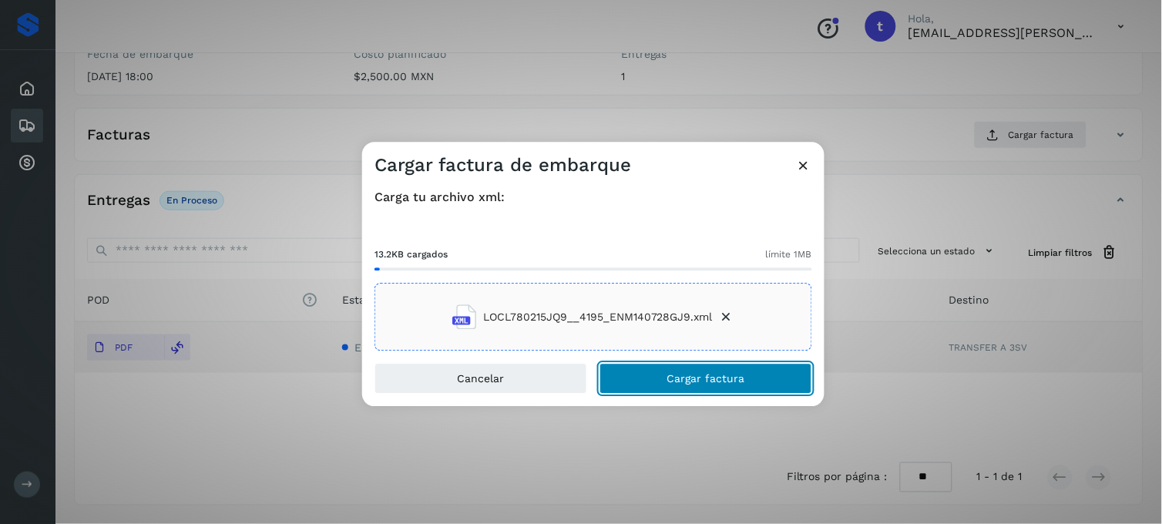
click at [742, 382] on span "Cargar factura" at bounding box center [707, 379] width 78 height 11
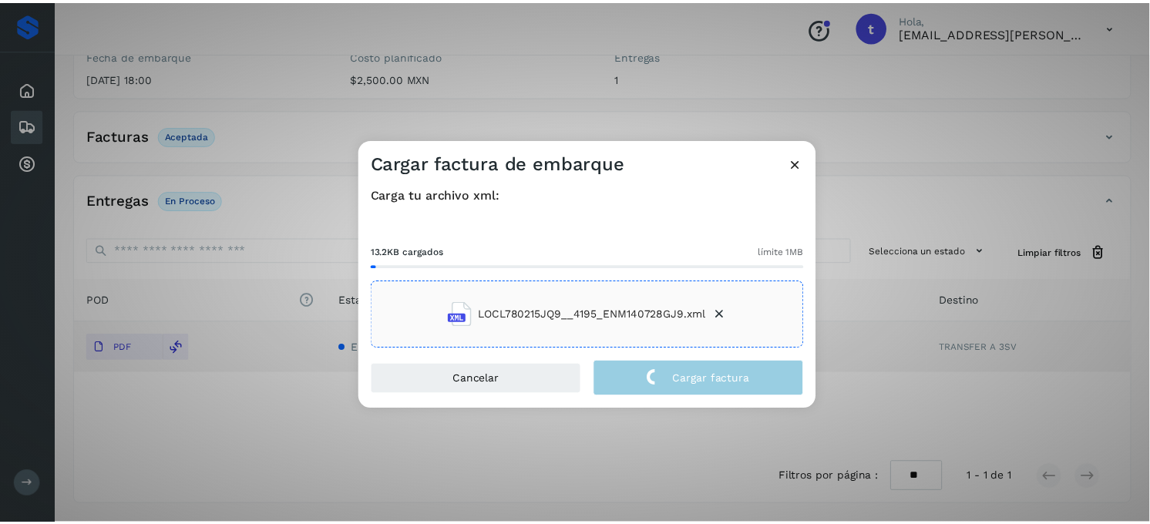
scroll to position [209, 0]
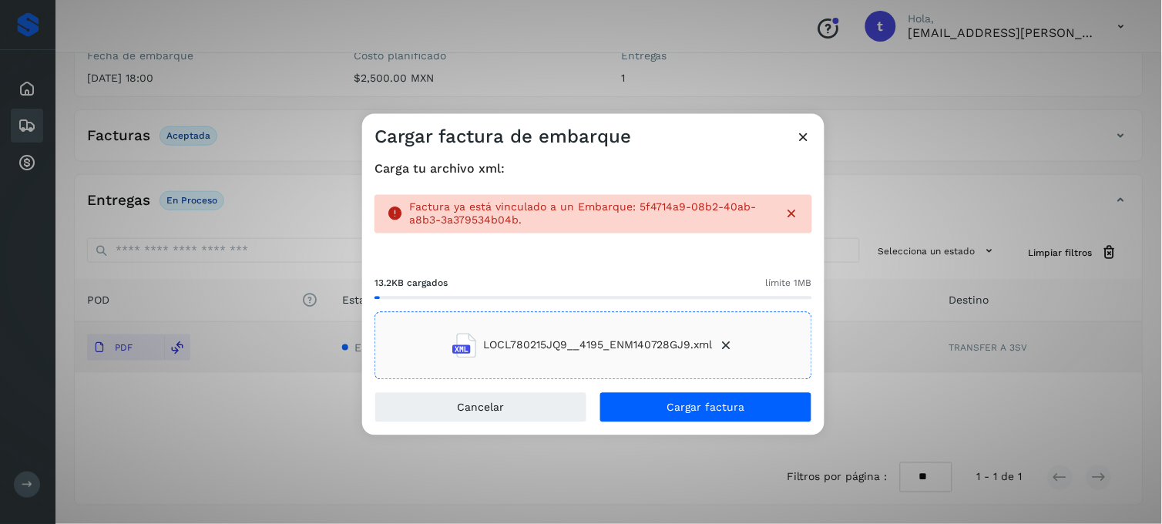
click at [809, 136] on icon at bounding box center [804, 138] width 16 height 16
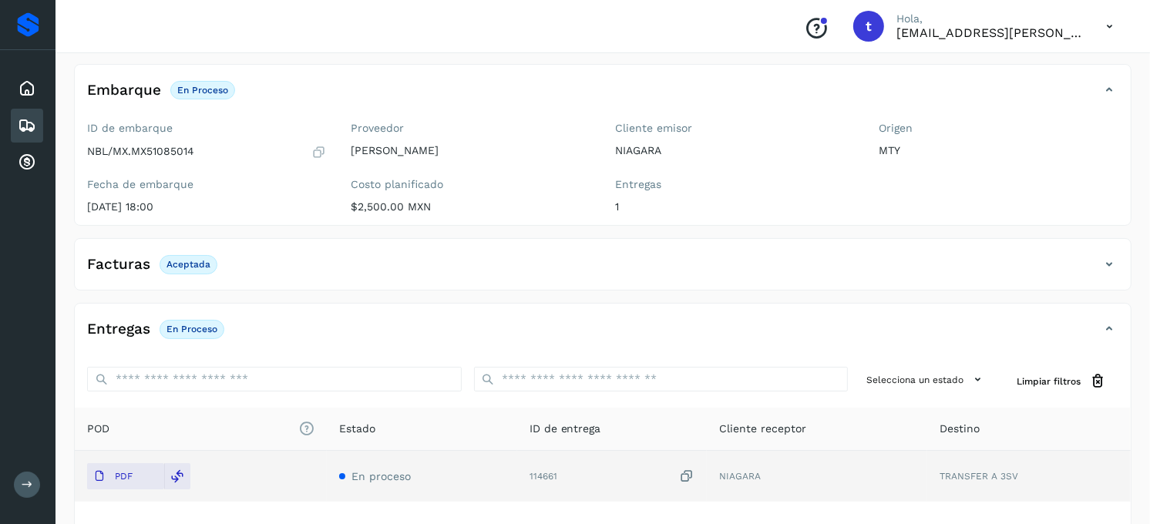
scroll to position [0, 0]
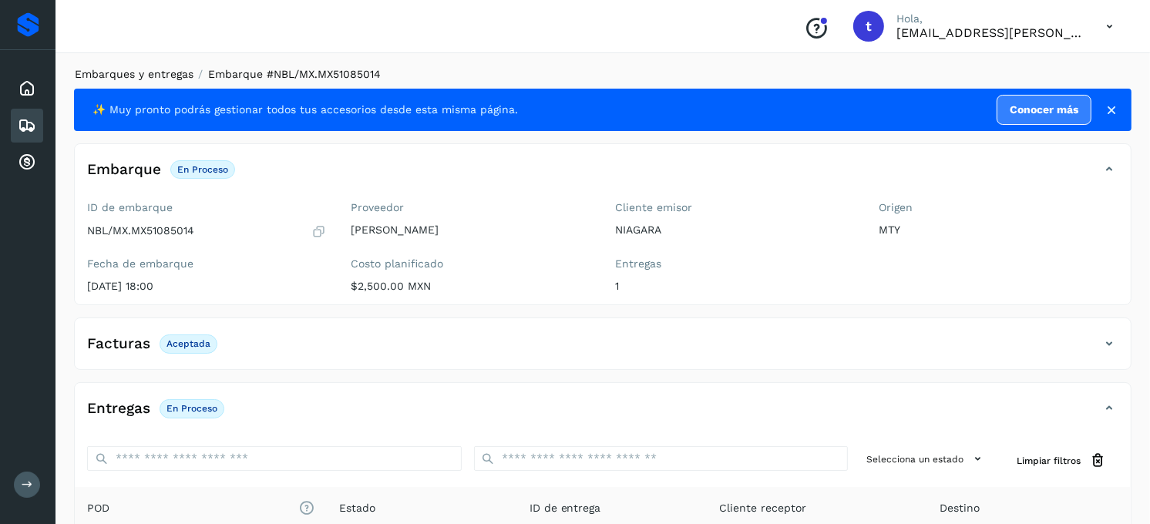
click at [135, 75] on link "Embarques y entregas" at bounding box center [134, 74] width 119 height 12
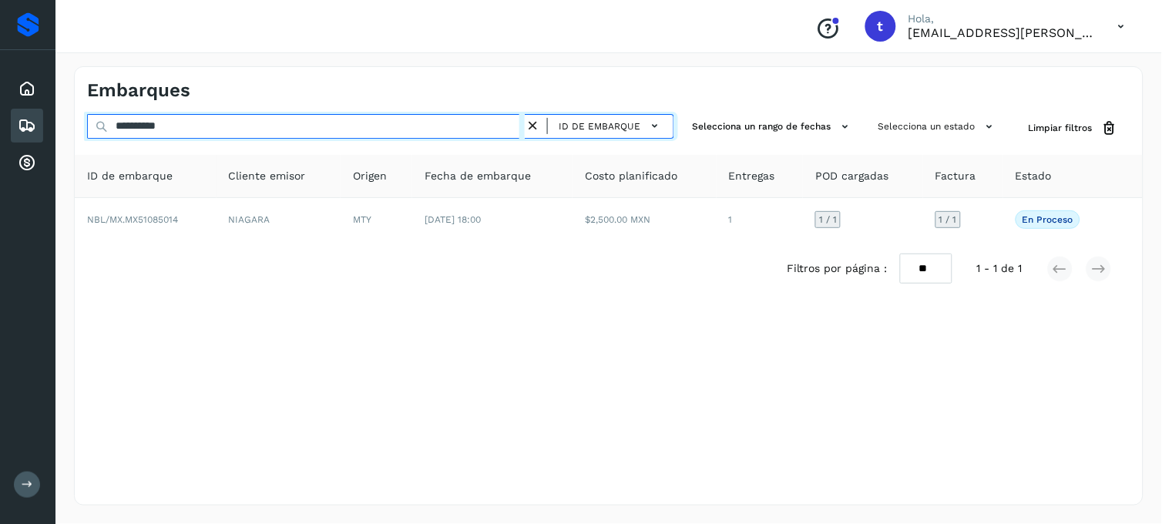
drag, startPoint x: 210, startPoint y: 128, endPoint x: -4, endPoint y: 125, distance: 213.6
click at [0, 125] on html "**********" at bounding box center [581, 262] width 1162 height 524
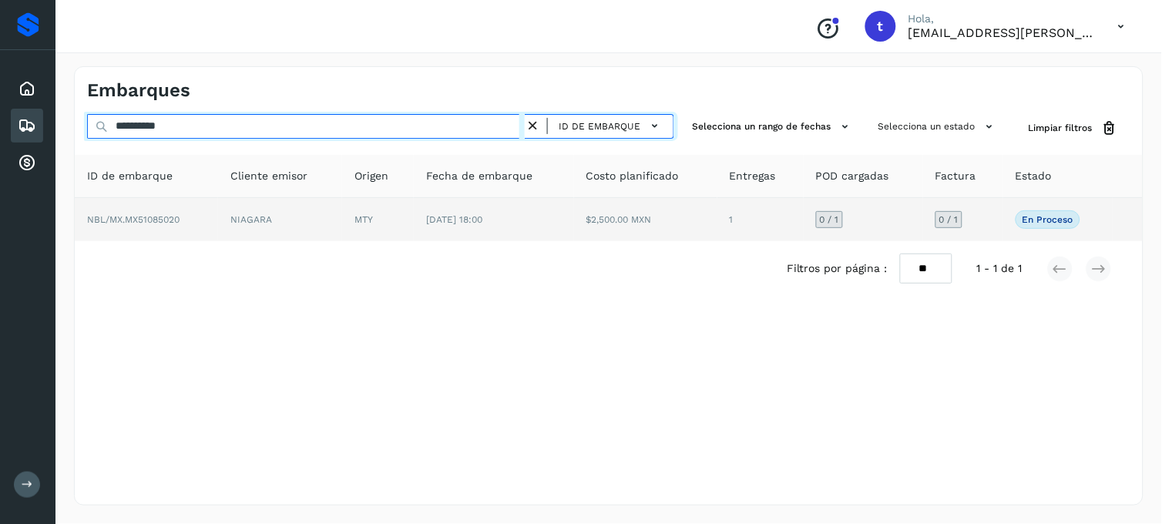
type input "**********"
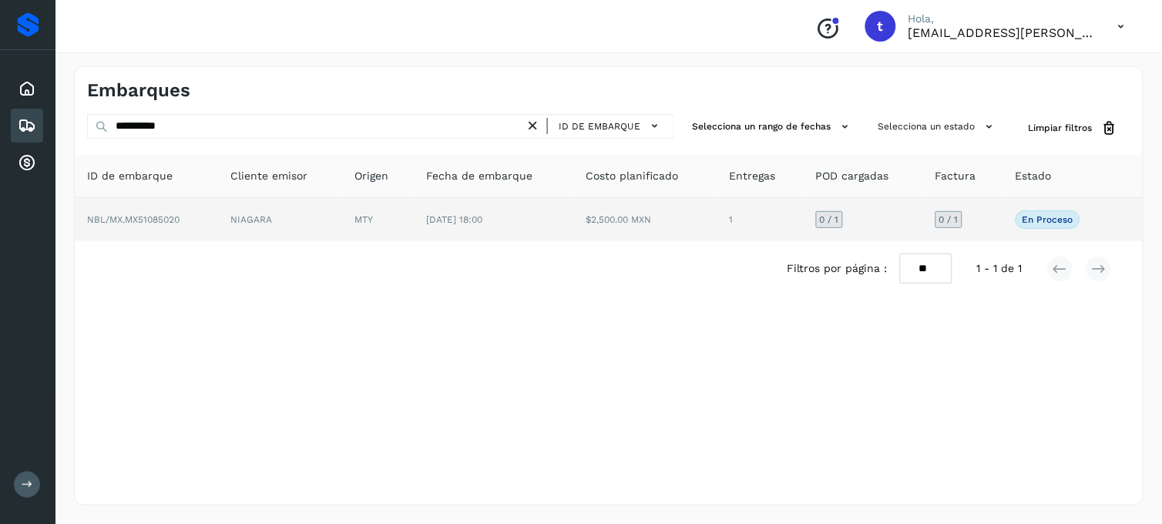
click at [144, 227] on td "NBL/MX.MX51085020" at bounding box center [146, 219] width 143 height 43
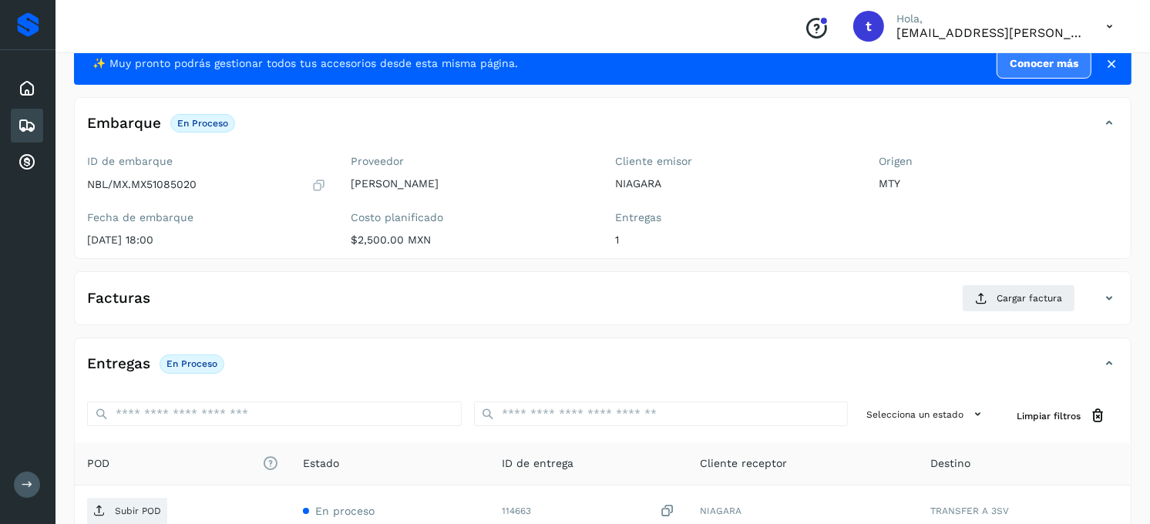
scroll to position [171, 0]
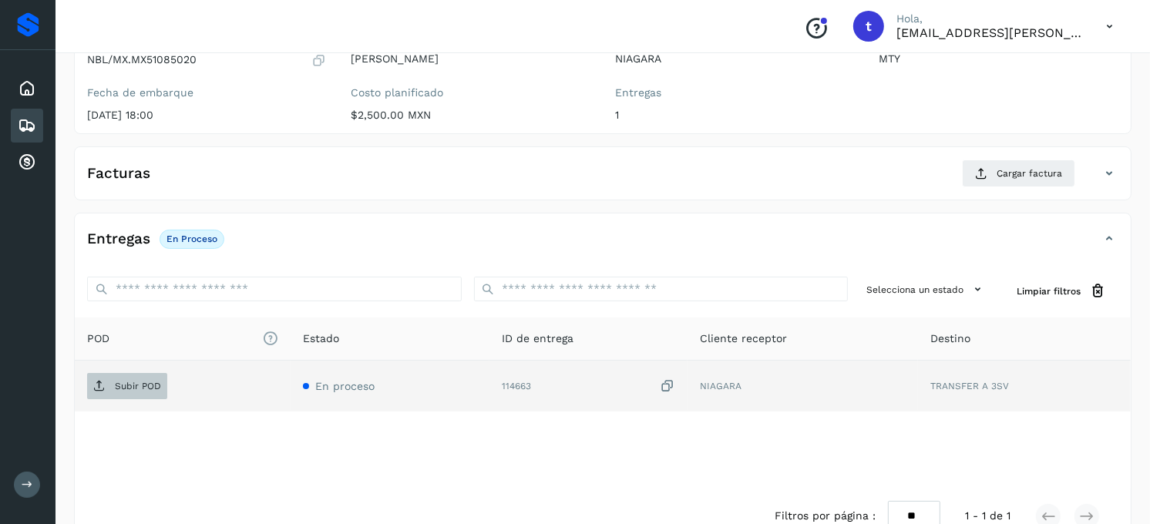
click at [129, 393] on span "Subir POD" at bounding box center [127, 386] width 80 height 25
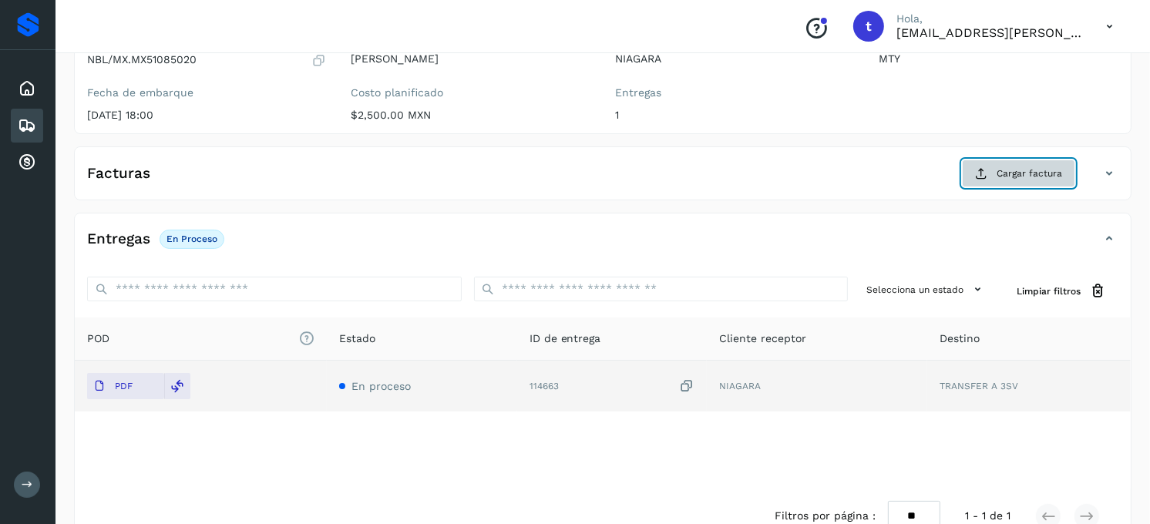
click at [1052, 175] on span "Cargar factura" at bounding box center [1030, 174] width 66 height 14
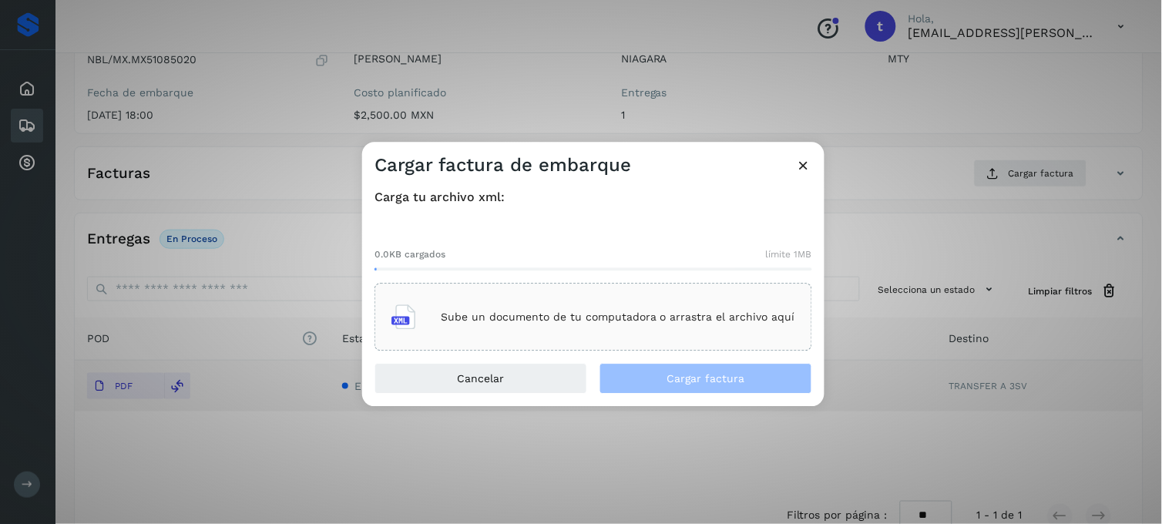
click at [630, 327] on div "Sube un documento de tu computadora o arrastra el archivo aquí" at bounding box center [594, 318] width 404 height 42
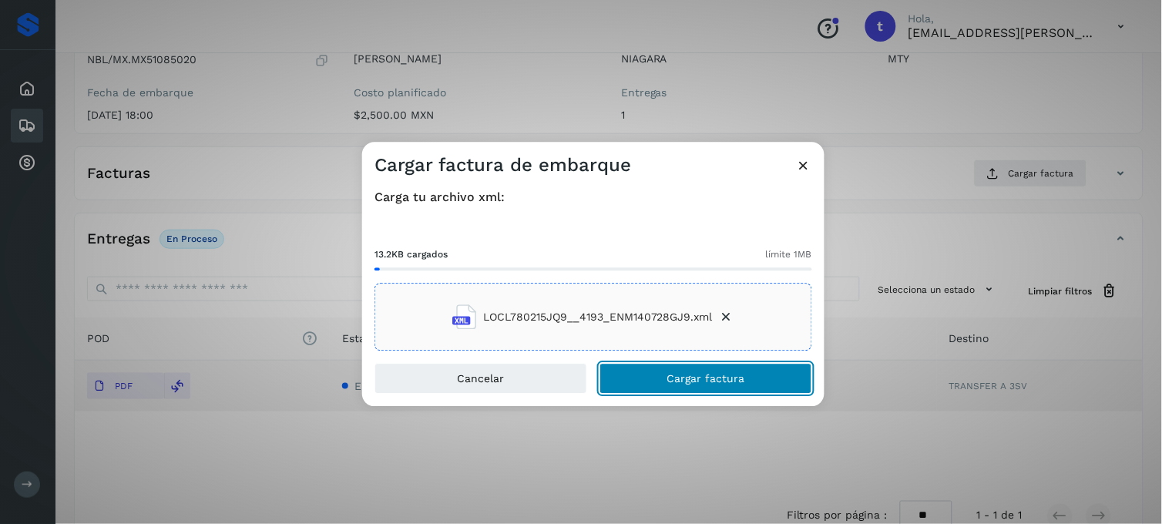
click at [755, 376] on button "Cargar factura" at bounding box center [706, 379] width 213 height 31
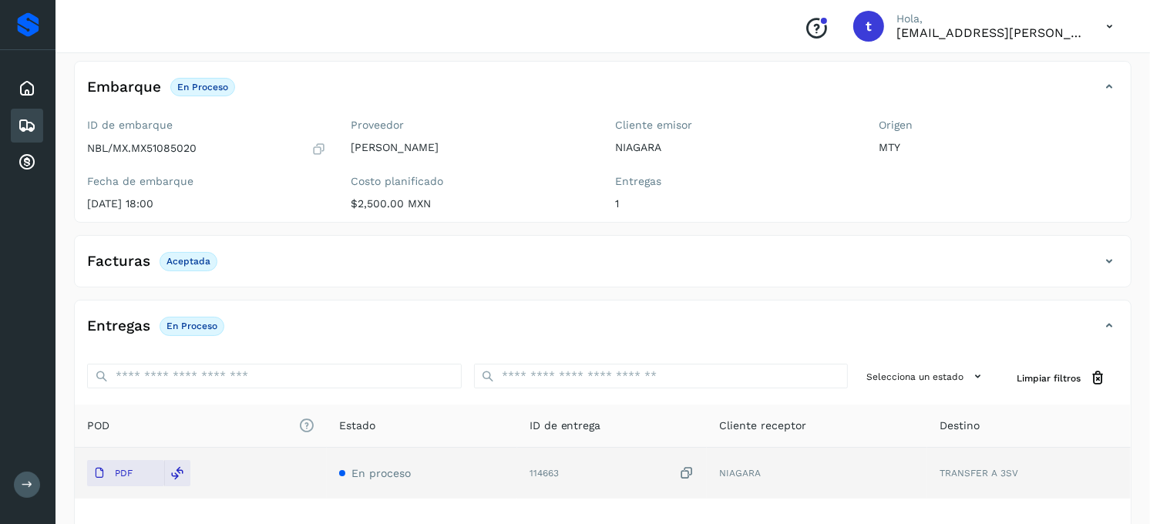
scroll to position [0, 0]
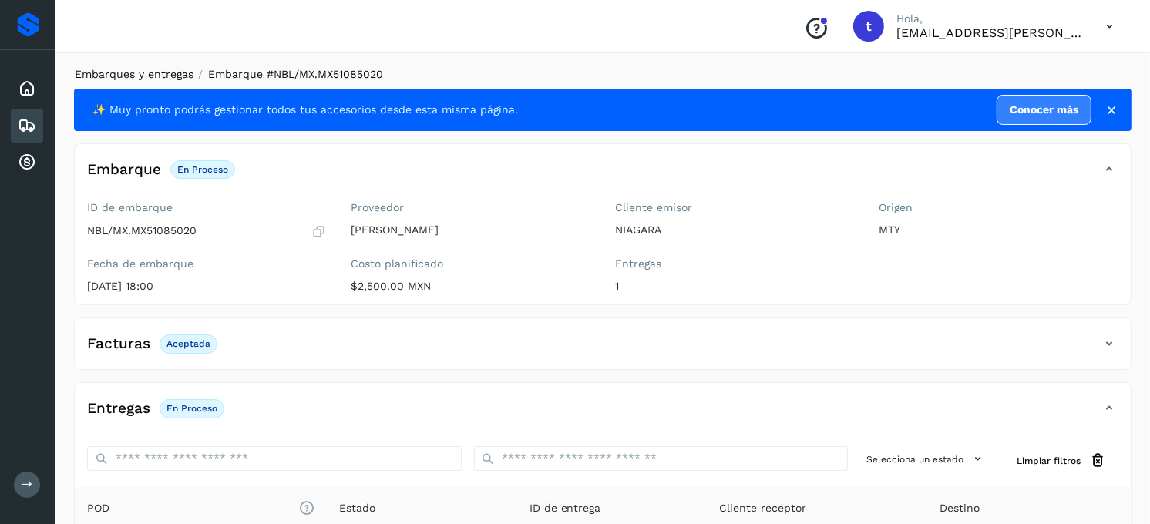
click at [140, 72] on link "Embarques y entregas" at bounding box center [134, 74] width 119 height 12
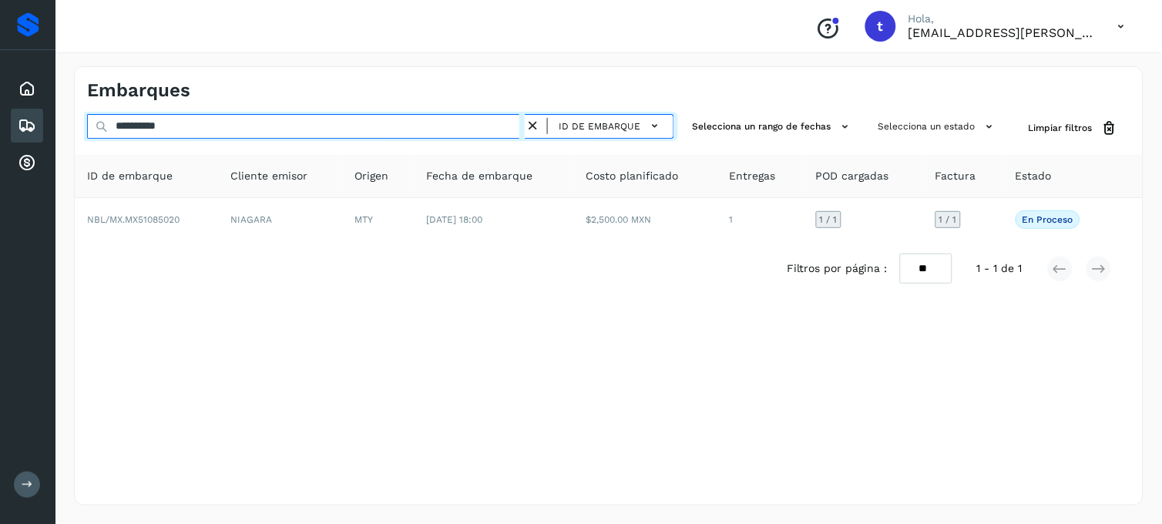
drag, startPoint x: 260, startPoint y: 130, endPoint x: 152, endPoint y: 132, distance: 107.9
click at [153, 132] on input "**********" at bounding box center [306, 126] width 438 height 25
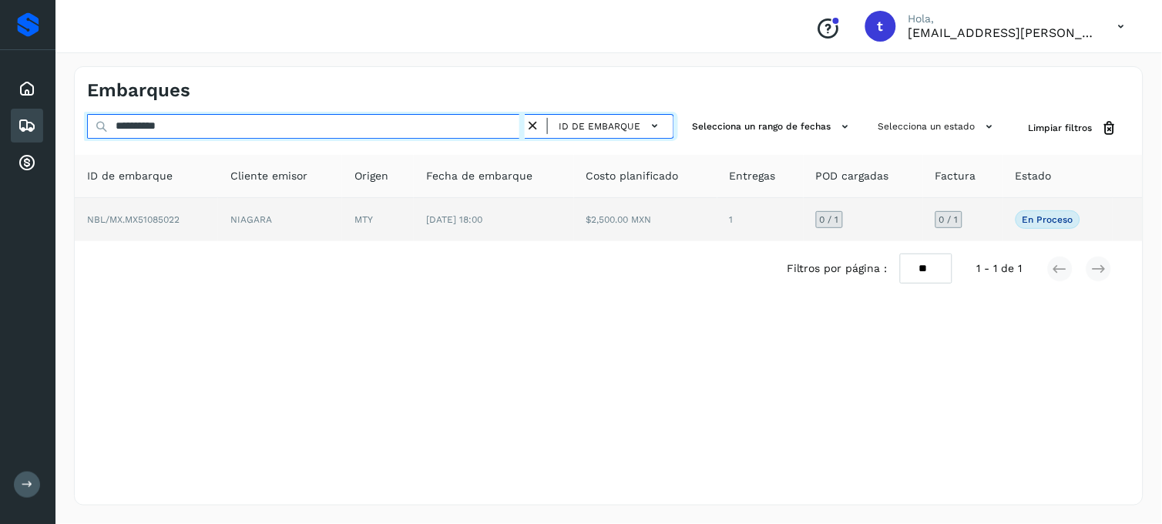
type input "**********"
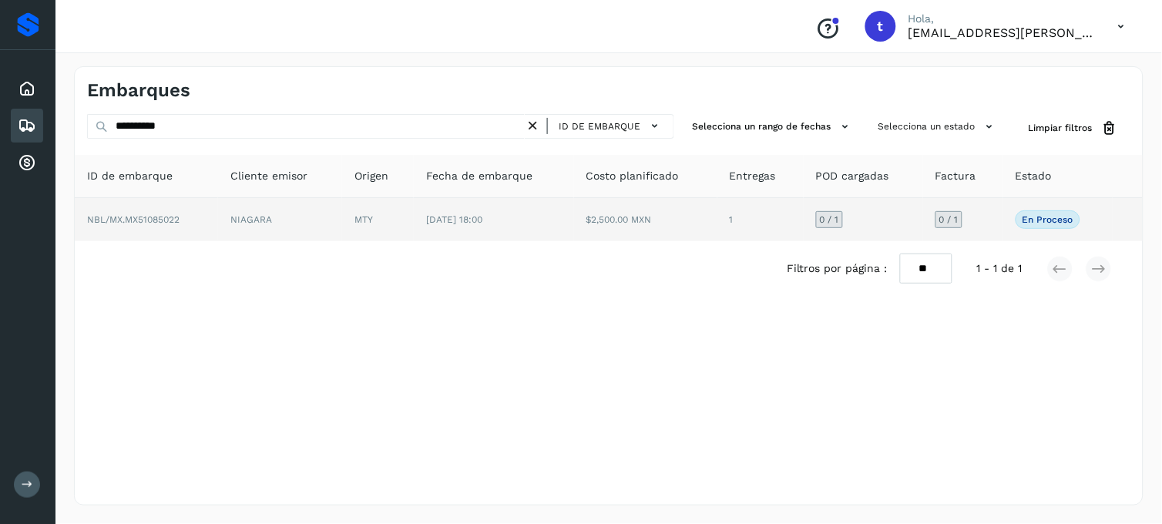
click at [126, 225] on td "NBL/MX.MX51085022" at bounding box center [146, 219] width 143 height 43
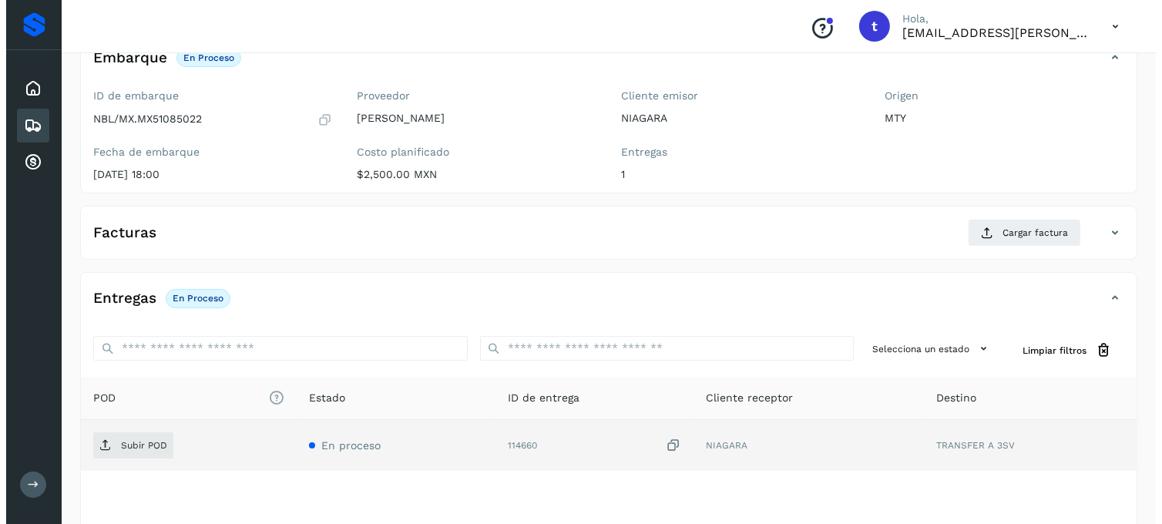
scroll to position [210, 0]
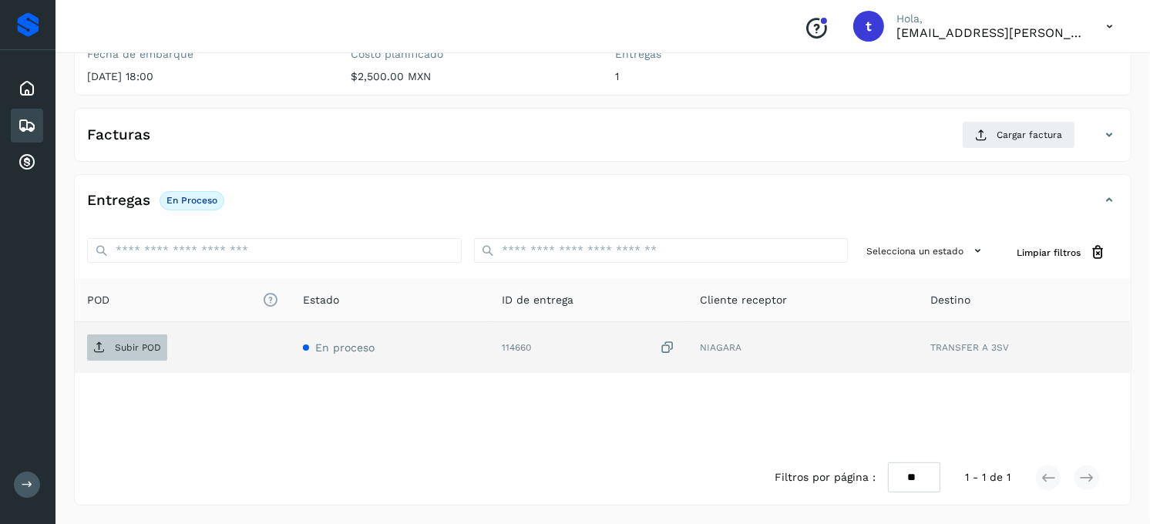
click at [141, 349] on p "Subir POD" at bounding box center [138, 347] width 46 height 11
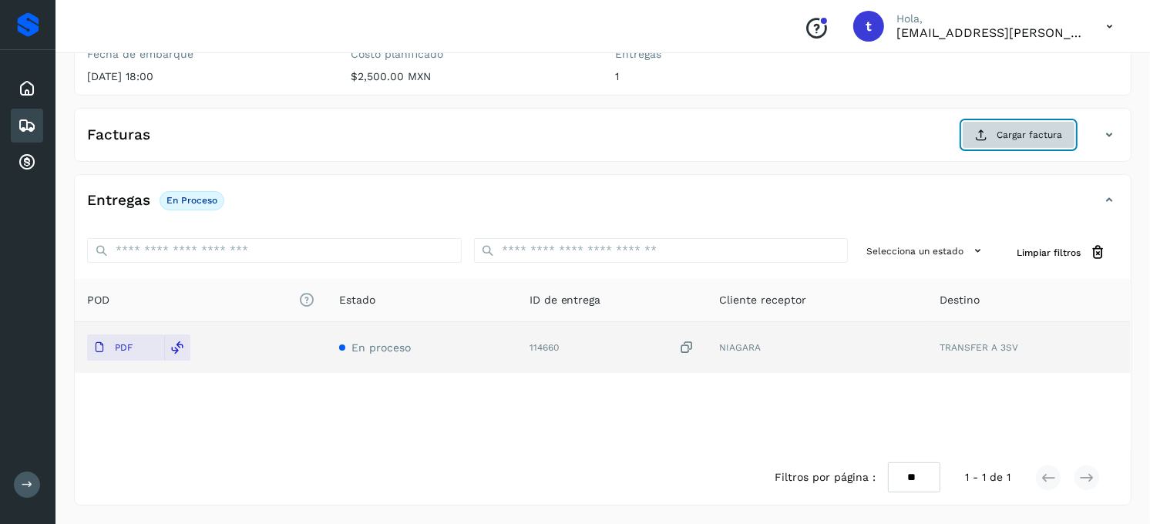
click at [1000, 136] on span "Cargar factura" at bounding box center [1030, 135] width 66 height 14
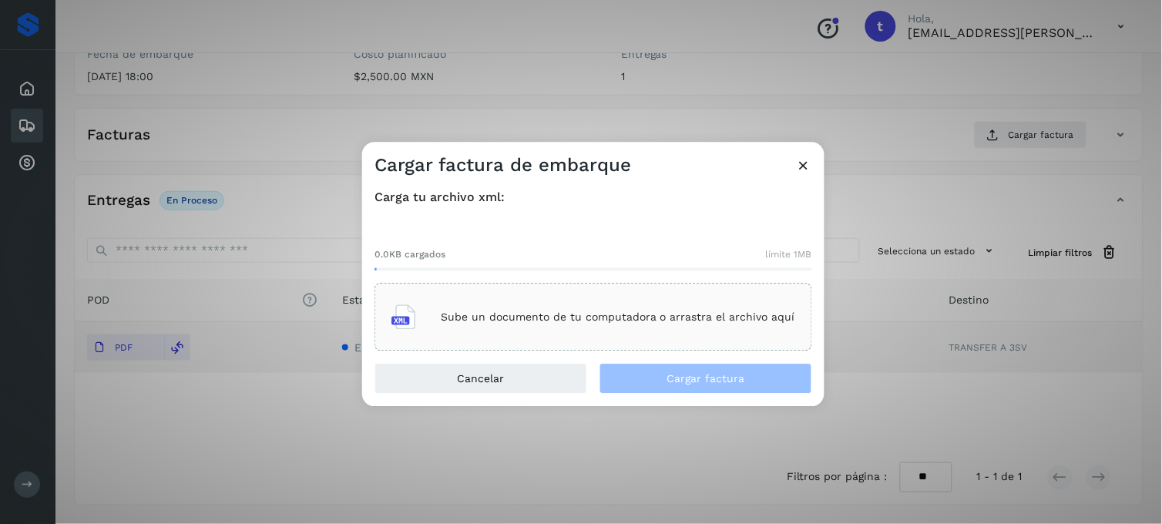
click at [576, 313] on p "Sube un documento de tu computadora o arrastra el archivo aquí" at bounding box center [618, 317] width 355 height 13
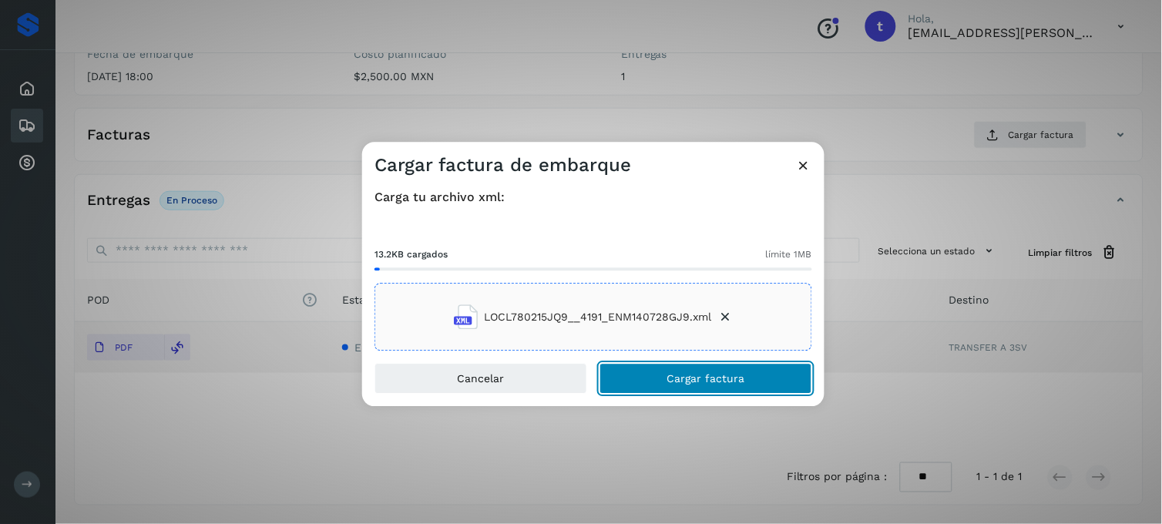
click at [679, 380] on span "Cargar factura" at bounding box center [707, 379] width 78 height 11
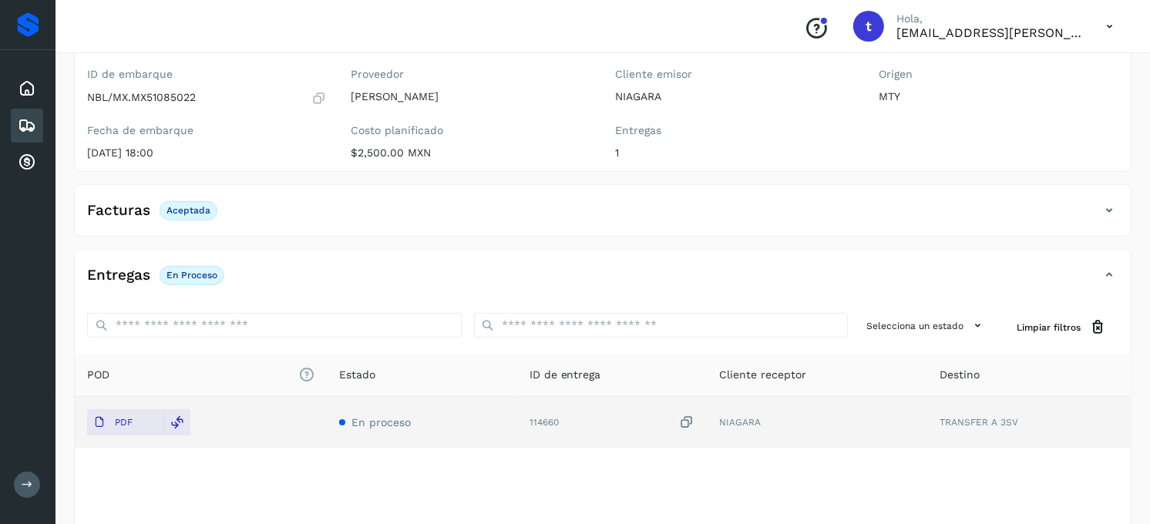
scroll to position [0, 0]
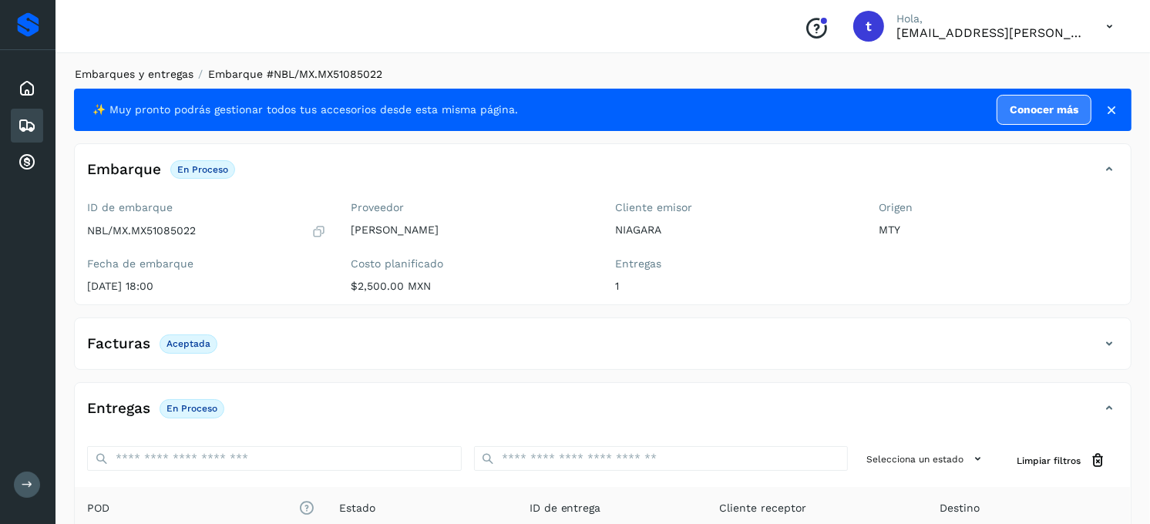
click at [175, 77] on link "Embarques y entregas" at bounding box center [134, 74] width 119 height 12
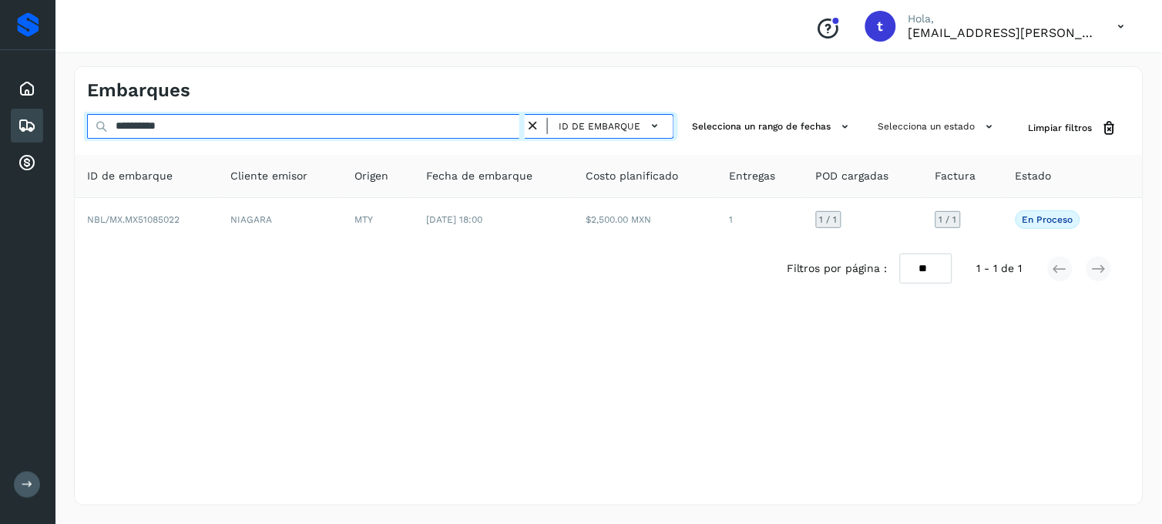
drag, startPoint x: 227, startPoint y: 126, endPoint x: 0, endPoint y: 128, distance: 227.4
click at [0, 128] on div "**********" at bounding box center [581, 262] width 1162 height 524
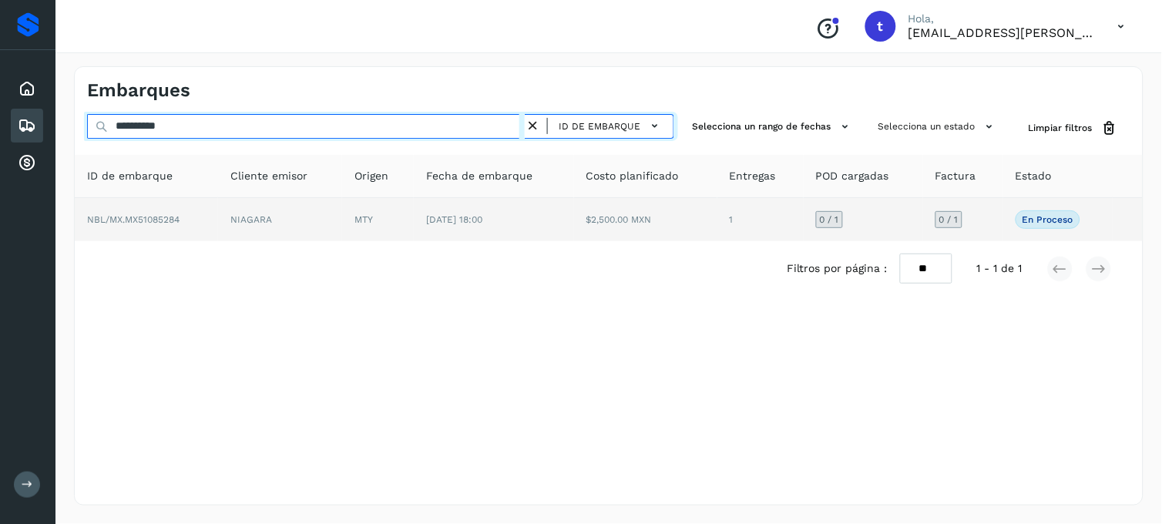
type input "**********"
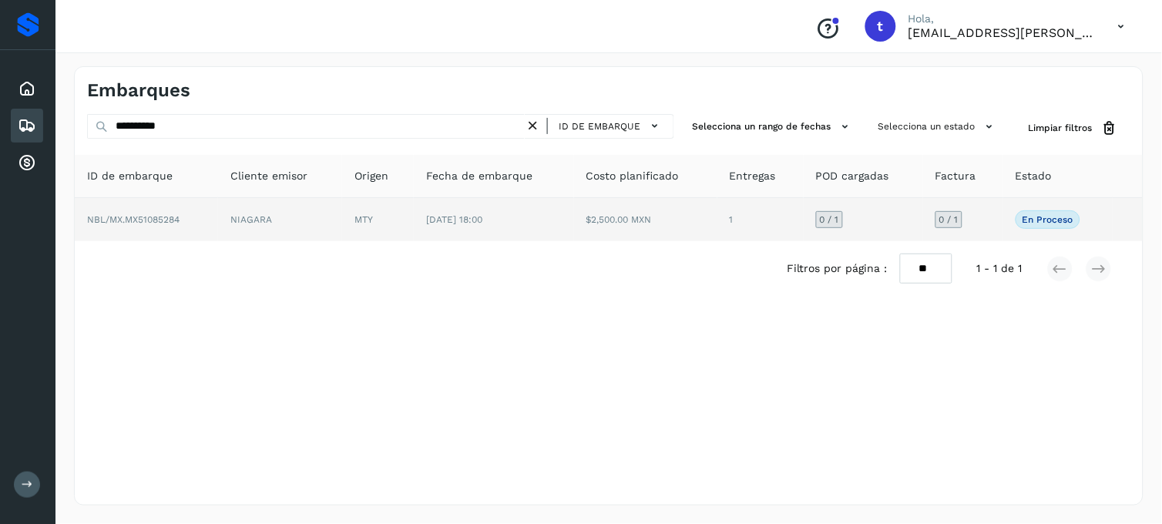
click at [177, 217] on span "NBL/MX.MX51085284" at bounding box center [133, 219] width 93 height 11
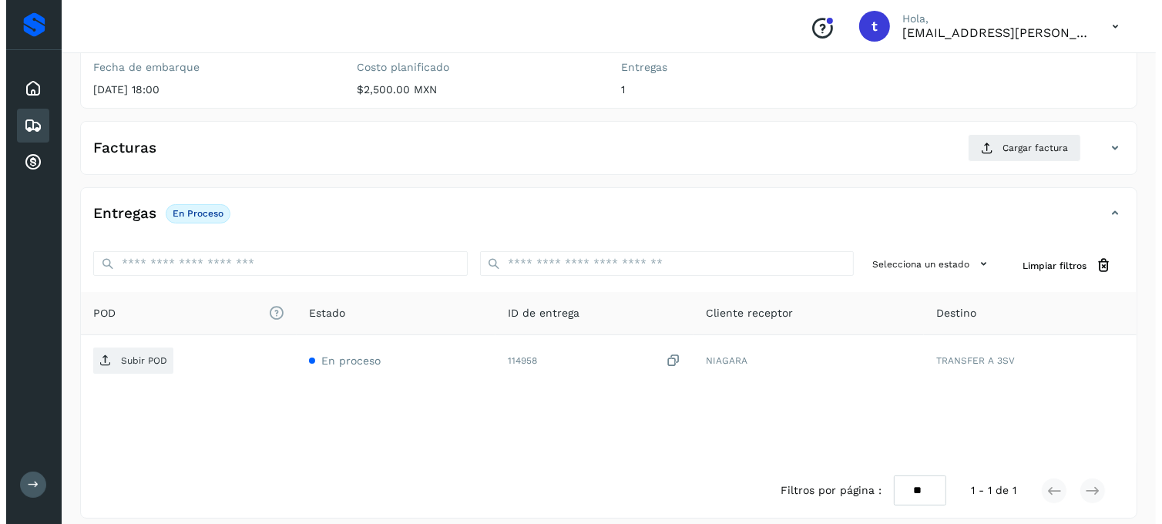
scroll to position [210, 0]
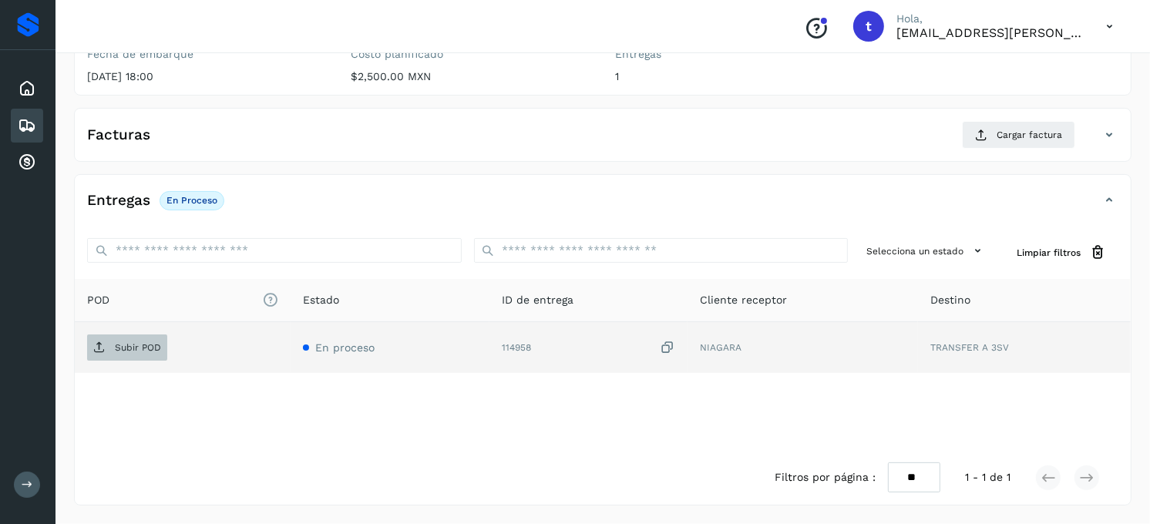
click at [142, 352] on p "Subir POD" at bounding box center [138, 347] width 46 height 11
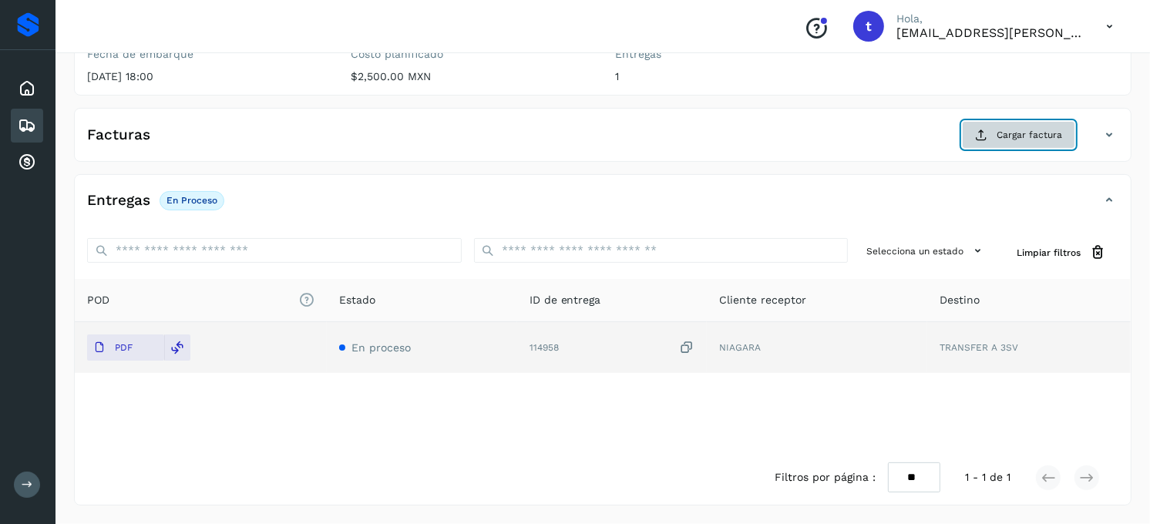
click at [1038, 140] on span "Cargar factura" at bounding box center [1030, 135] width 66 height 14
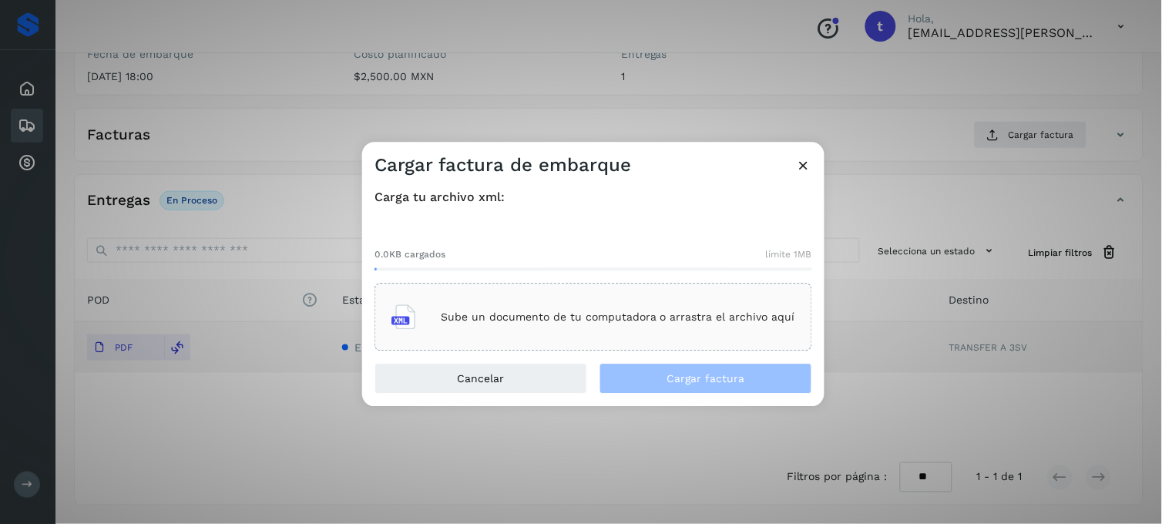
click at [515, 317] on p "Sube un documento de tu computadora o arrastra el archivo aquí" at bounding box center [618, 317] width 355 height 13
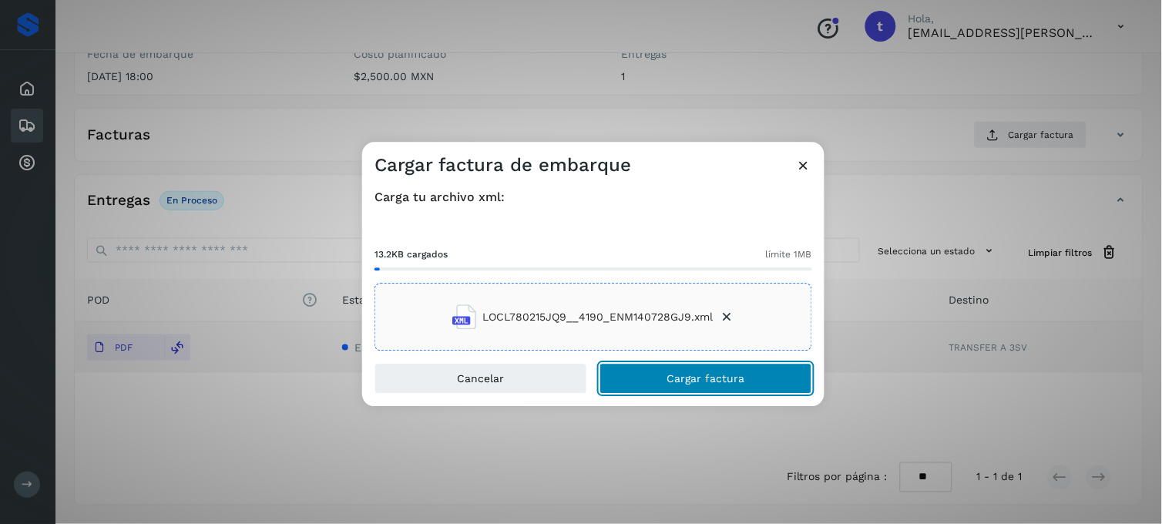
click at [681, 391] on button "Cargar factura" at bounding box center [706, 379] width 213 height 31
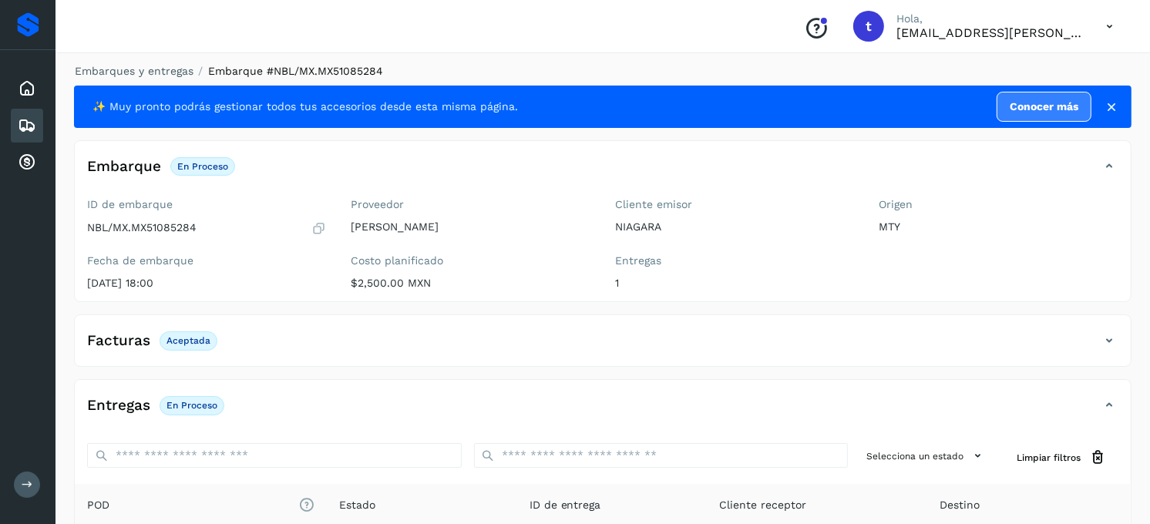
scroll to position [0, 0]
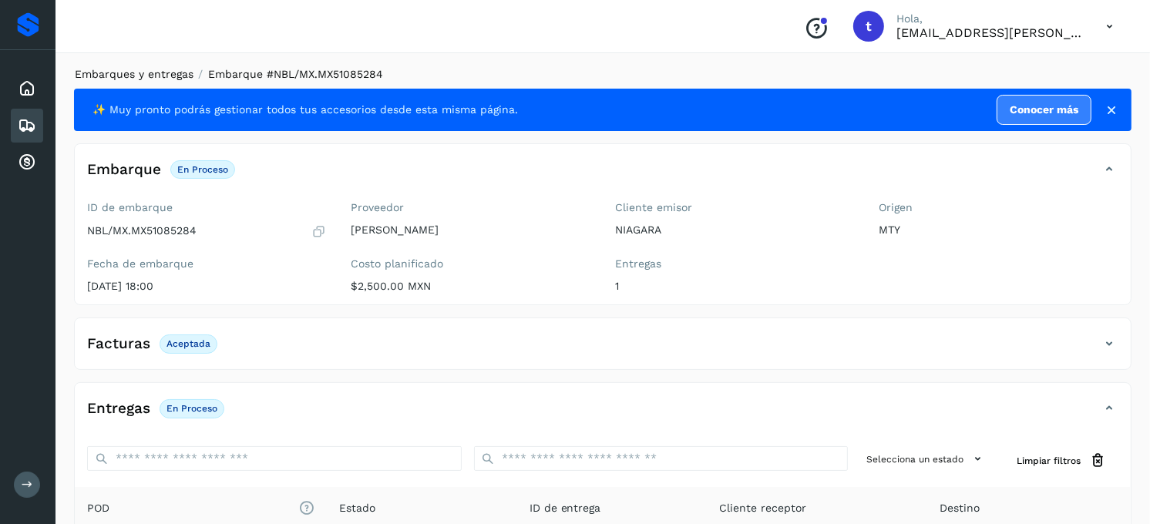
click at [132, 76] on link "Embarques y entregas" at bounding box center [134, 74] width 119 height 12
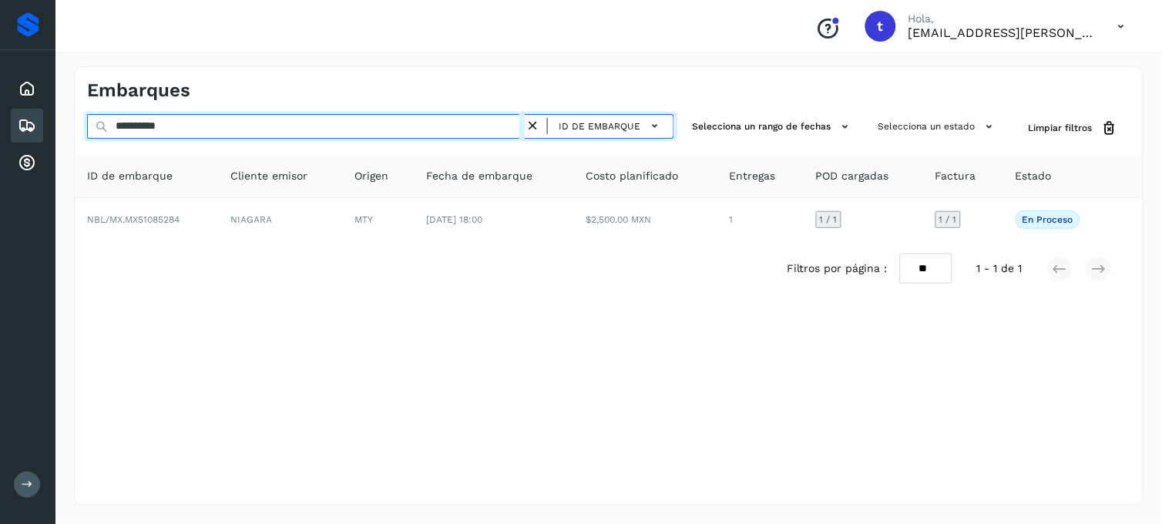
drag, startPoint x: 220, startPoint y: 128, endPoint x: 14, endPoint y: 137, distance: 206.8
click at [17, 137] on div "**********" at bounding box center [581, 262] width 1162 height 524
type input "**********"
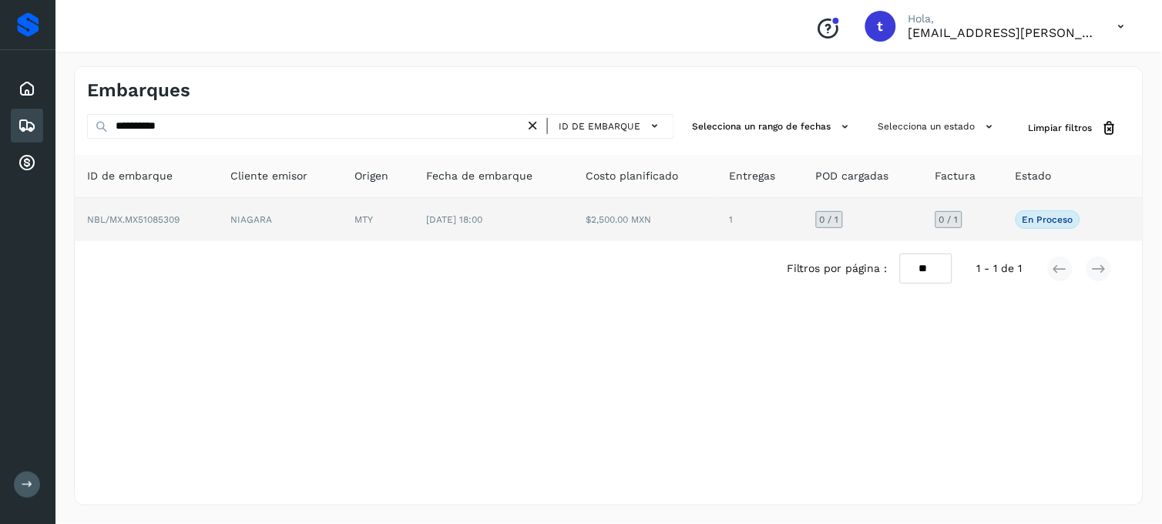
click at [177, 225] on td "NBL/MX.MX51085309" at bounding box center [146, 219] width 143 height 43
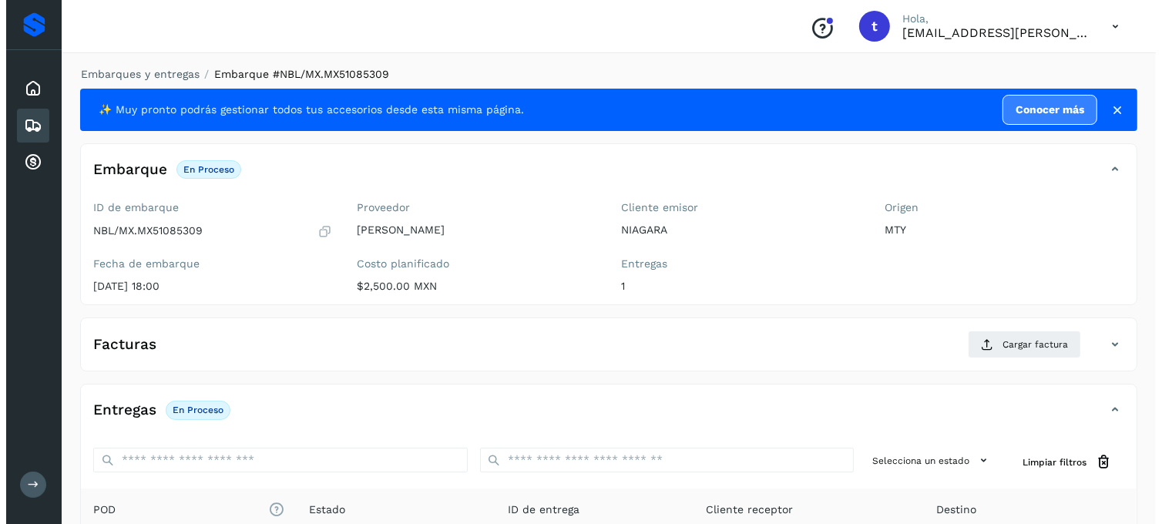
scroll to position [210, 0]
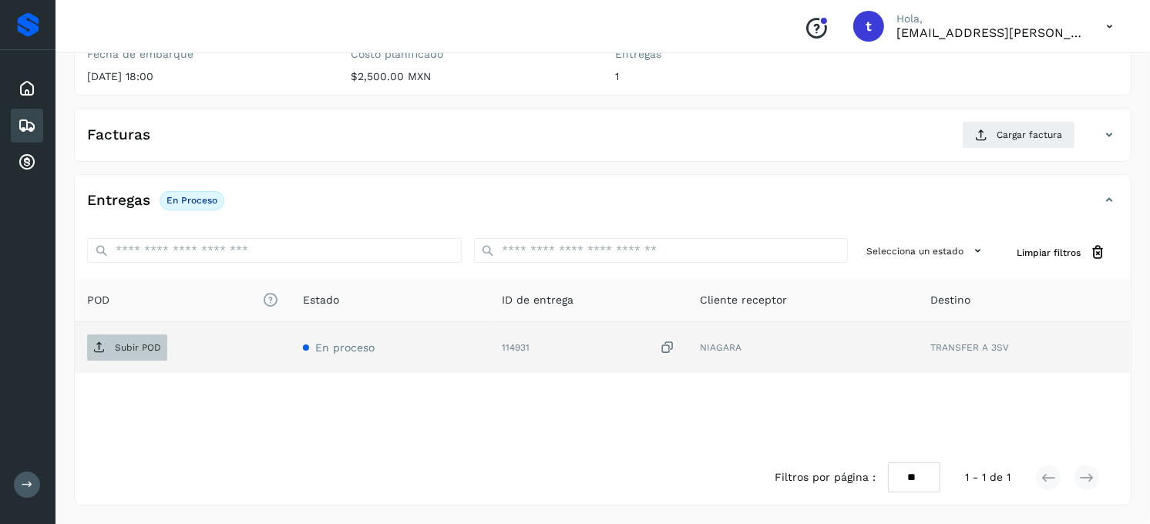
click at [133, 339] on span "Subir POD" at bounding box center [127, 347] width 80 height 25
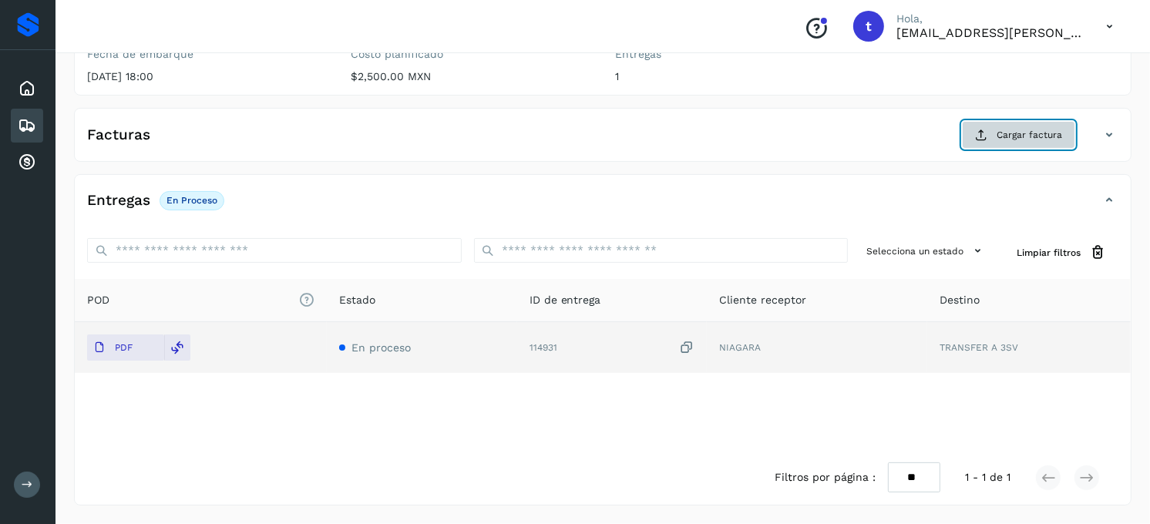
click at [1035, 141] on span "Cargar factura" at bounding box center [1030, 135] width 66 height 14
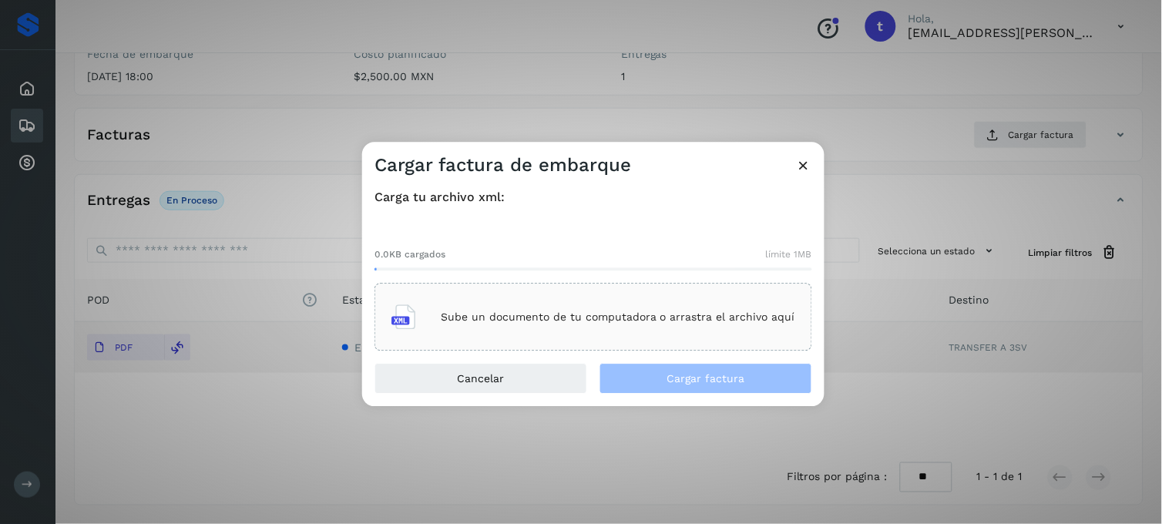
click at [579, 328] on div "Sube un documento de tu computadora o arrastra el archivo aquí" at bounding box center [594, 318] width 404 height 42
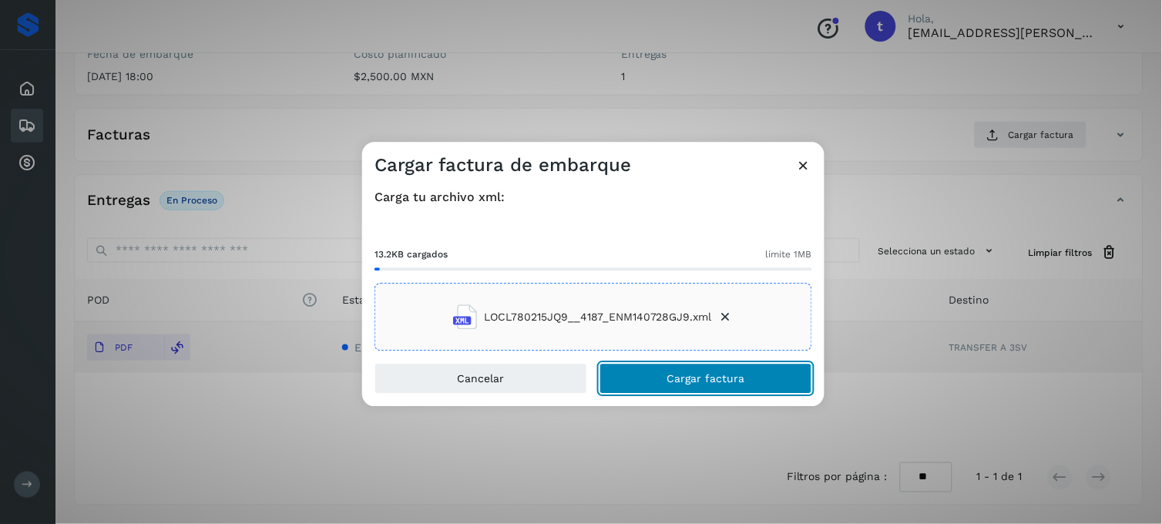
click at [683, 385] on button "Cargar factura" at bounding box center [706, 379] width 213 height 31
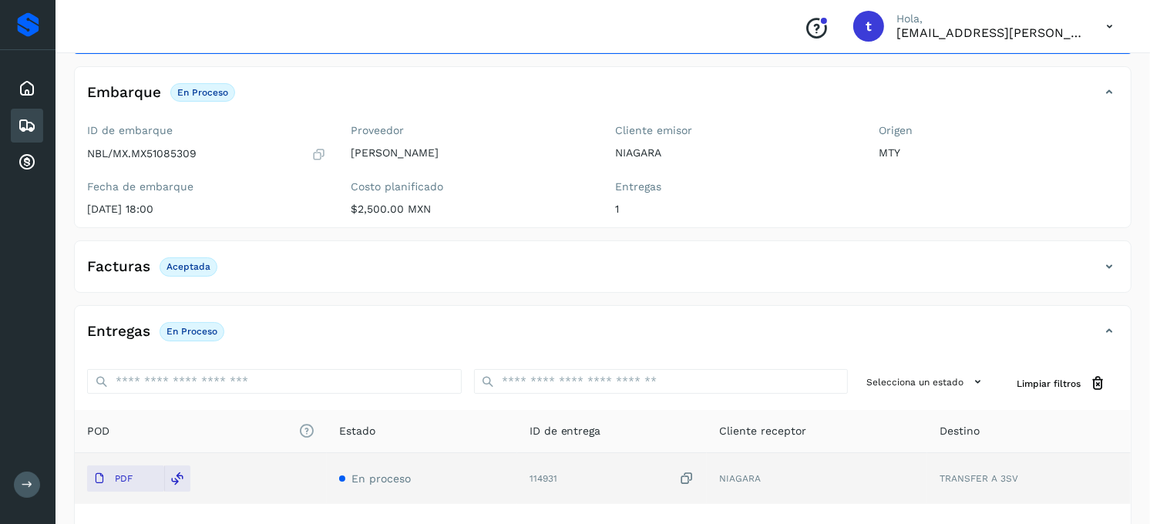
scroll to position [0, 0]
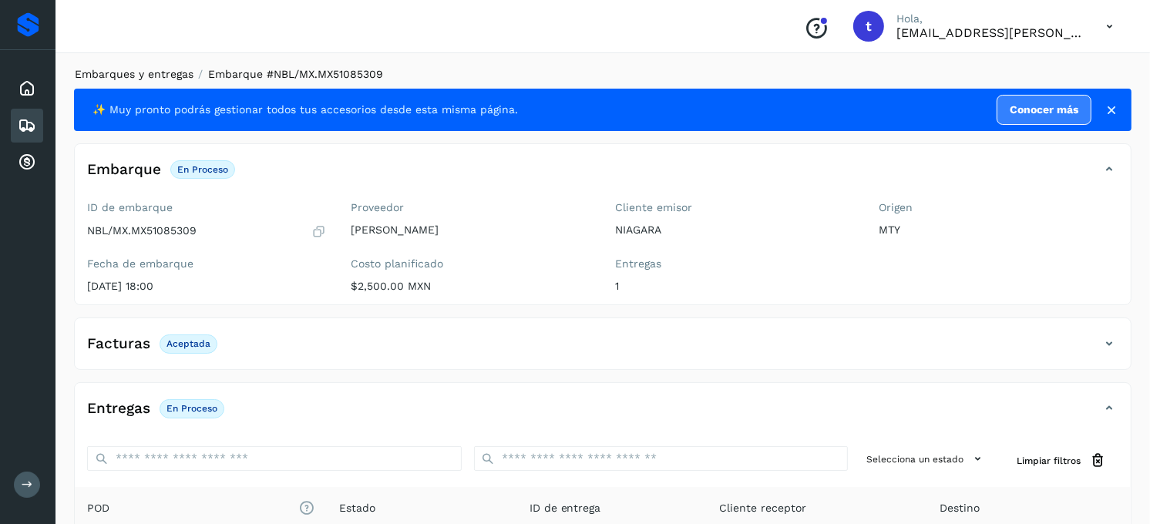
click at [144, 72] on link "Embarques y entregas" at bounding box center [134, 74] width 119 height 12
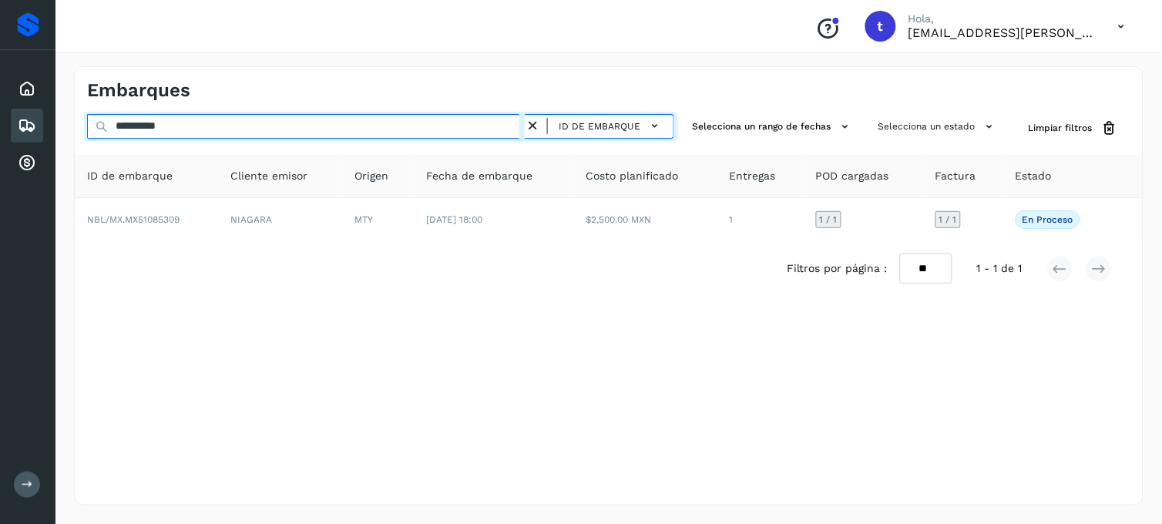
drag, startPoint x: 244, startPoint y: 133, endPoint x: 49, endPoint y: 145, distance: 195.4
click at [49, 145] on div "**********" at bounding box center [581, 262] width 1162 height 524
type input "**********"
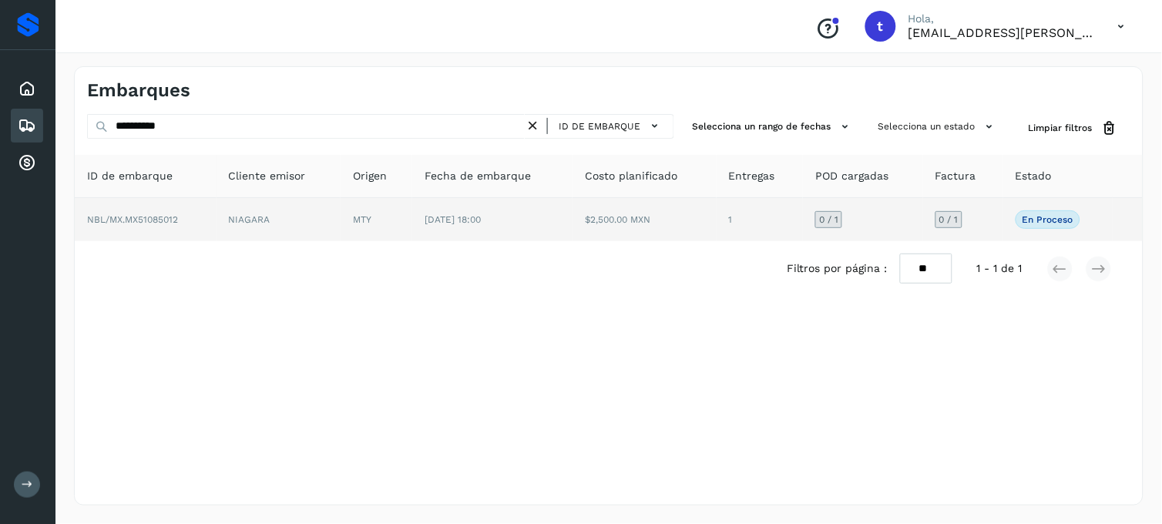
click at [142, 217] on span "NBL/MX.MX51085012" at bounding box center [132, 219] width 91 height 11
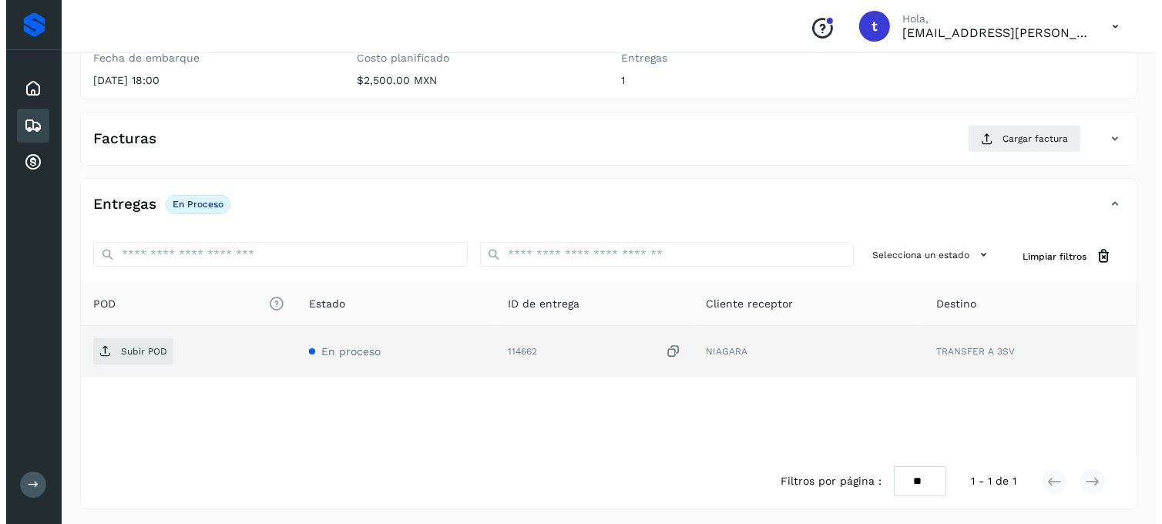
scroll to position [210, 0]
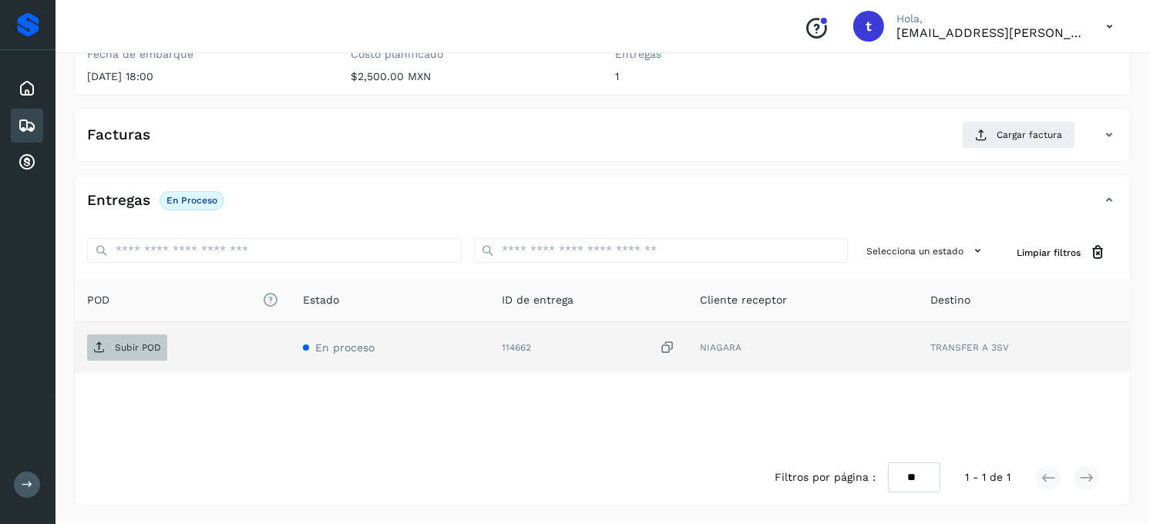
click at [148, 352] on p "Subir POD" at bounding box center [138, 347] width 46 height 11
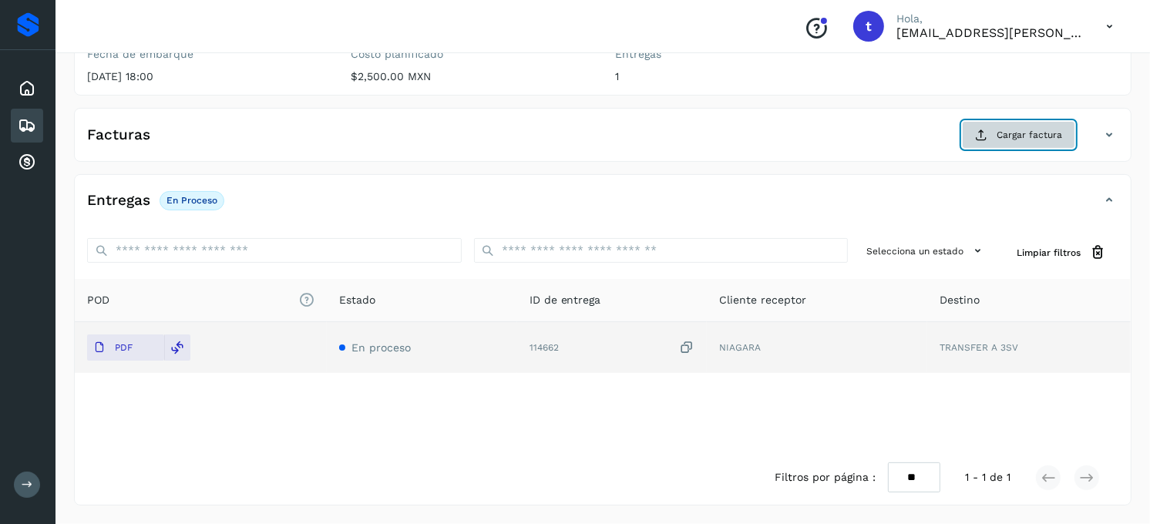
click at [990, 141] on button "Cargar factura" at bounding box center [1018, 135] width 113 height 28
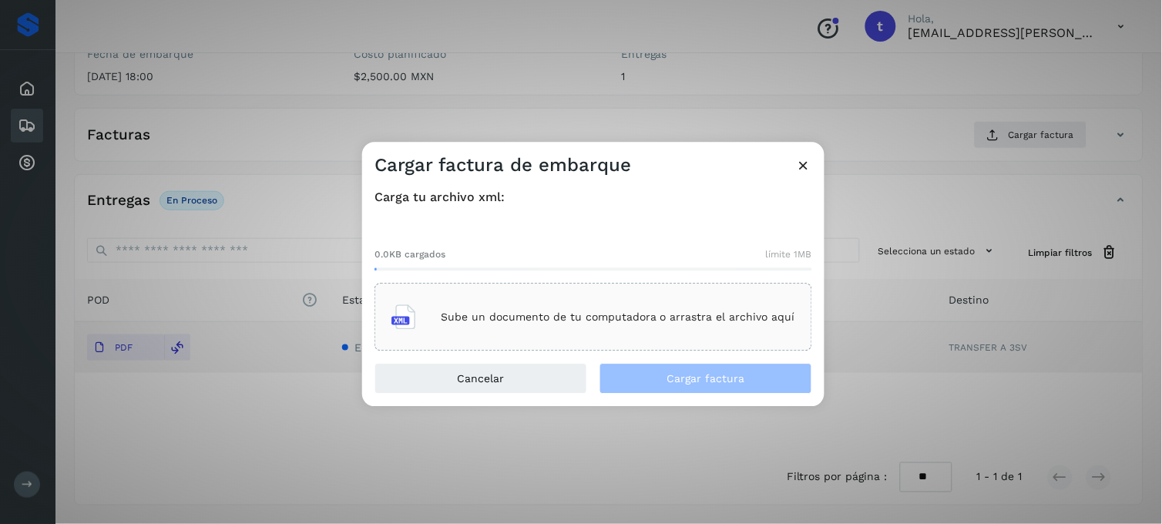
click at [510, 308] on div "Sube un documento de tu computadora o arrastra el archivo aquí" at bounding box center [594, 318] width 404 height 42
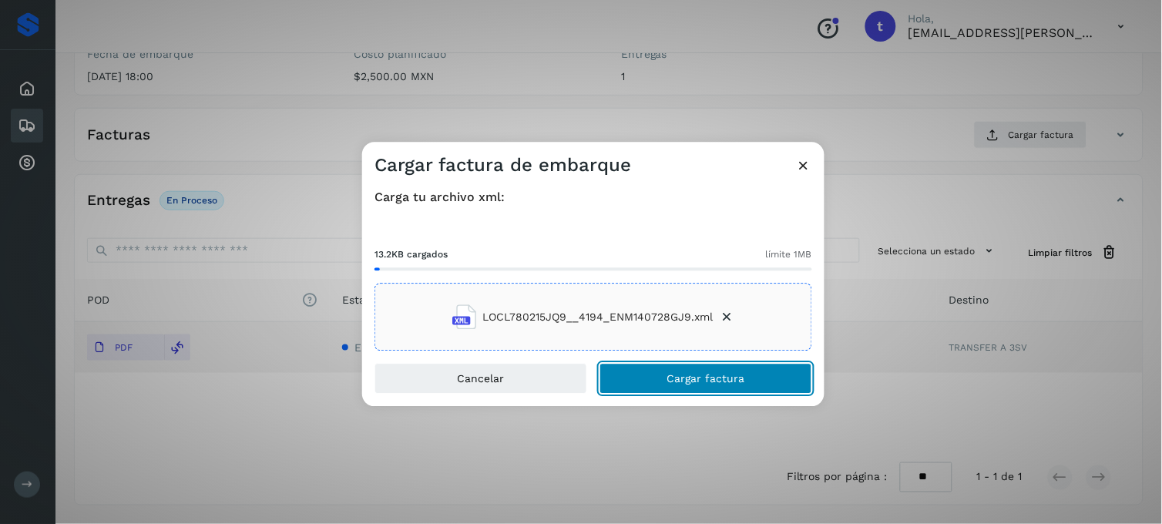
click at [672, 384] on span "Cargar factura" at bounding box center [707, 379] width 78 height 11
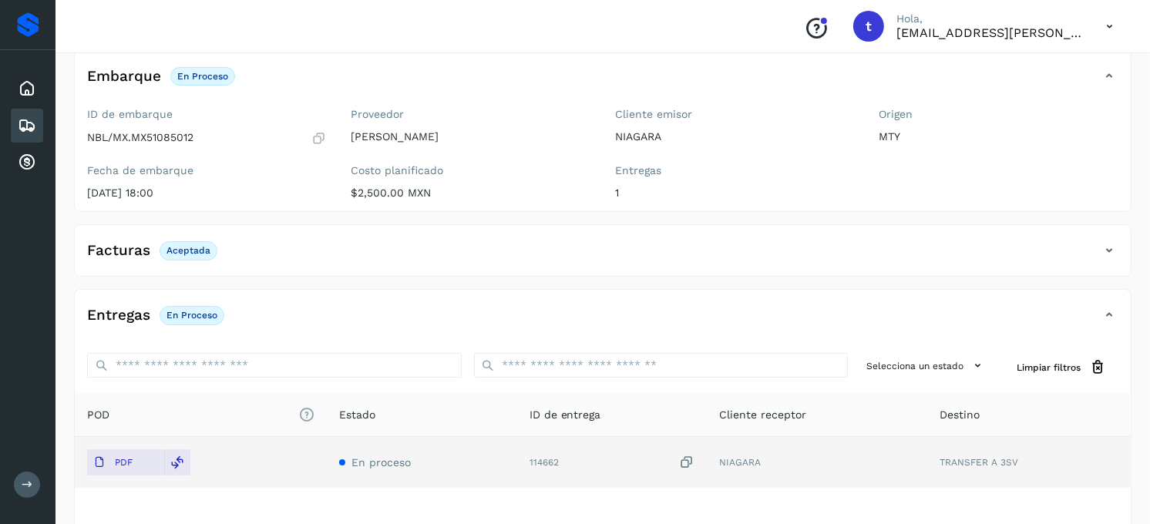
scroll to position [0, 0]
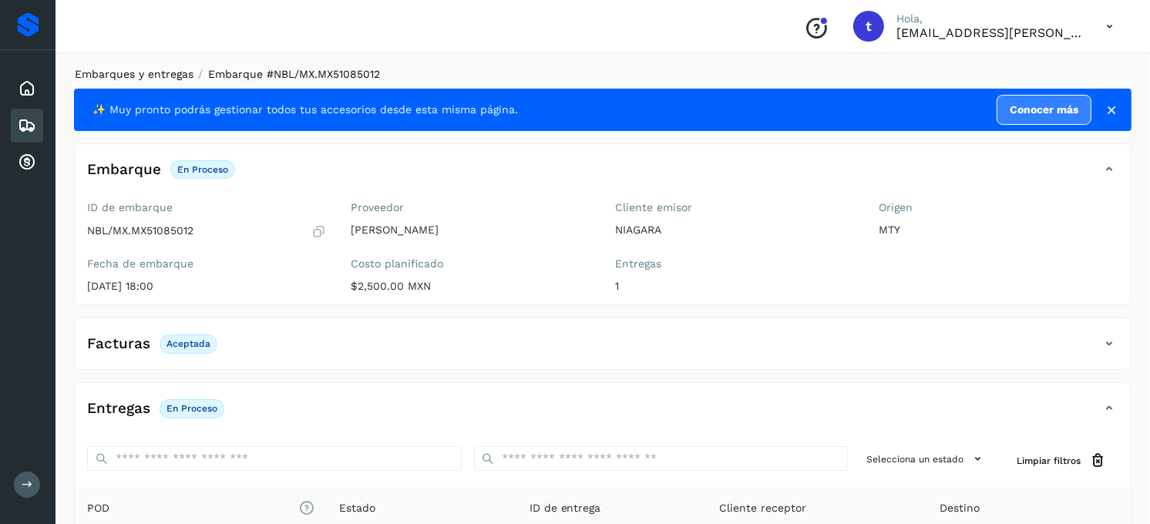
click at [133, 78] on link "Embarques y entregas" at bounding box center [134, 74] width 119 height 12
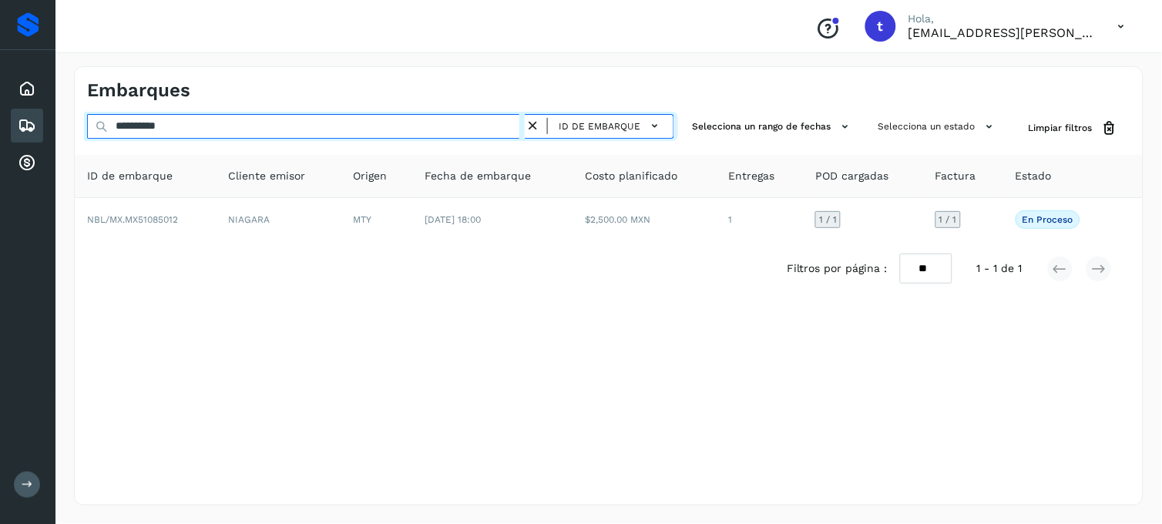
drag, startPoint x: 233, startPoint y: 134, endPoint x: 51, endPoint y: 132, distance: 181.9
click at [51, 132] on div "**********" at bounding box center [581, 262] width 1162 height 524
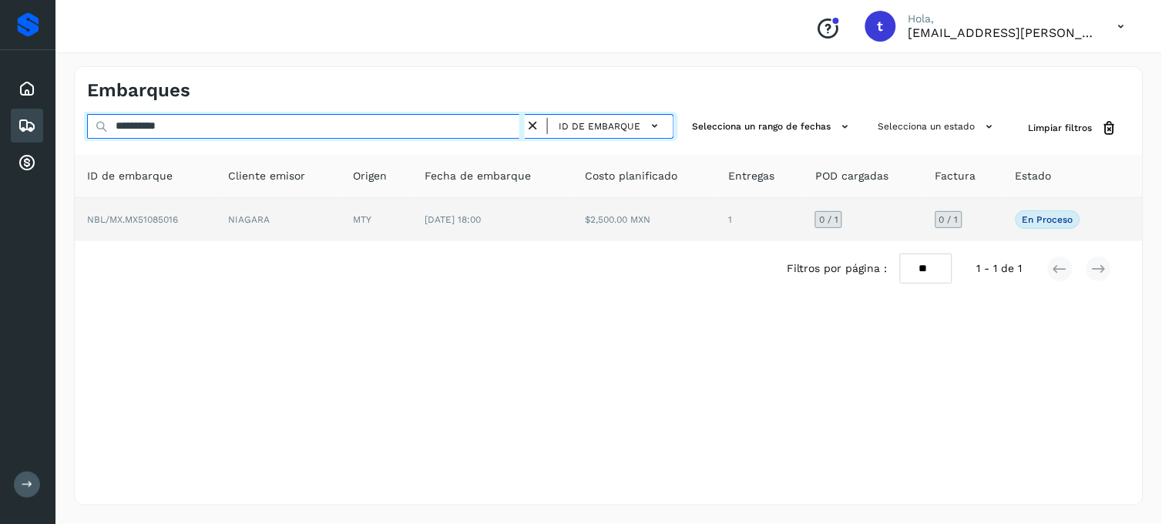
type input "**********"
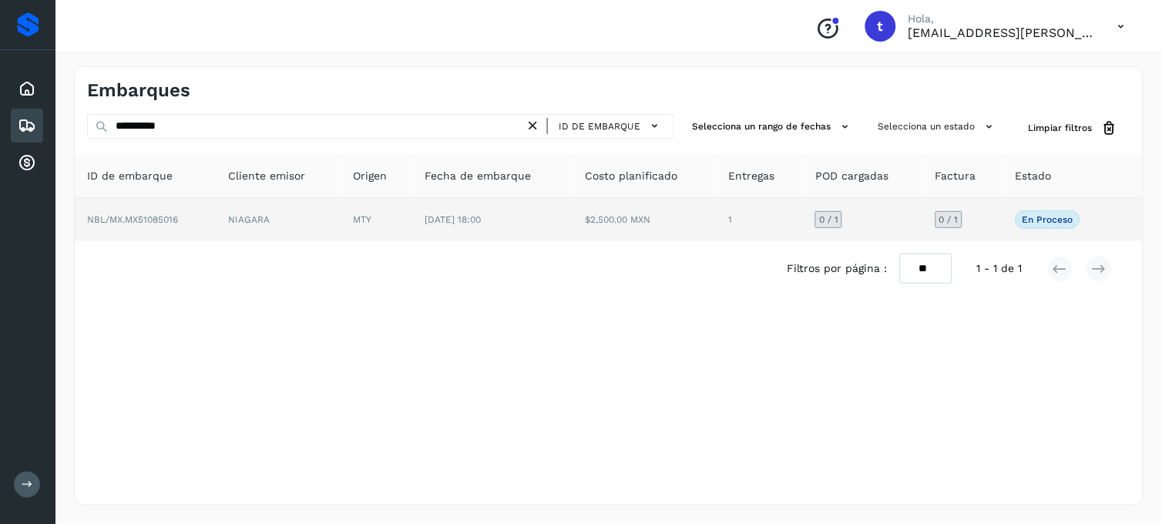
click at [160, 227] on td "NBL/MX.MX51085016" at bounding box center [146, 219] width 142 height 43
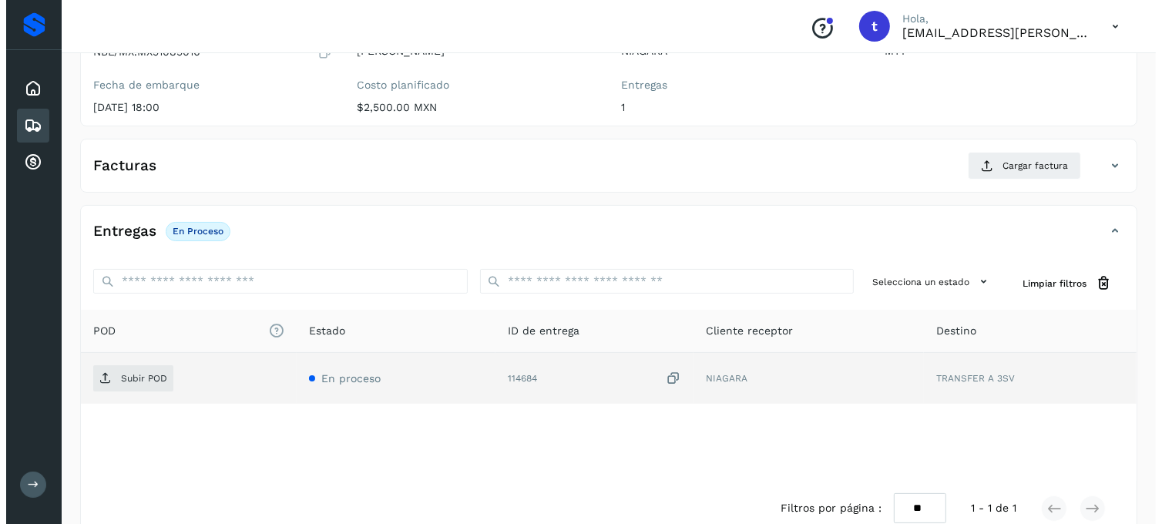
scroll to position [210, 0]
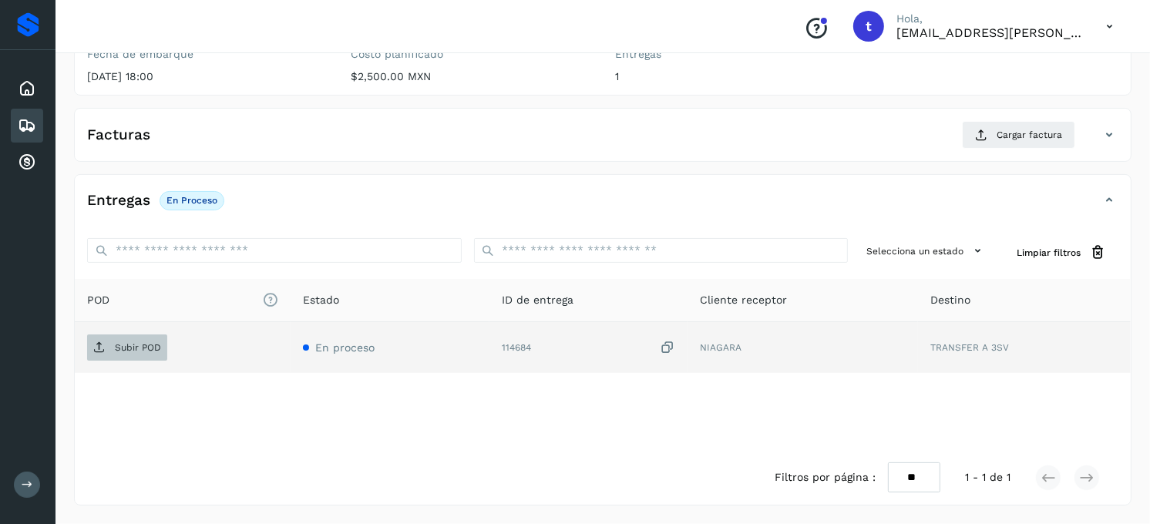
click at [128, 348] on p "Subir POD" at bounding box center [138, 347] width 46 height 11
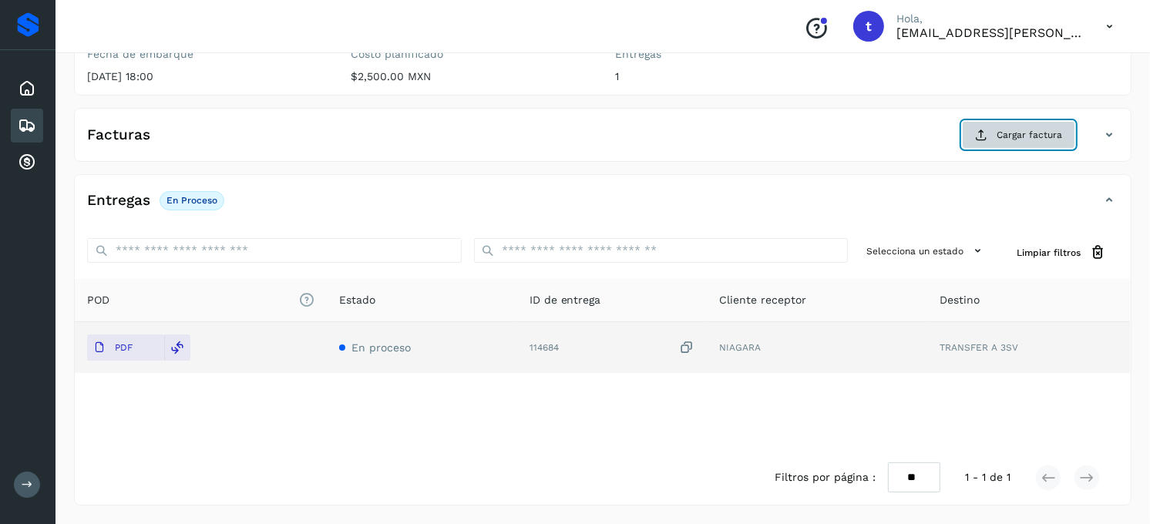
click at [1061, 140] on span "Cargar factura" at bounding box center [1030, 135] width 66 height 14
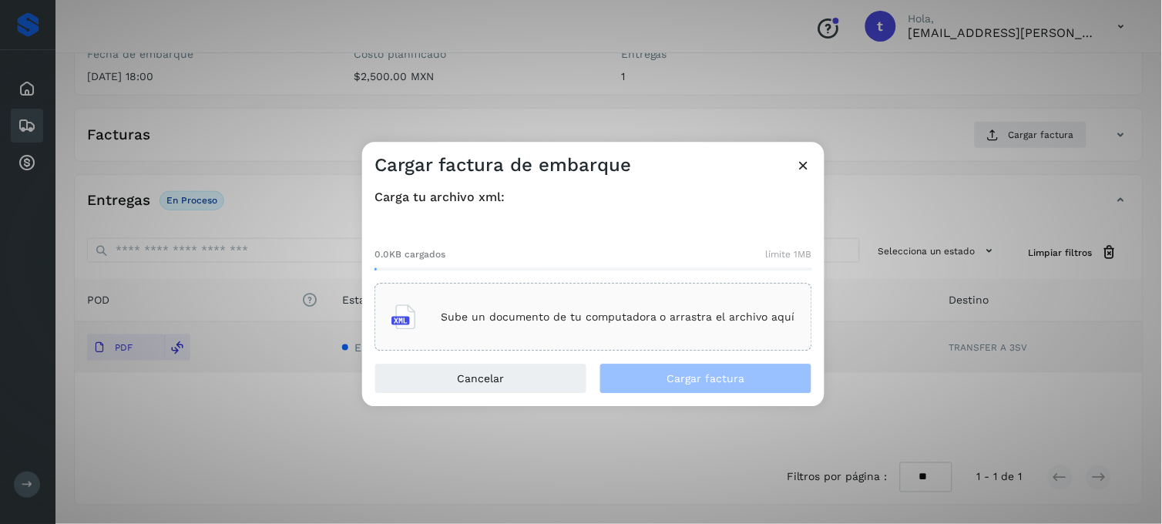
click at [517, 314] on p "Sube un documento de tu computadora o arrastra el archivo aquí" at bounding box center [618, 317] width 355 height 13
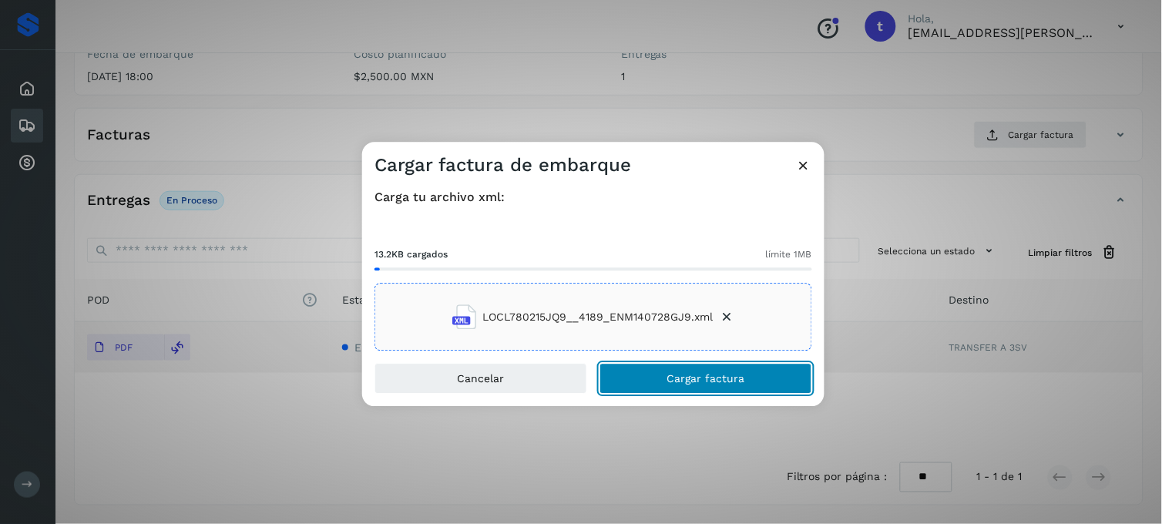
click at [748, 379] on button "Cargar factura" at bounding box center [706, 379] width 213 height 31
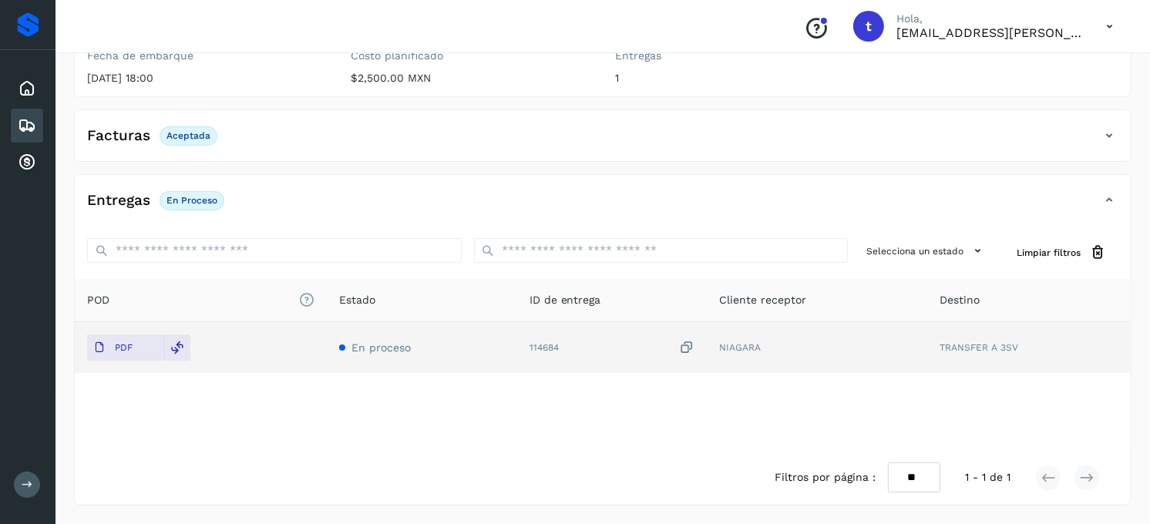
scroll to position [0, 0]
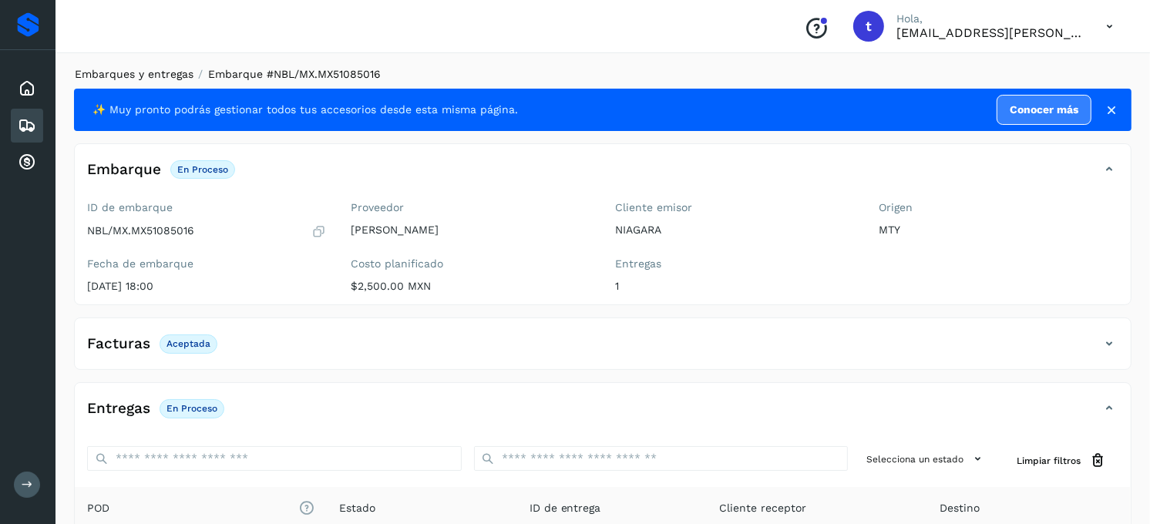
click at [159, 75] on link "Embarques y entregas" at bounding box center [134, 74] width 119 height 12
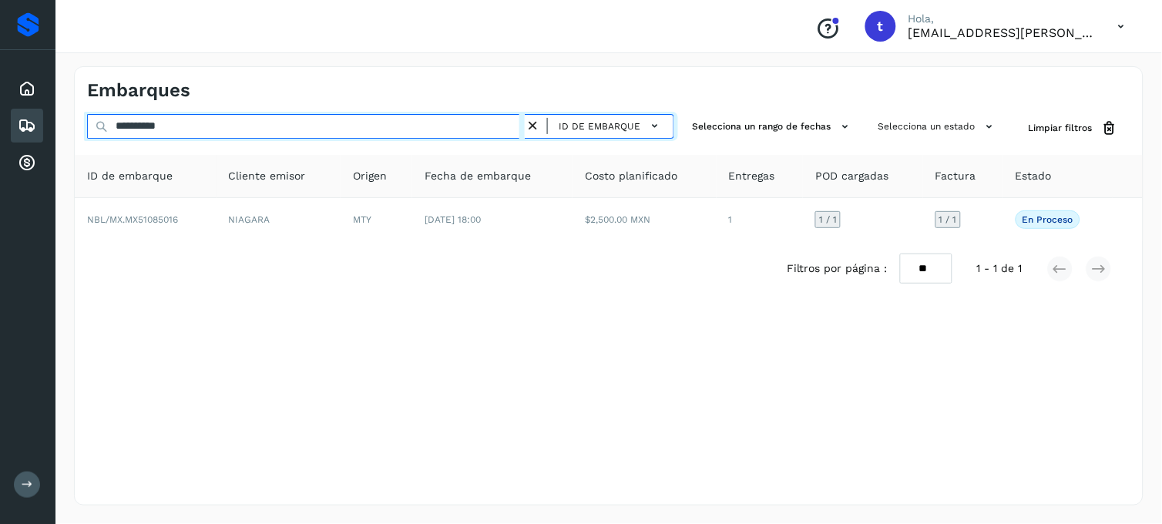
drag, startPoint x: 117, startPoint y: 131, endPoint x: 97, endPoint y: 133, distance: 20.1
click at [97, 133] on div "**********" at bounding box center [380, 128] width 587 height 29
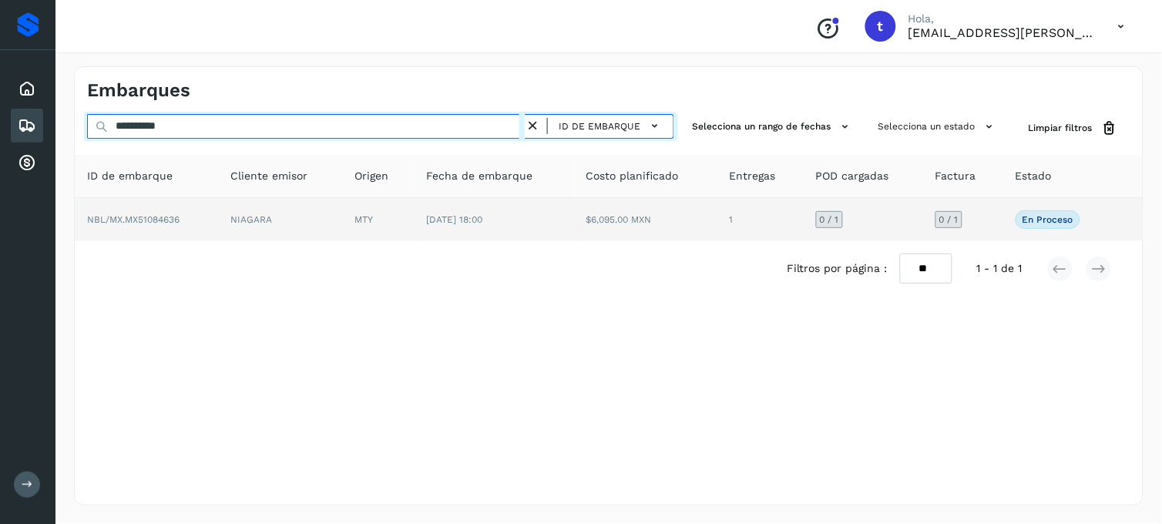
type input "**********"
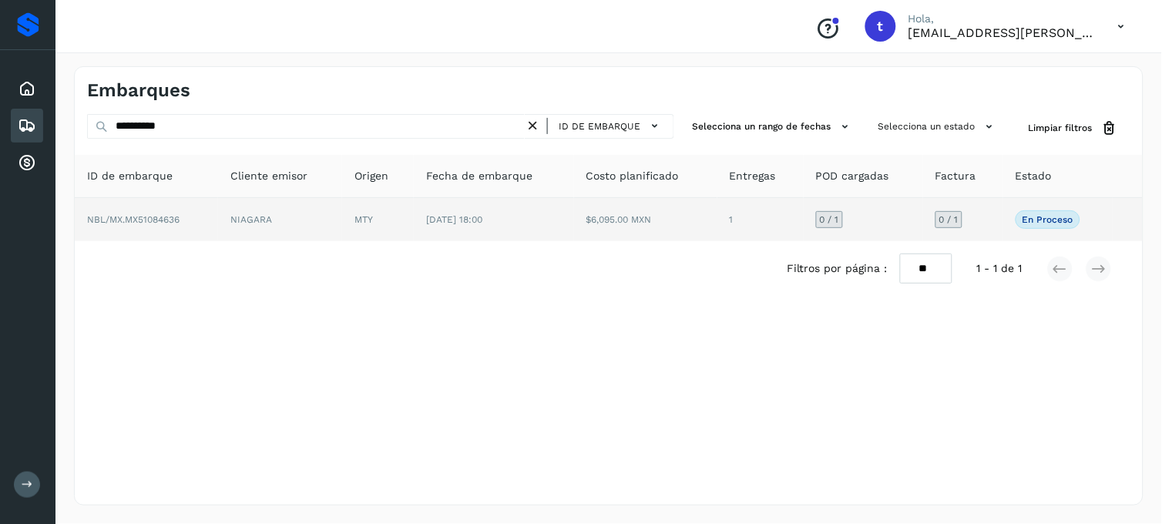
click at [180, 221] on span "NBL/MX.MX51084636" at bounding box center [133, 219] width 93 height 11
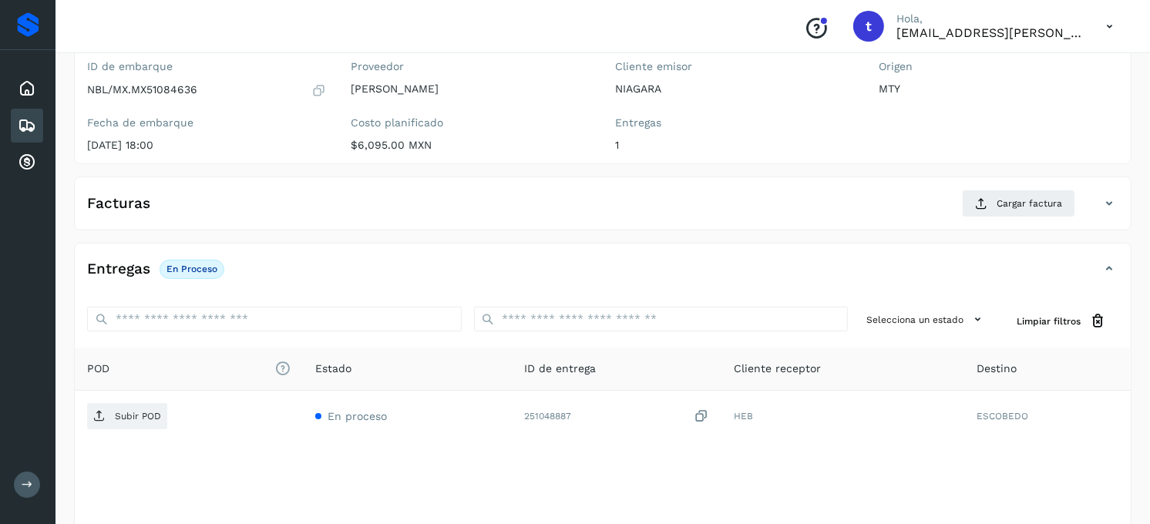
scroll to position [171, 0]
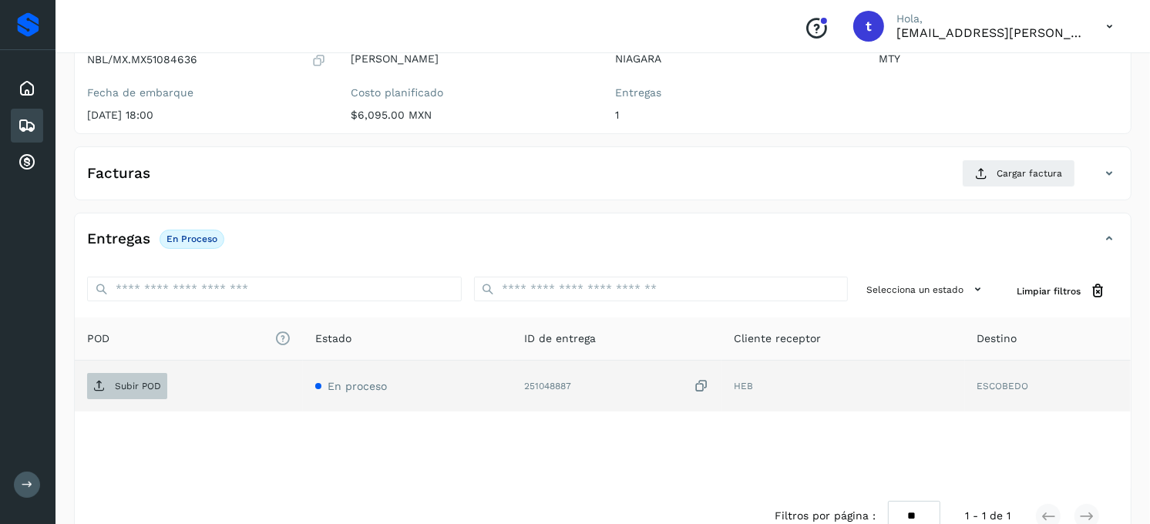
click at [126, 387] on p "Subir POD" at bounding box center [138, 386] width 46 height 11
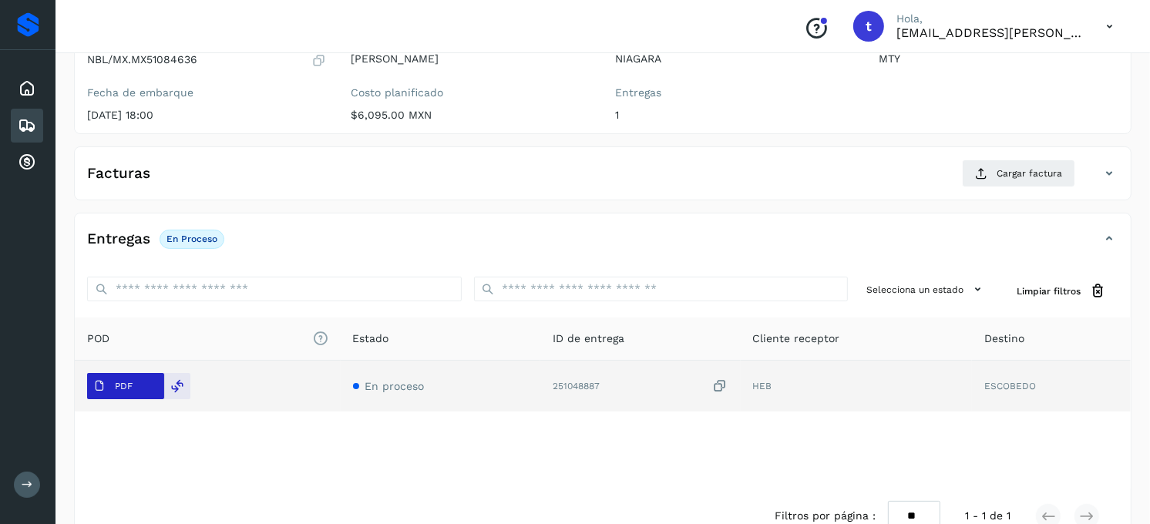
click at [116, 387] on p "PDF" at bounding box center [124, 386] width 18 height 11
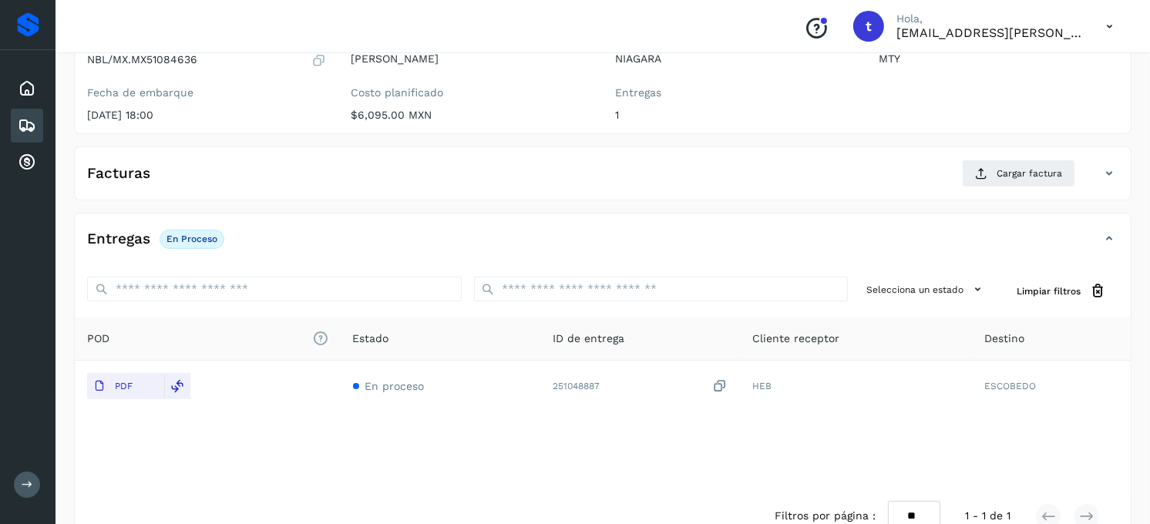
click at [505, 217] on div "Entregas En proceso Selecciona un estado Limpiar filtros POD El tamaño máximo d…" at bounding box center [603, 378] width 1058 height 331
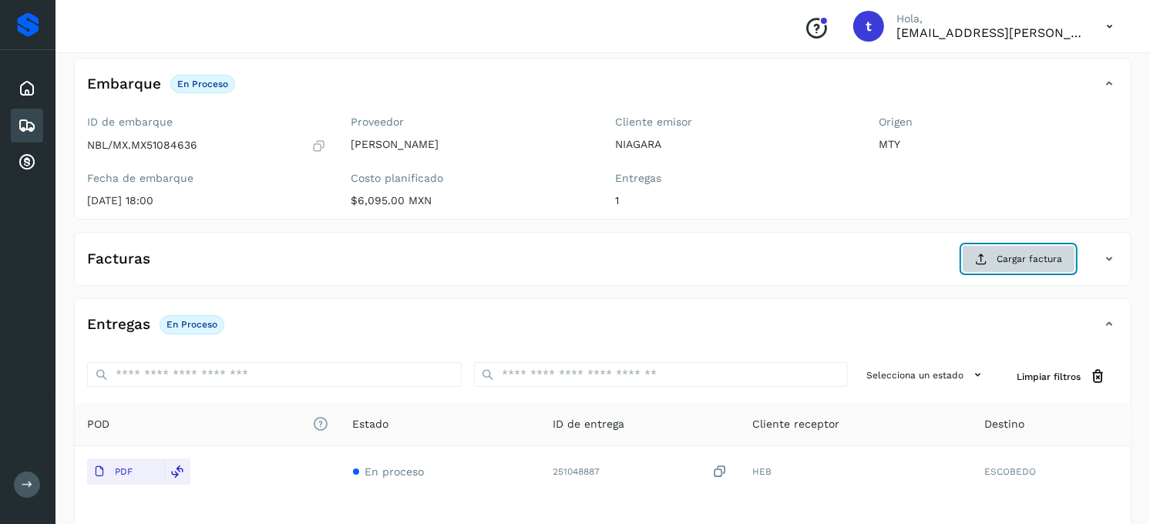
click at [1031, 254] on span "Cargar factura" at bounding box center [1030, 259] width 66 height 14
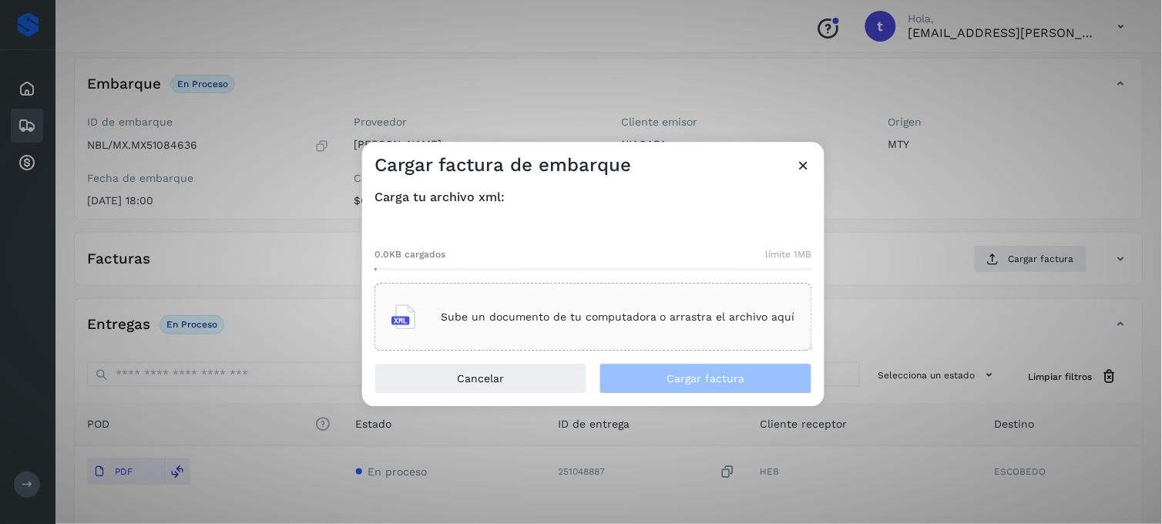
click at [530, 311] on p "Sube un documento de tu computadora o arrastra el archivo aquí" at bounding box center [618, 317] width 355 height 13
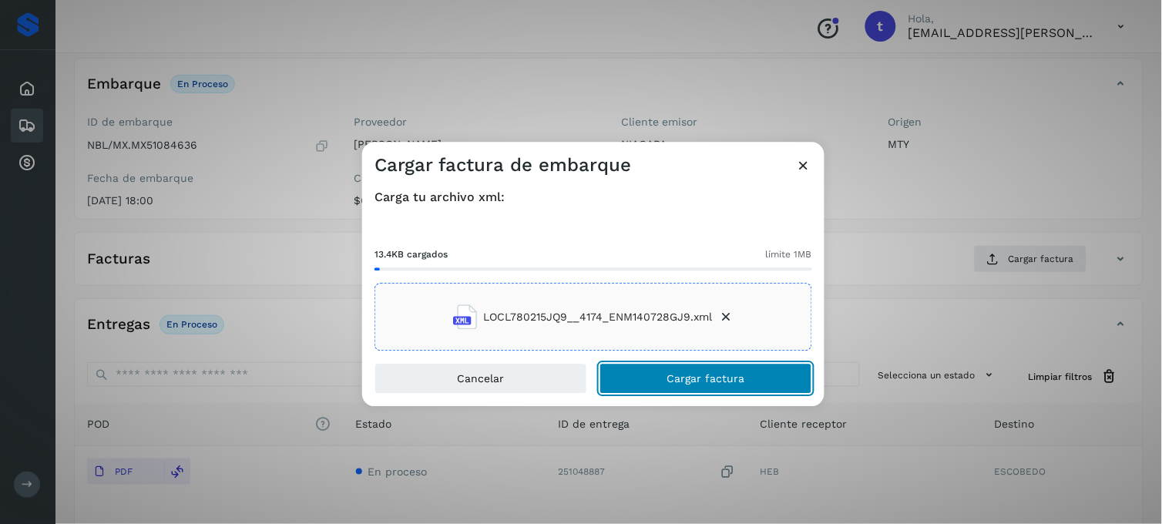
click at [666, 384] on button "Cargar factura" at bounding box center [706, 379] width 213 height 31
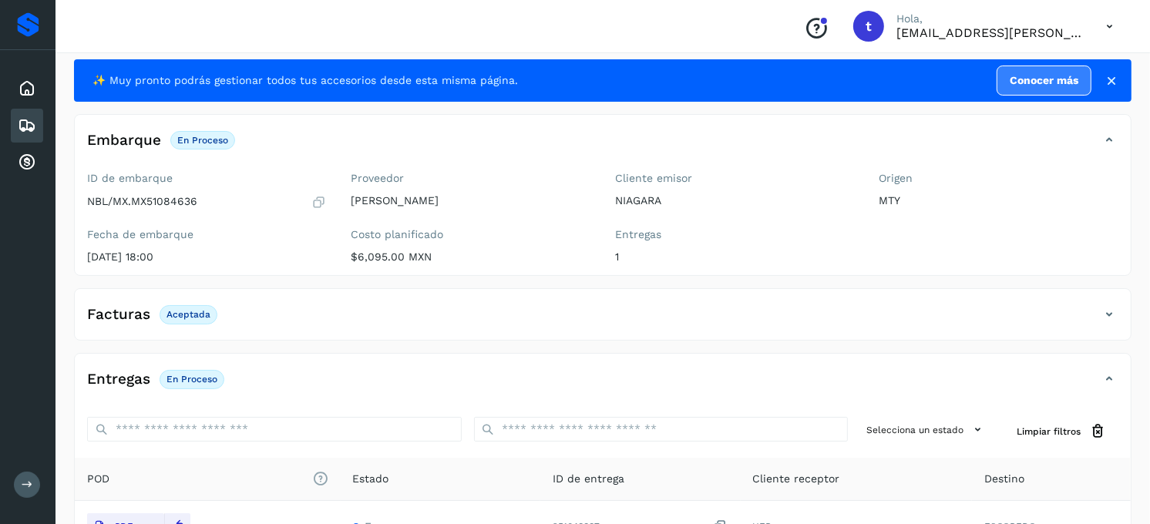
scroll to position [0, 0]
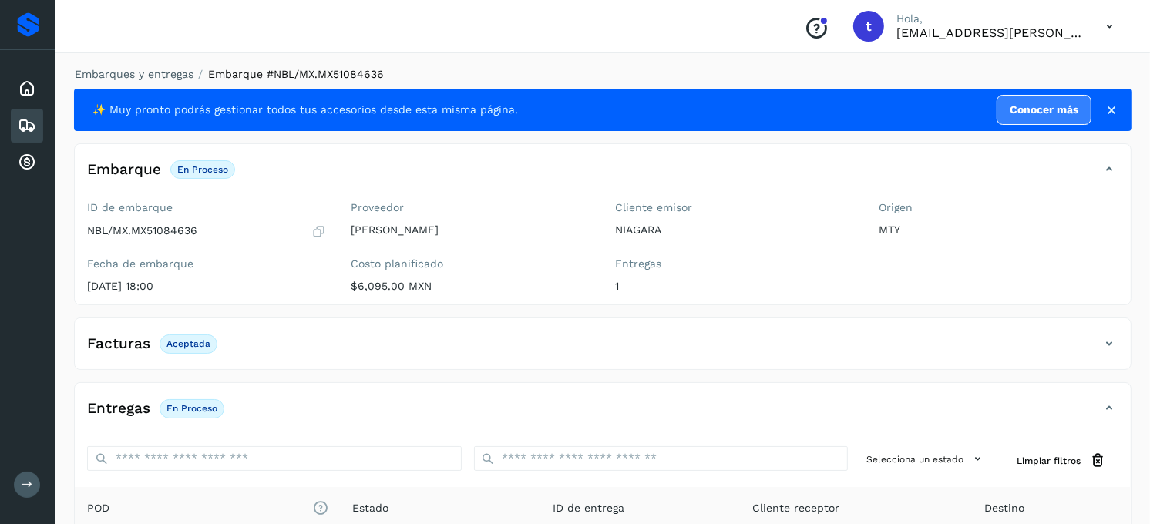
click at [27, 120] on icon at bounding box center [27, 125] width 19 height 19
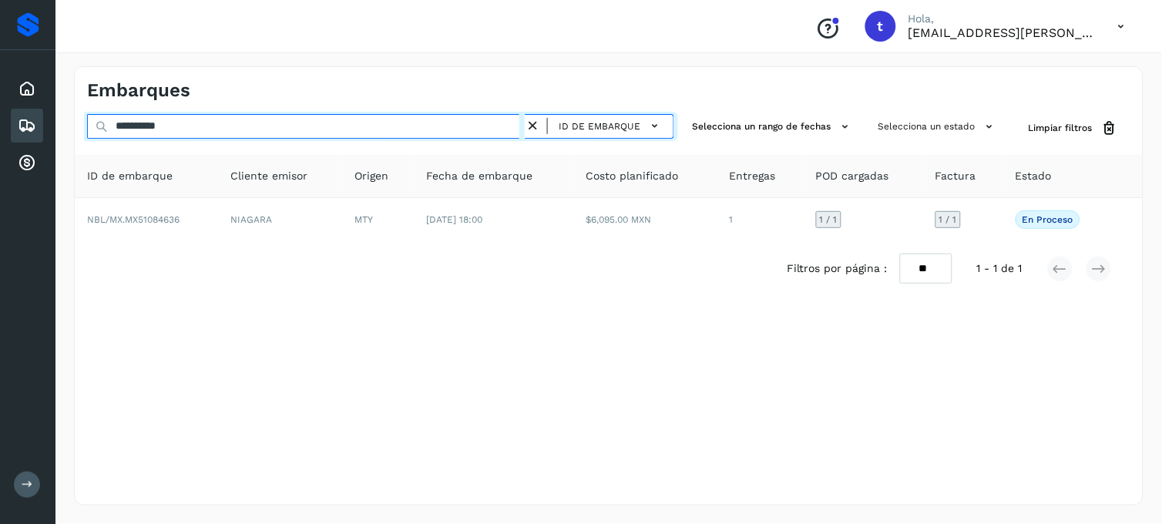
drag, startPoint x: 206, startPoint y: 121, endPoint x: 0, endPoint y: 86, distance: 208.7
click at [0, 93] on html "**********" at bounding box center [581, 262] width 1162 height 524
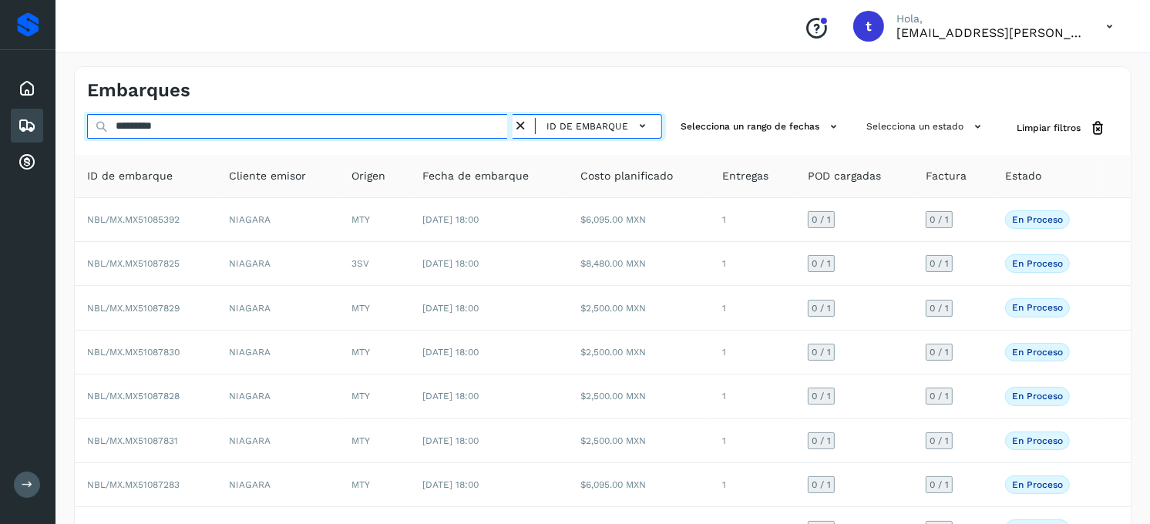
type input "**********"
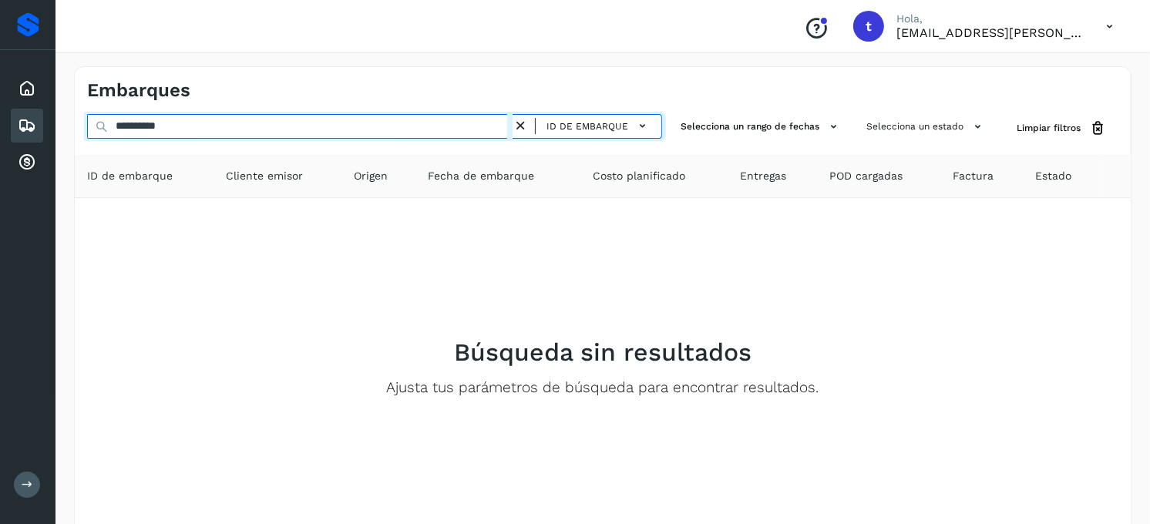
drag, startPoint x: 241, startPoint y: 122, endPoint x: -4, endPoint y: 125, distance: 245.2
click at [0, 125] on html "**********" at bounding box center [575, 305] width 1150 height 611
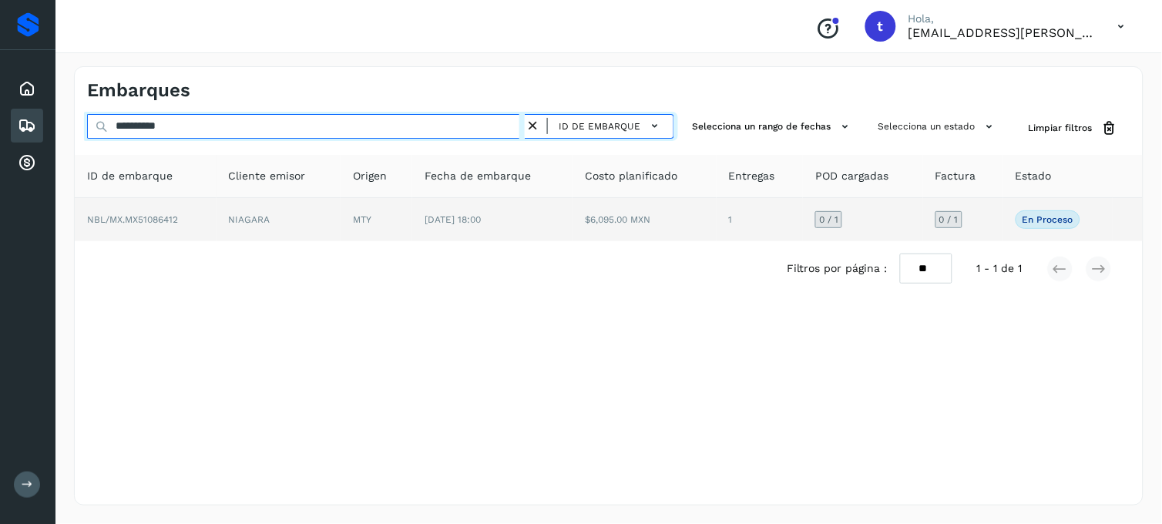
type input "**********"
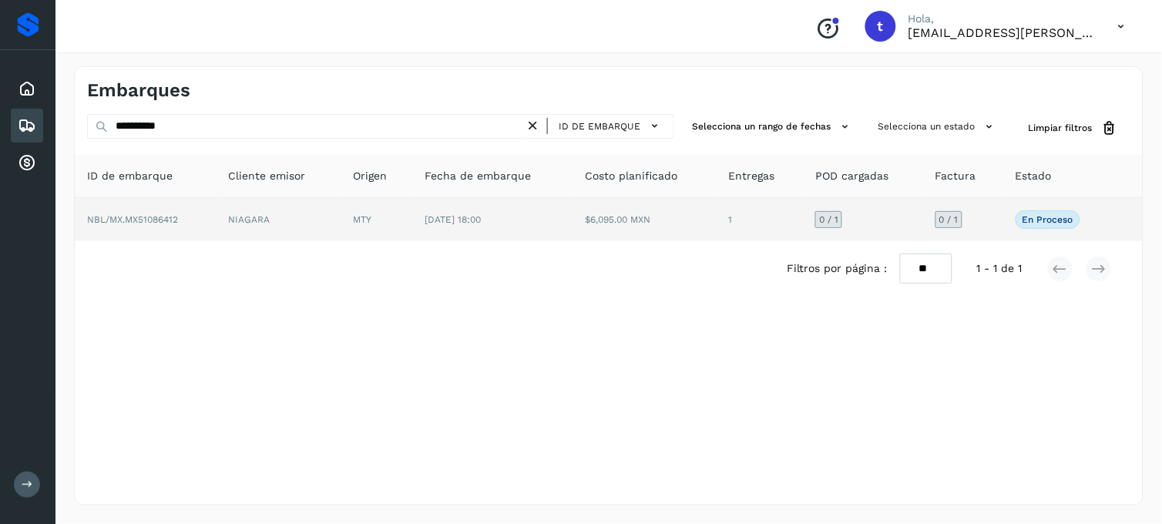
click at [152, 222] on span "NBL/MX.MX51086412" at bounding box center [132, 219] width 91 height 11
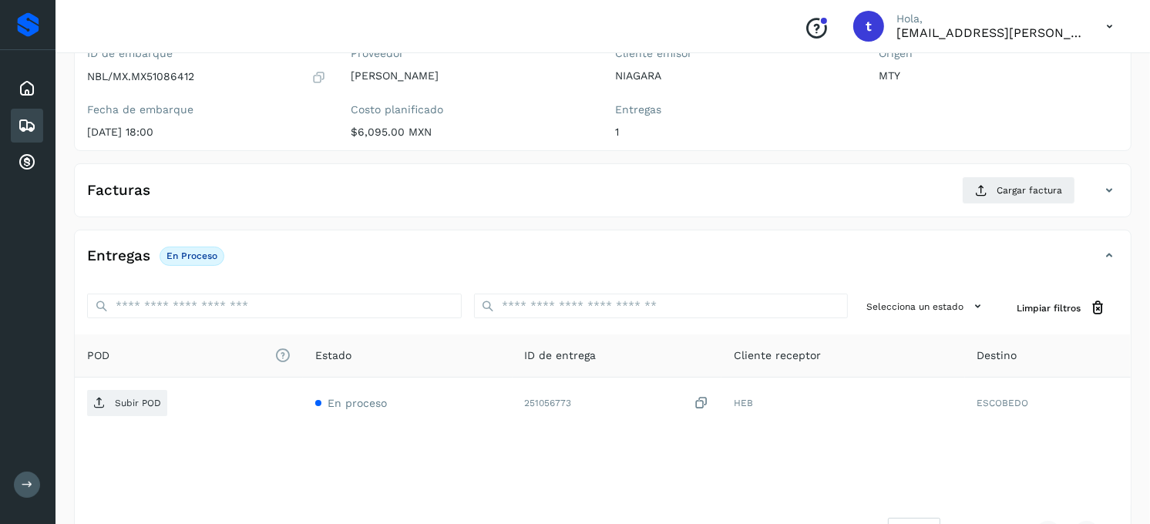
scroll to position [171, 0]
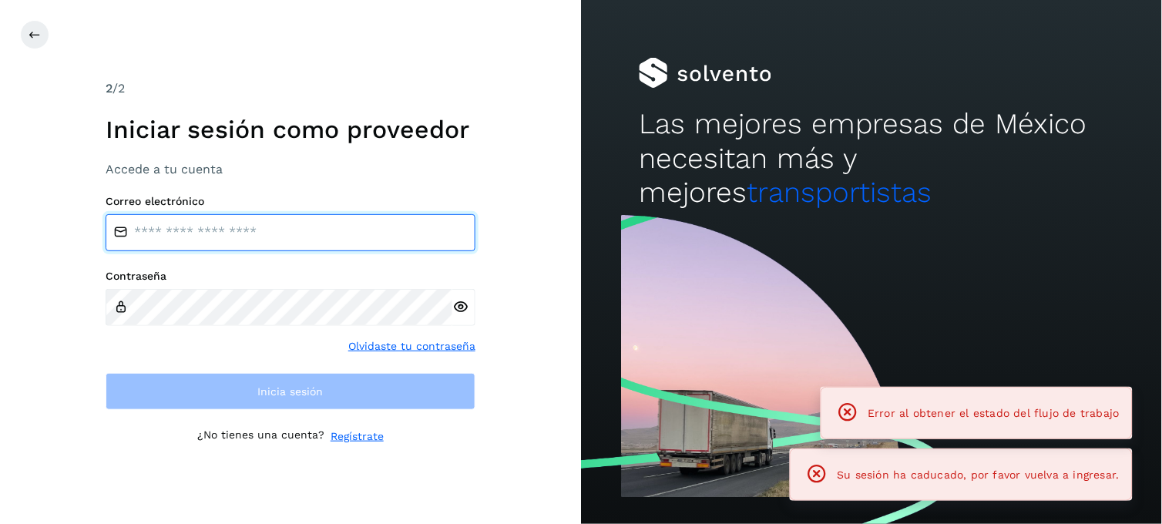
type input "**********"
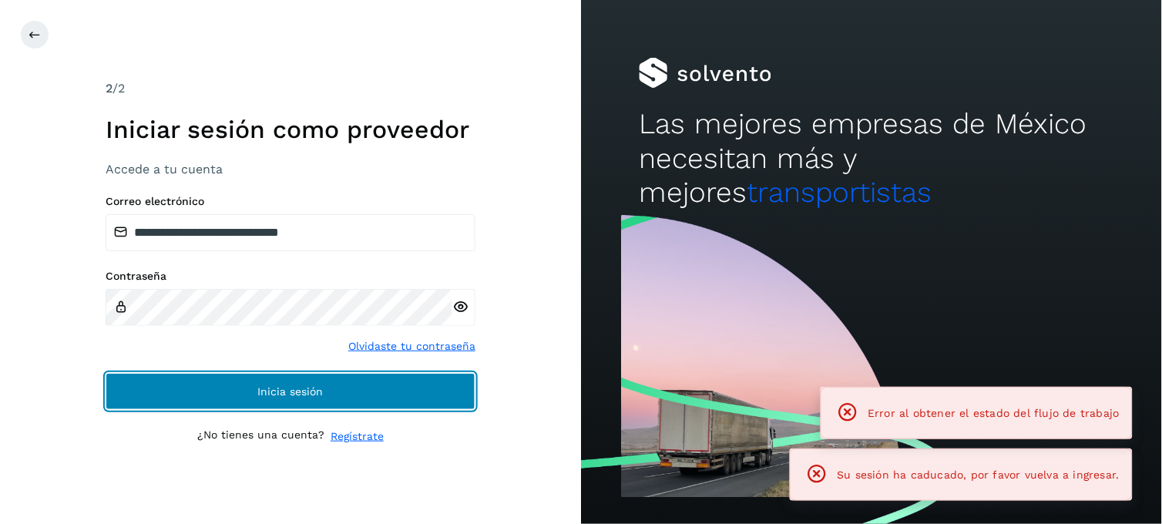
click at [384, 391] on button "Inicia sesión" at bounding box center [291, 391] width 370 height 37
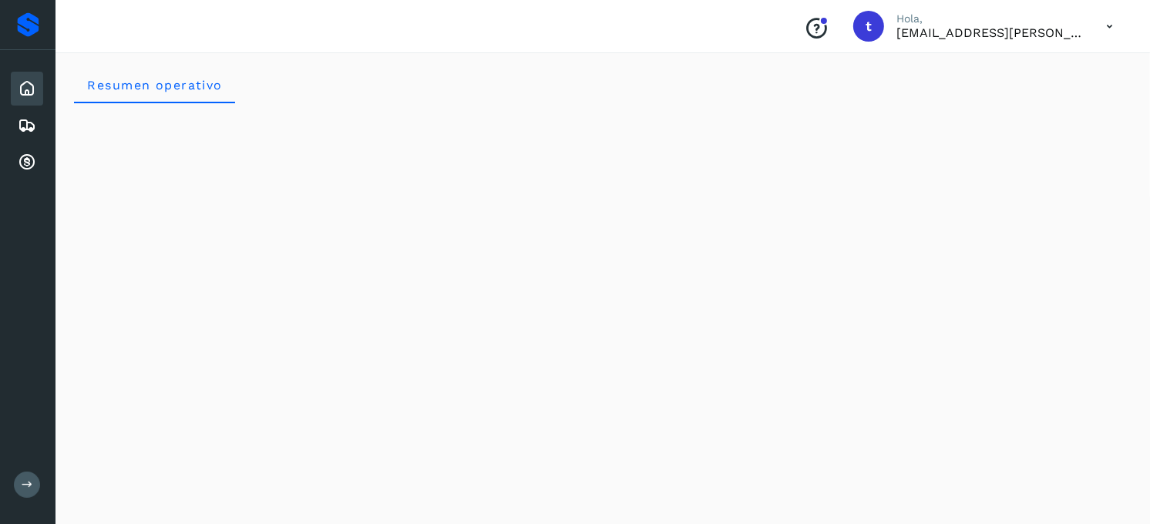
click at [32, 95] on icon at bounding box center [27, 88] width 19 height 19
click at [28, 130] on icon at bounding box center [27, 125] width 19 height 19
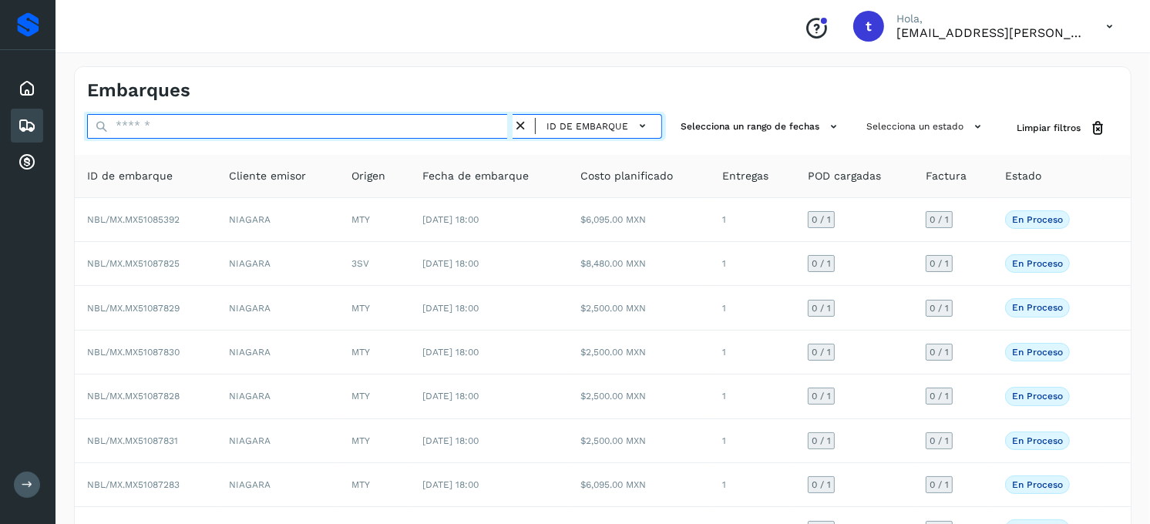
click at [217, 124] on input "text" at bounding box center [300, 126] width 426 height 25
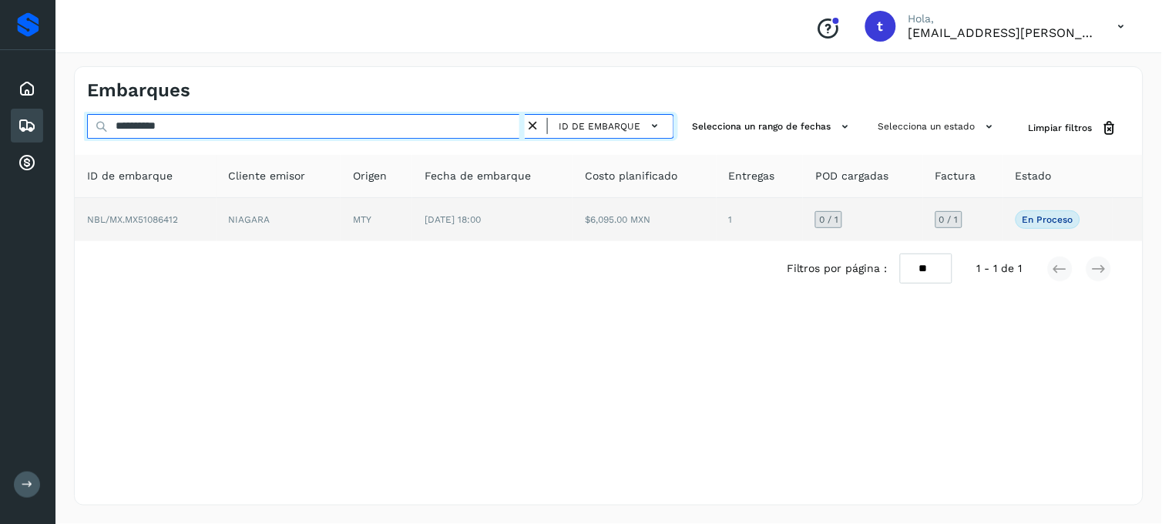
type input "**********"
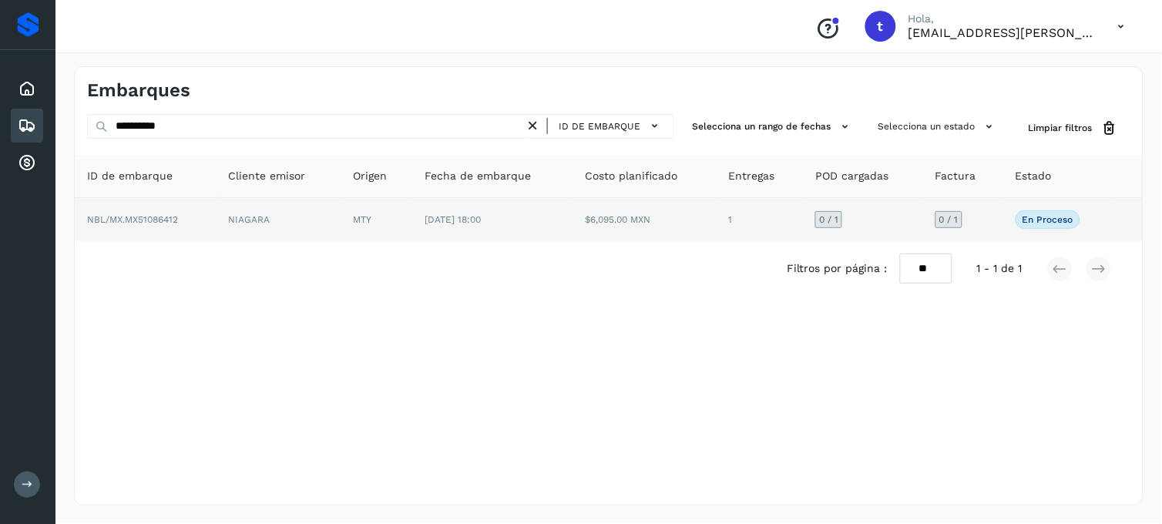
click at [187, 224] on td "NBL/MX.MX51086412" at bounding box center [146, 219] width 142 height 43
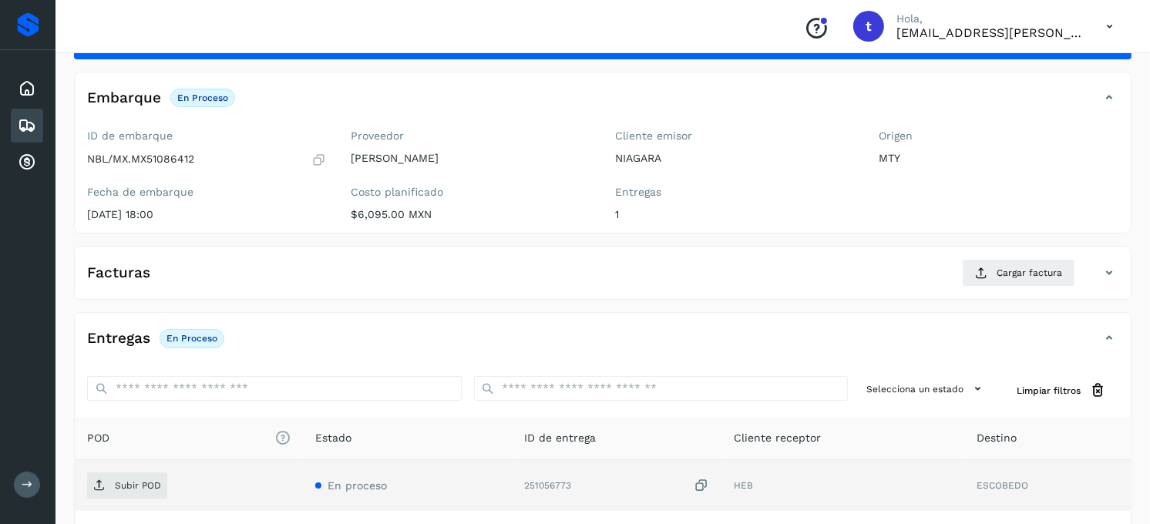
scroll to position [171, 0]
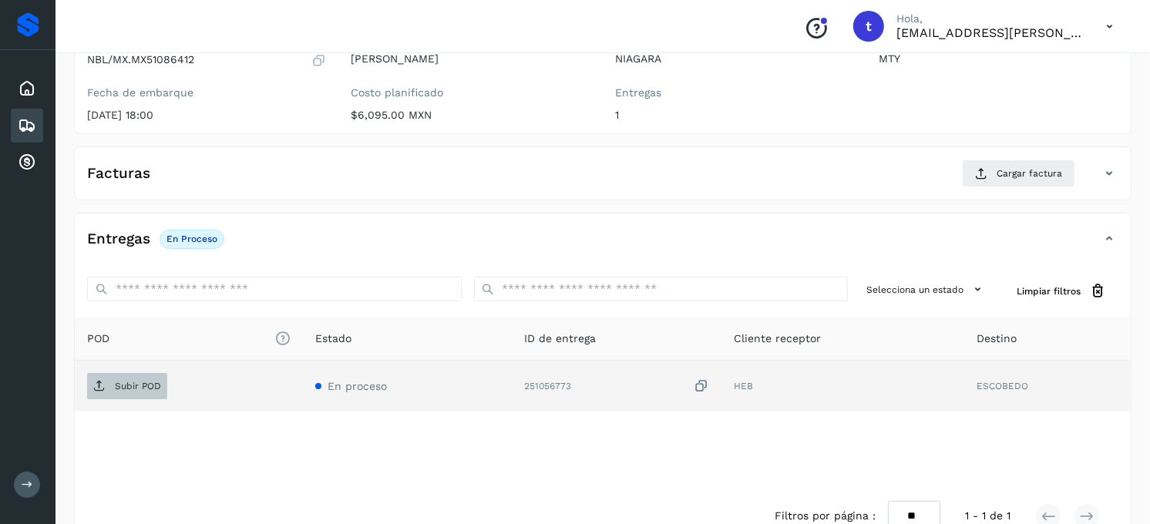
click at [162, 391] on span "Subir POD" at bounding box center [127, 386] width 80 height 25
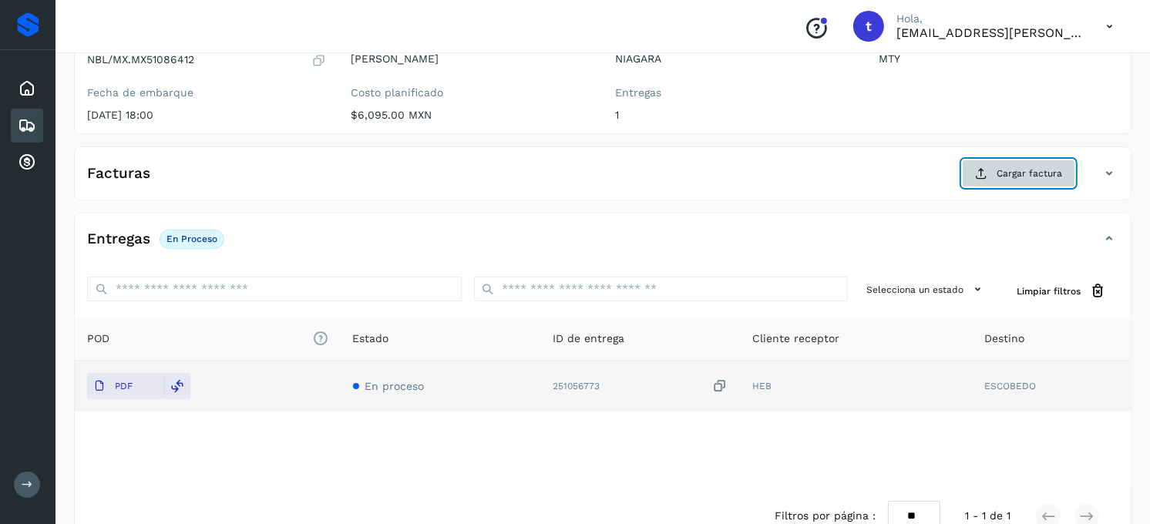
click at [996, 170] on button "Cargar factura" at bounding box center [1018, 174] width 113 height 28
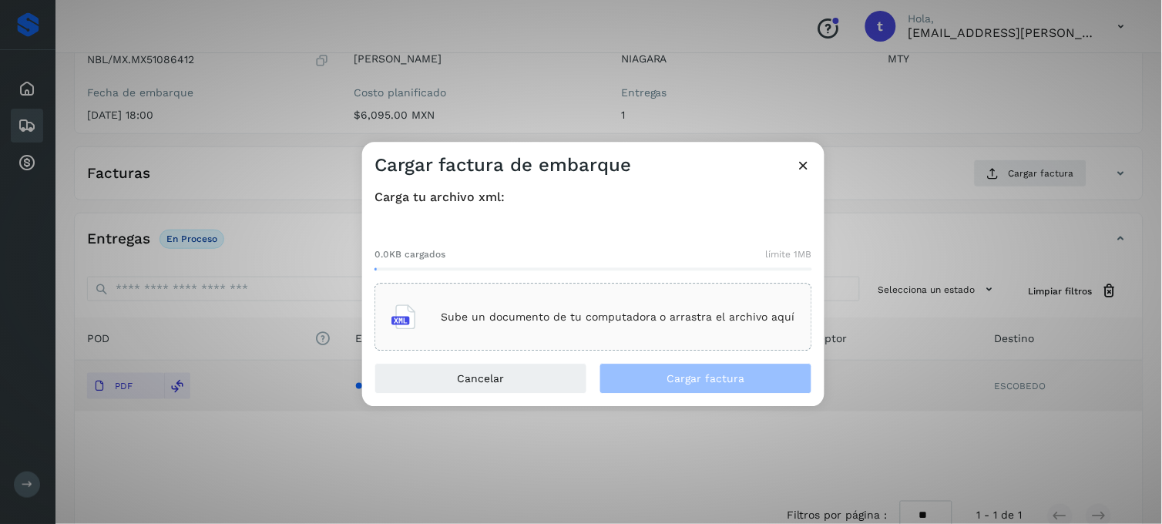
click at [474, 309] on div "Sube un documento de tu computadora o arrastra el archivo aquí" at bounding box center [594, 318] width 404 height 42
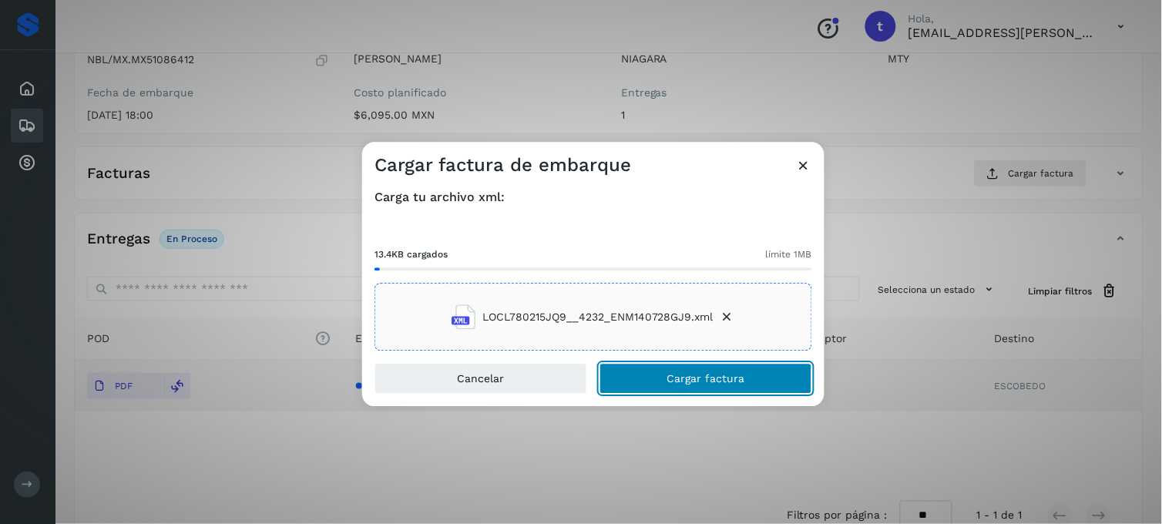
click at [695, 380] on span "Cargar factura" at bounding box center [707, 379] width 78 height 11
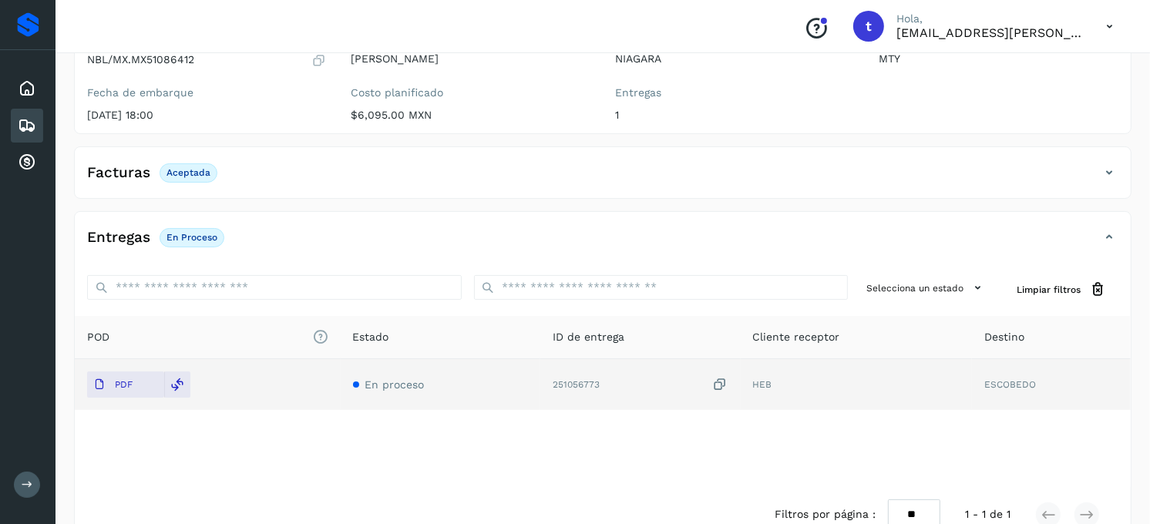
scroll to position [0, 0]
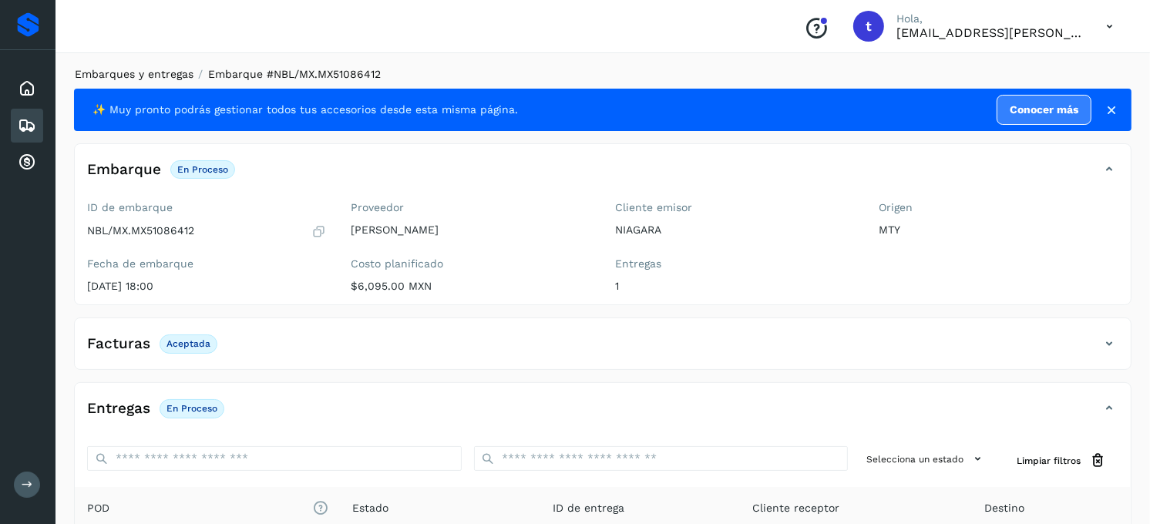
click at [157, 75] on link "Embarques y entregas" at bounding box center [134, 74] width 119 height 12
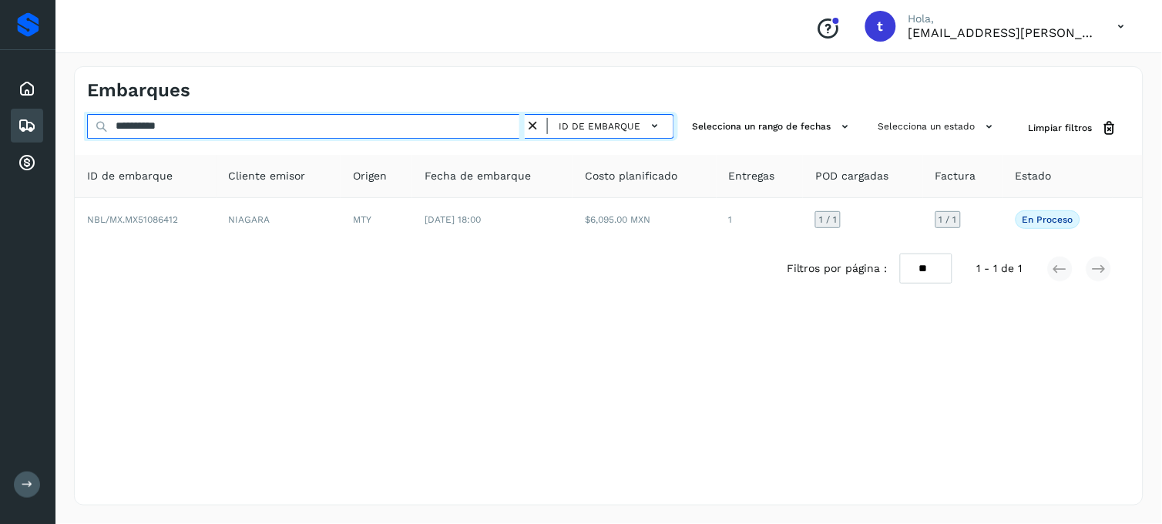
drag, startPoint x: 230, startPoint y: 130, endPoint x: 50, endPoint y: 148, distance: 180.6
click at [50, 148] on div "**********" at bounding box center [581, 262] width 1162 height 524
type input "**********"
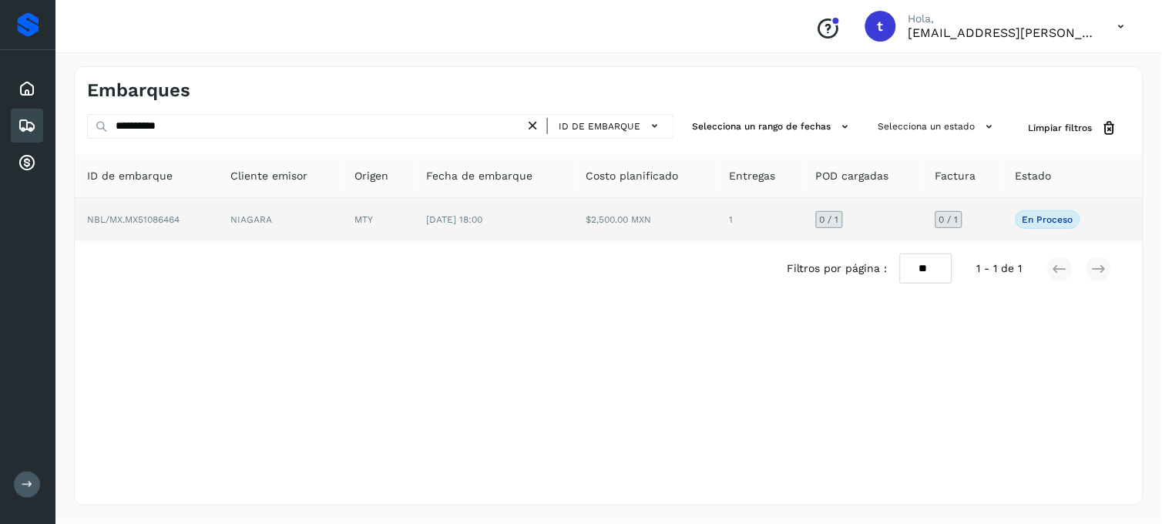
click at [156, 227] on td "NBL/MX.MX51086464" at bounding box center [146, 219] width 143 height 43
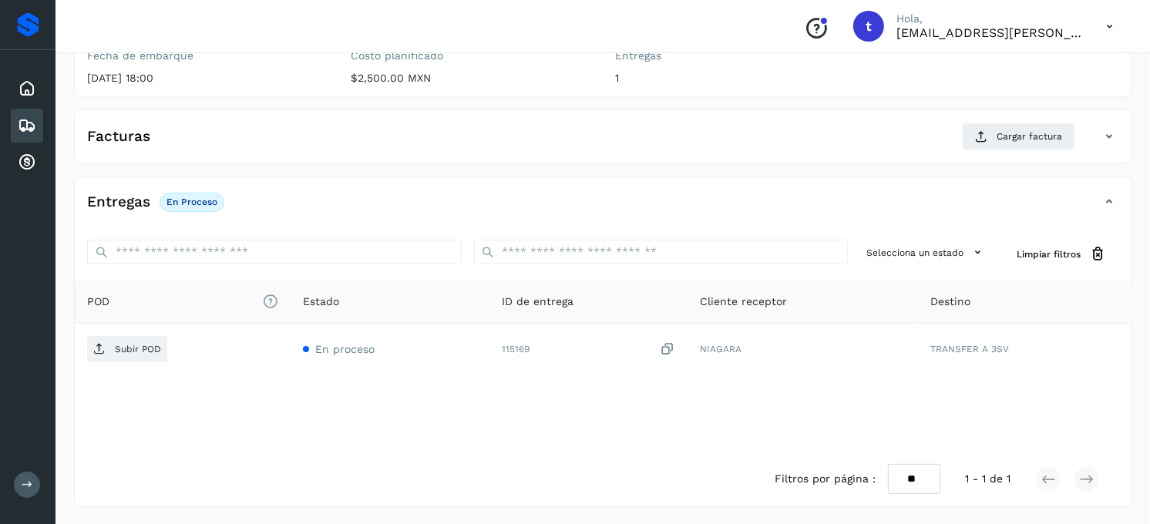
scroll to position [210, 0]
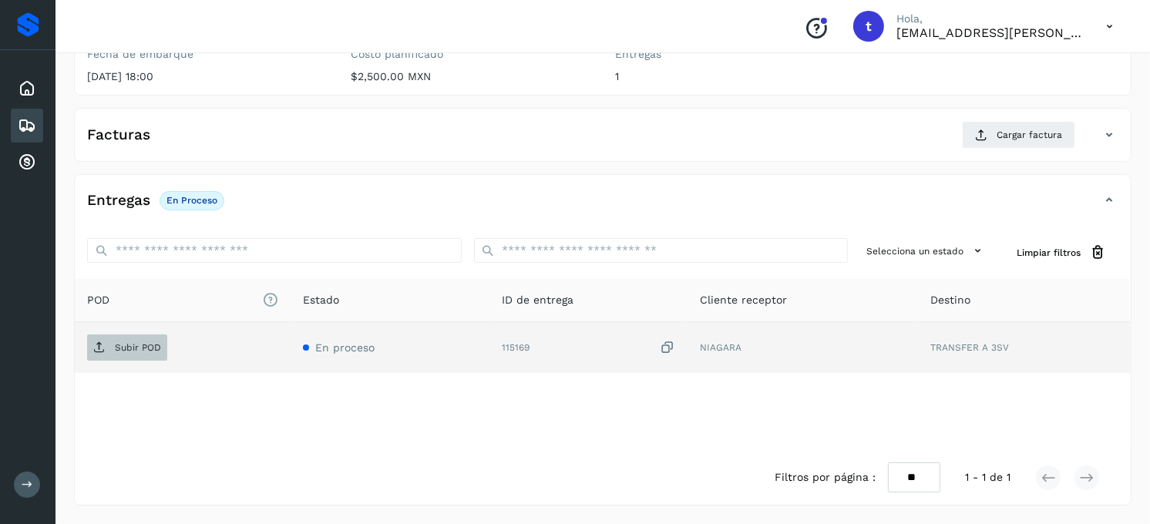
click at [136, 348] on p "Subir POD" at bounding box center [138, 347] width 46 height 11
